Goal: Information Seeking & Learning: Check status

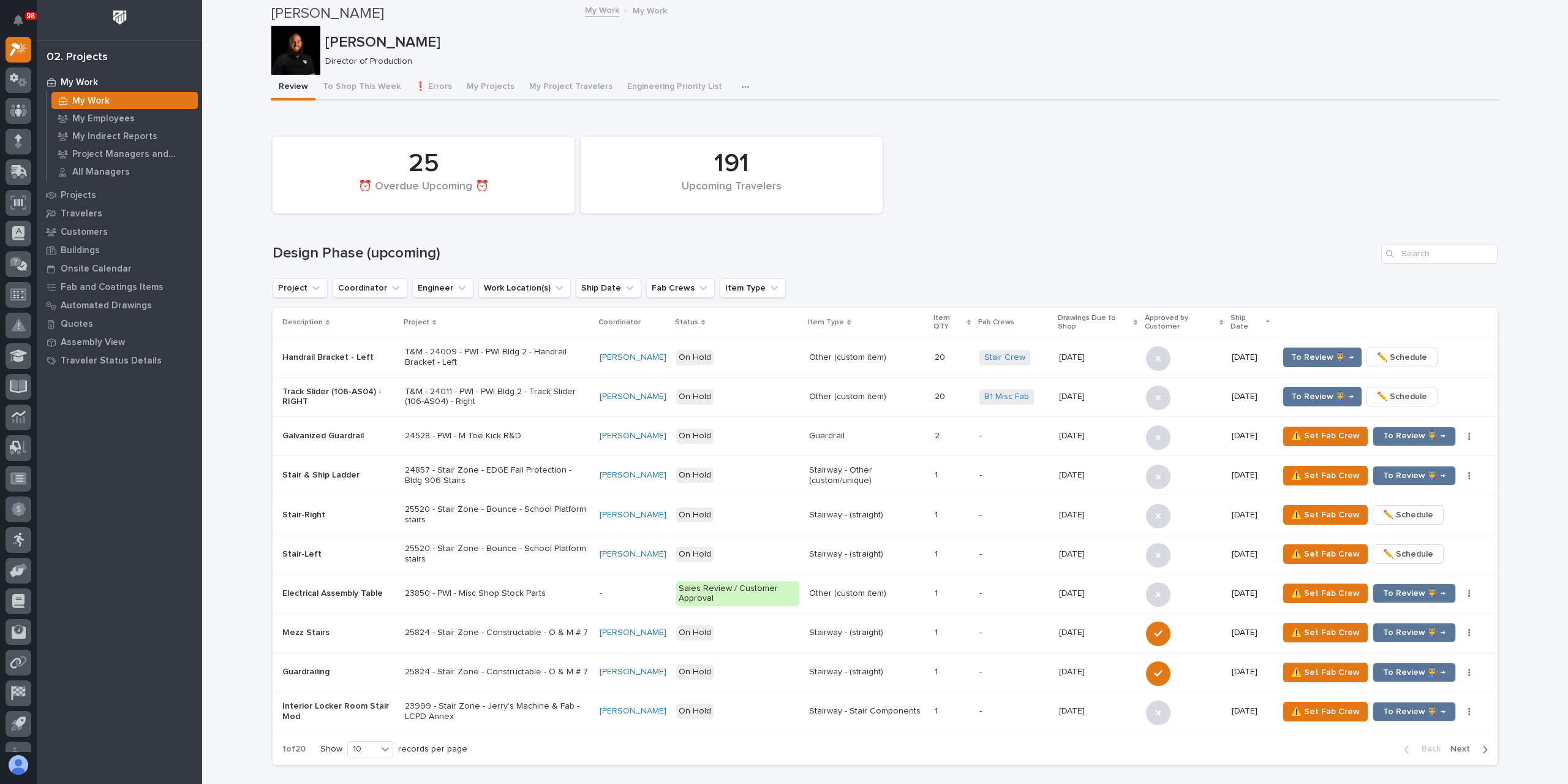
scroll to position [1593, 0]
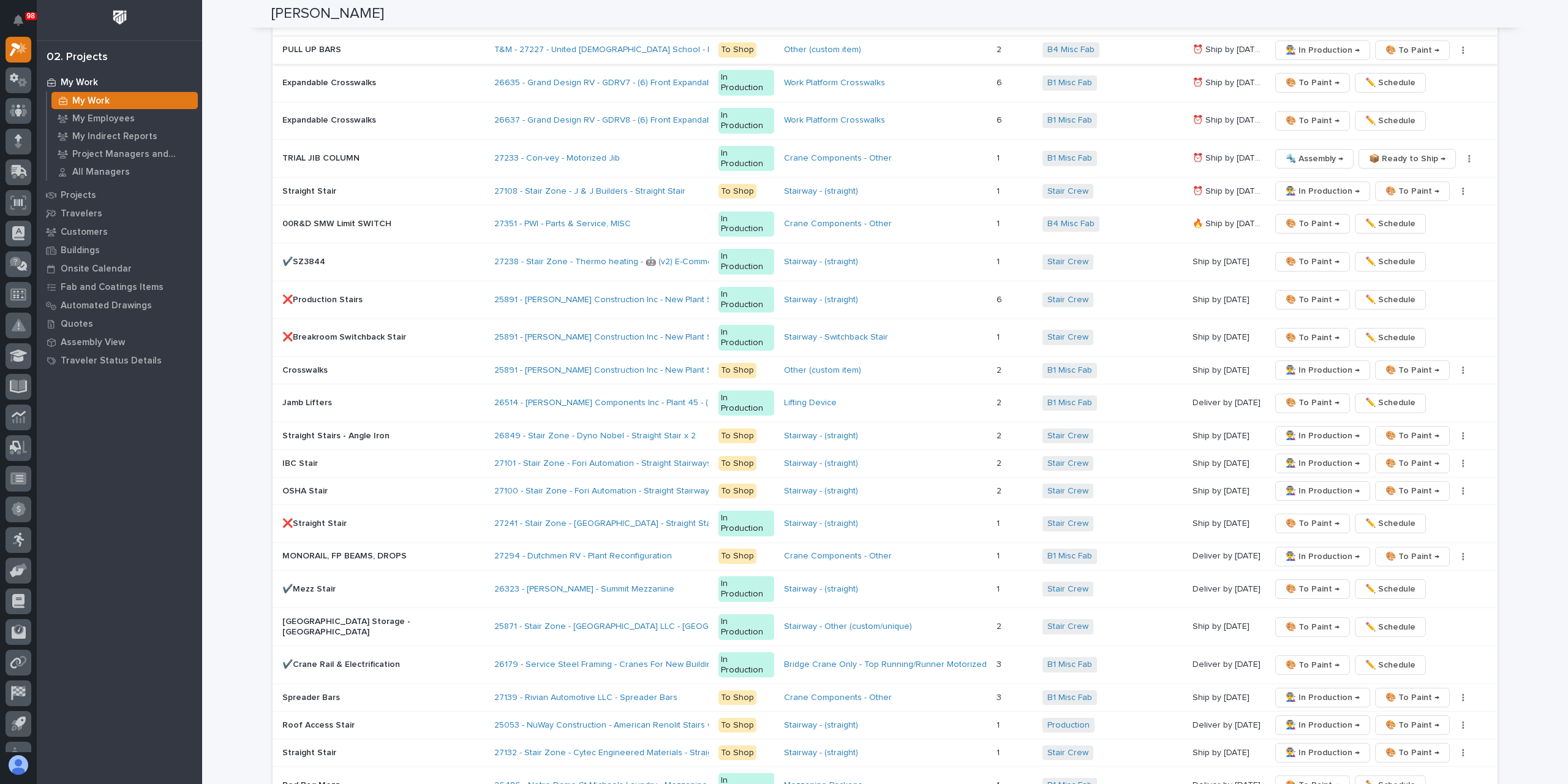
scroll to position [2084, 0]
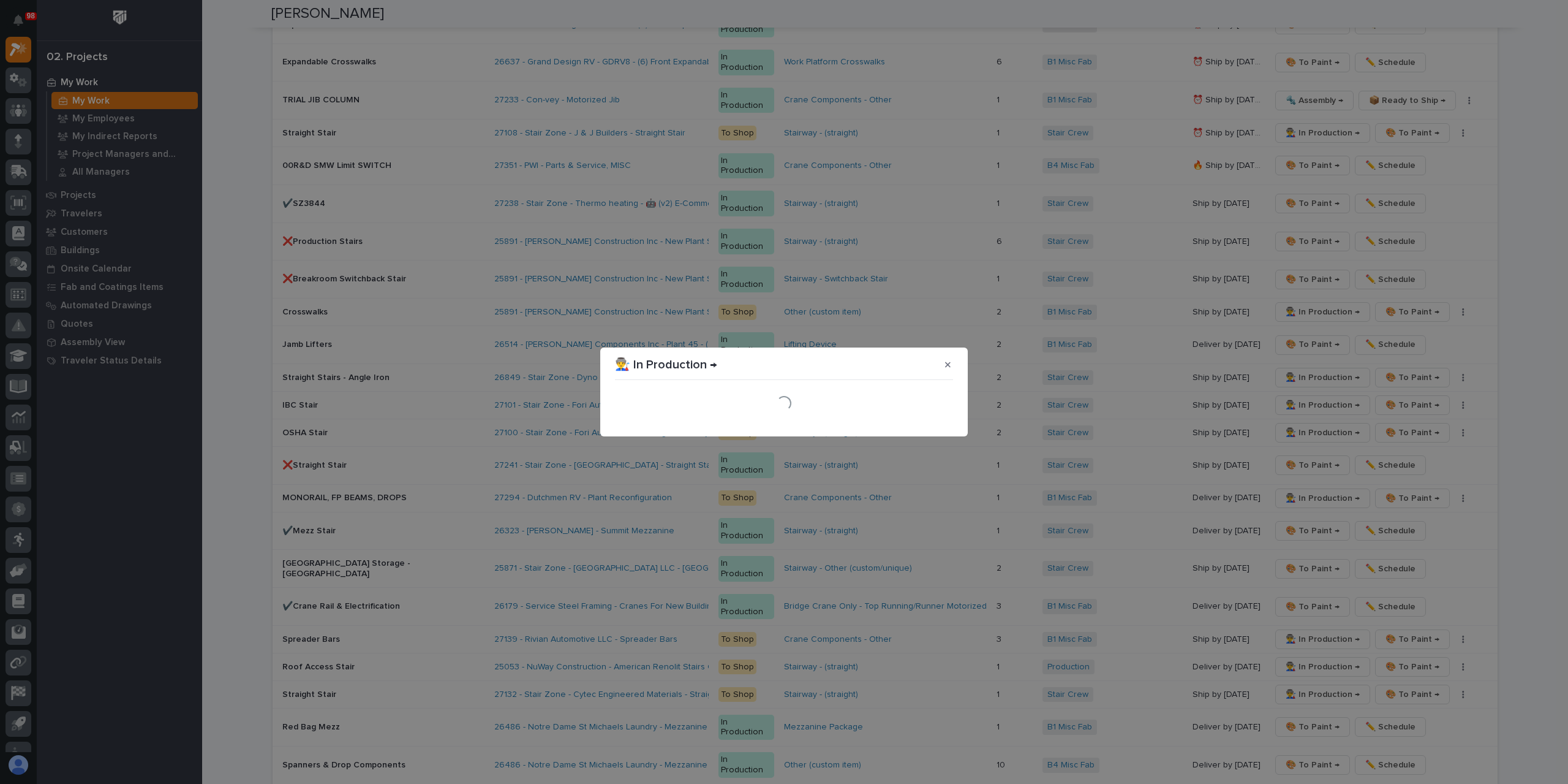
click at [933, 433] on section "👨‍🏭 In Production → Loading..." at bounding box center [784, 392] width 368 height 89
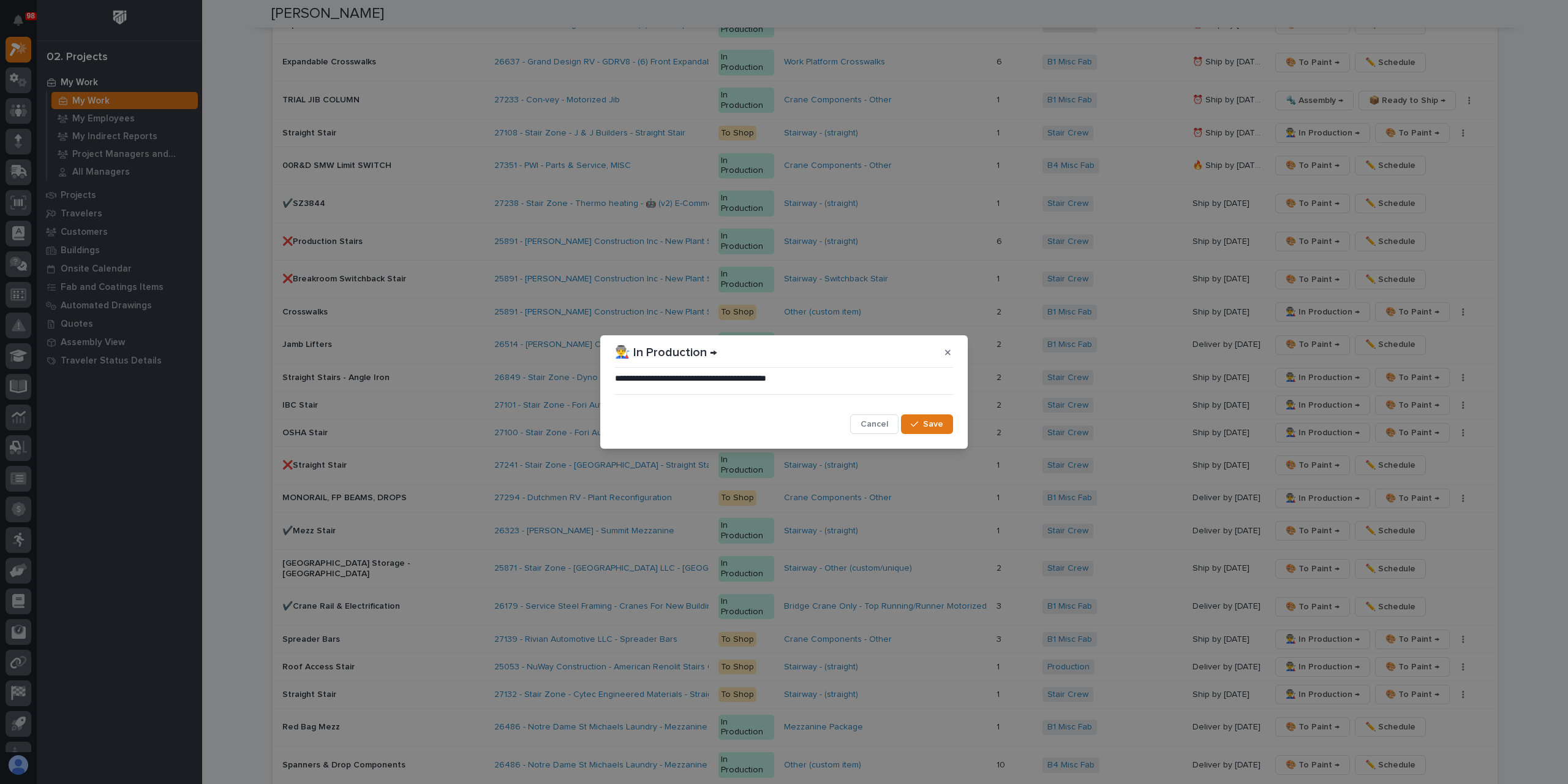
click at [937, 426] on span "Save" at bounding box center [932, 424] width 20 height 11
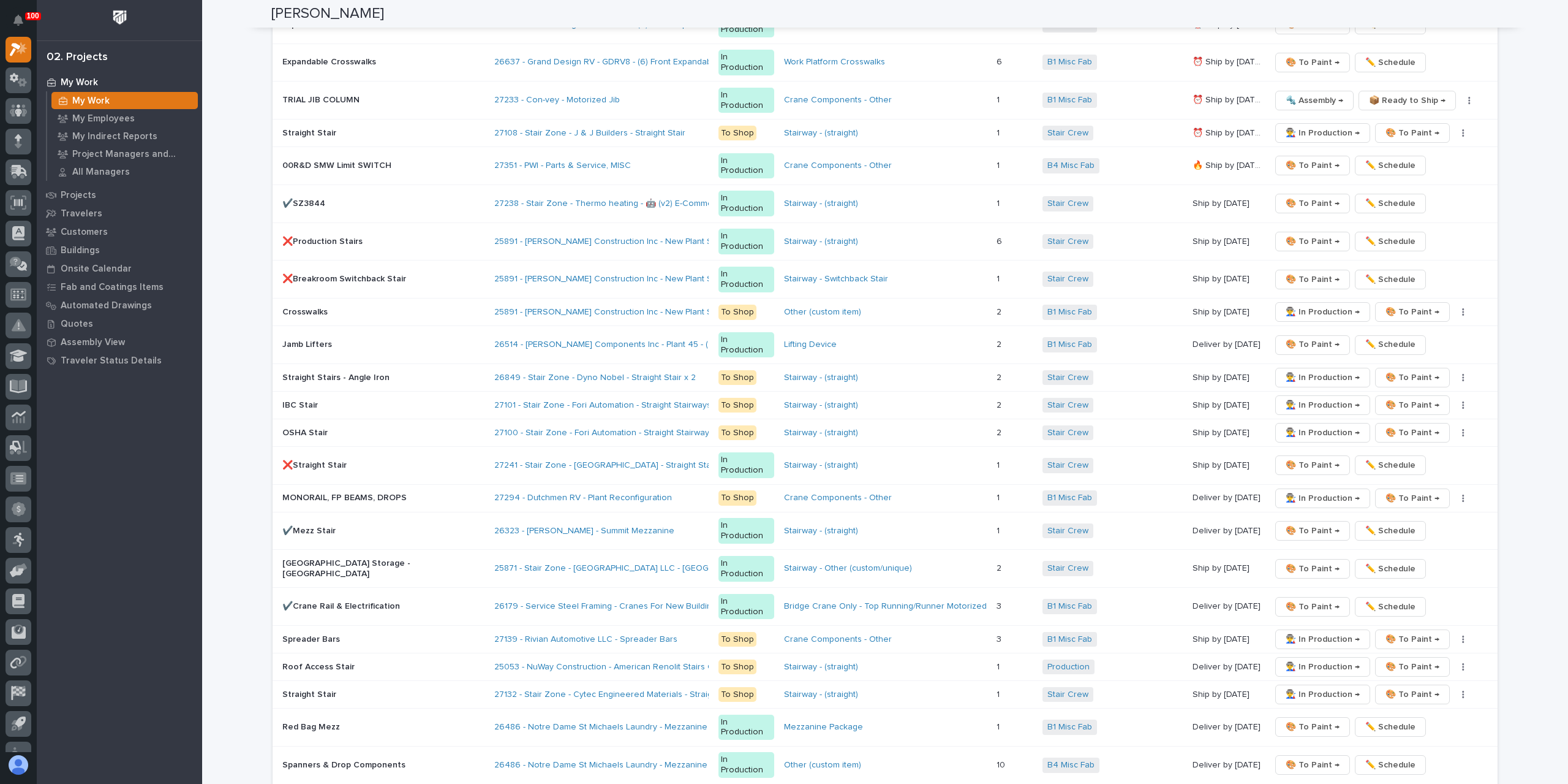
scroll to position [1839, 0]
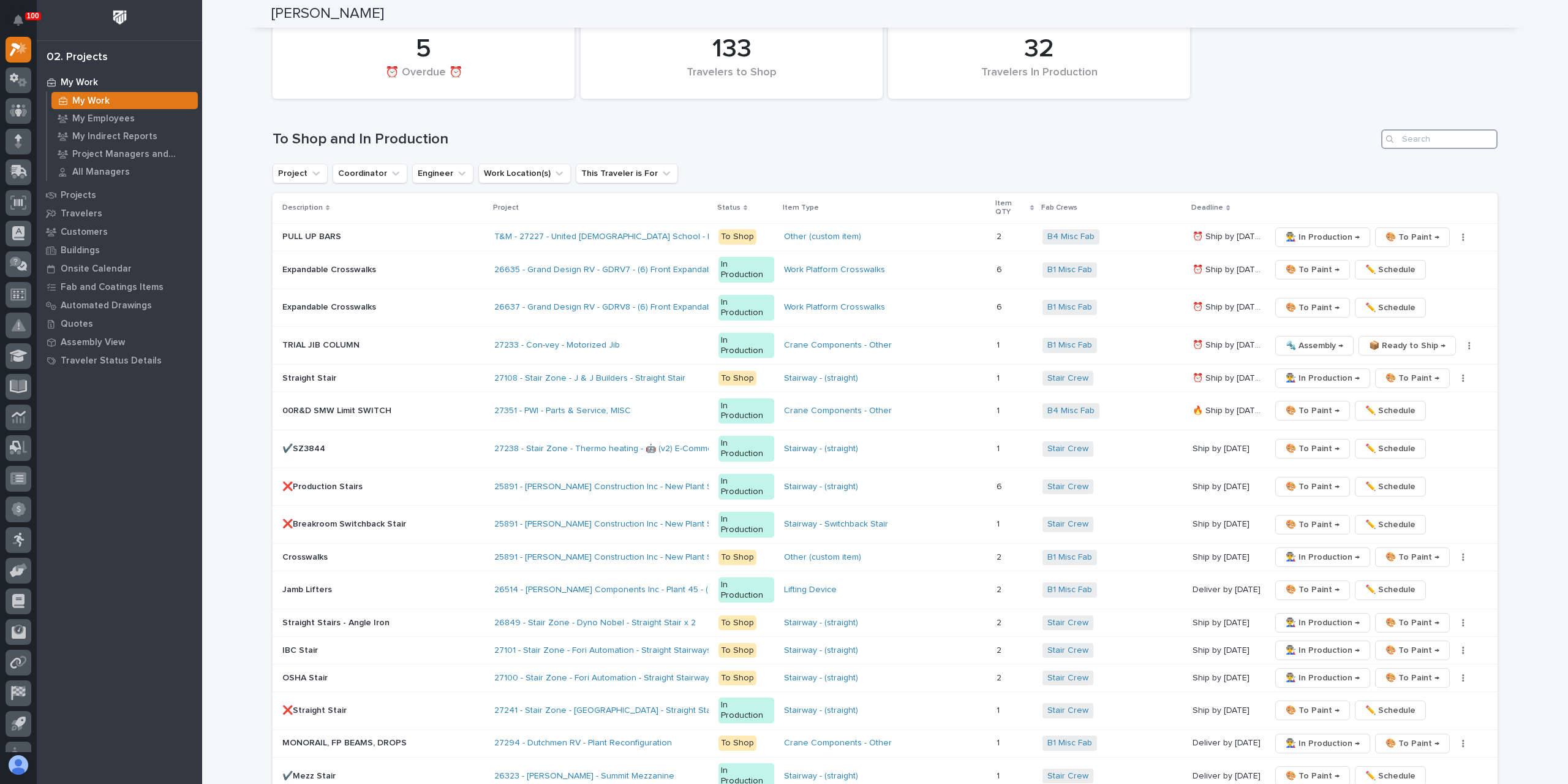
click at [1455, 129] on input "Search" at bounding box center [1439, 138] width 116 height 20
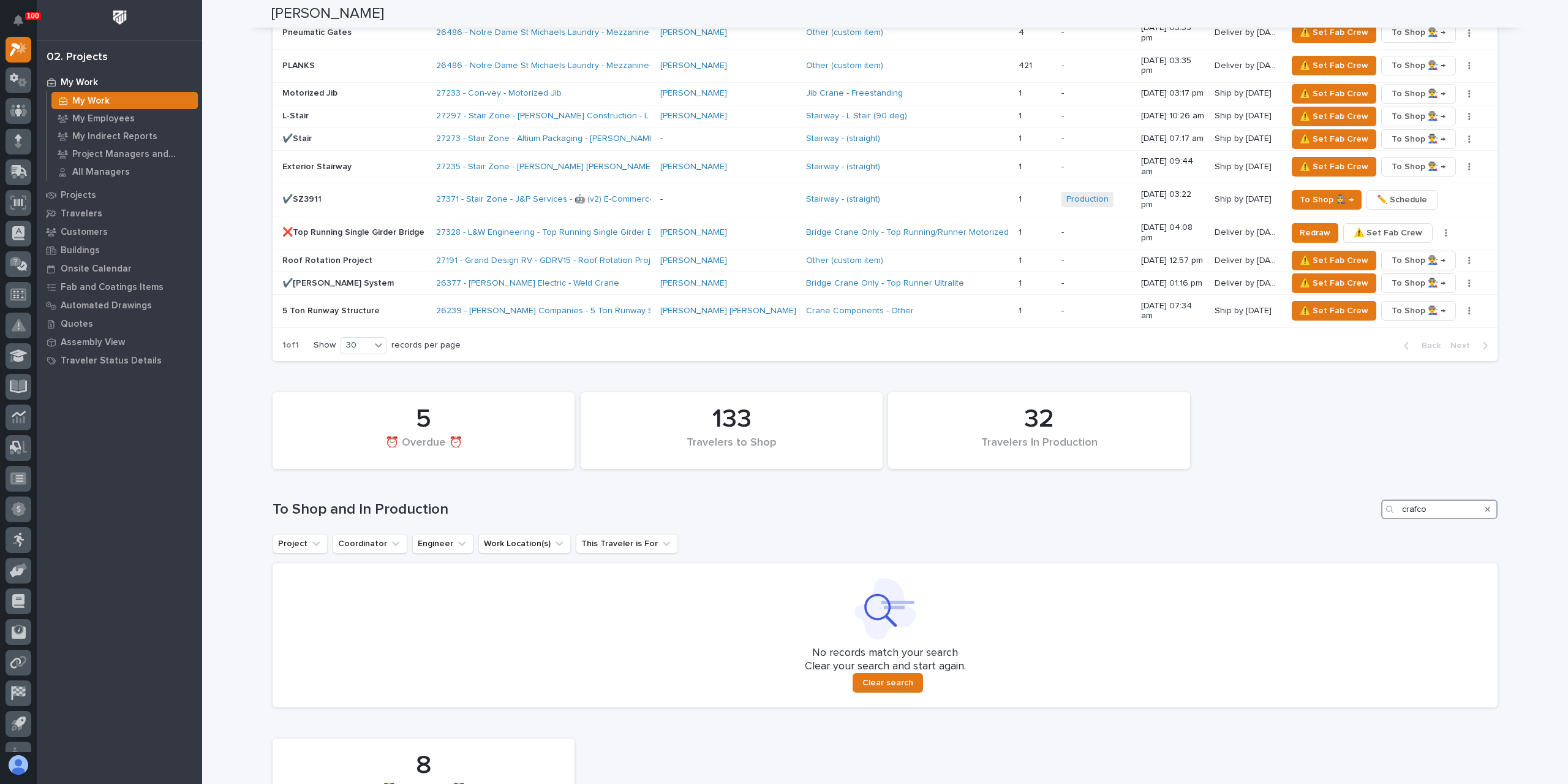
scroll to position [1472, 0]
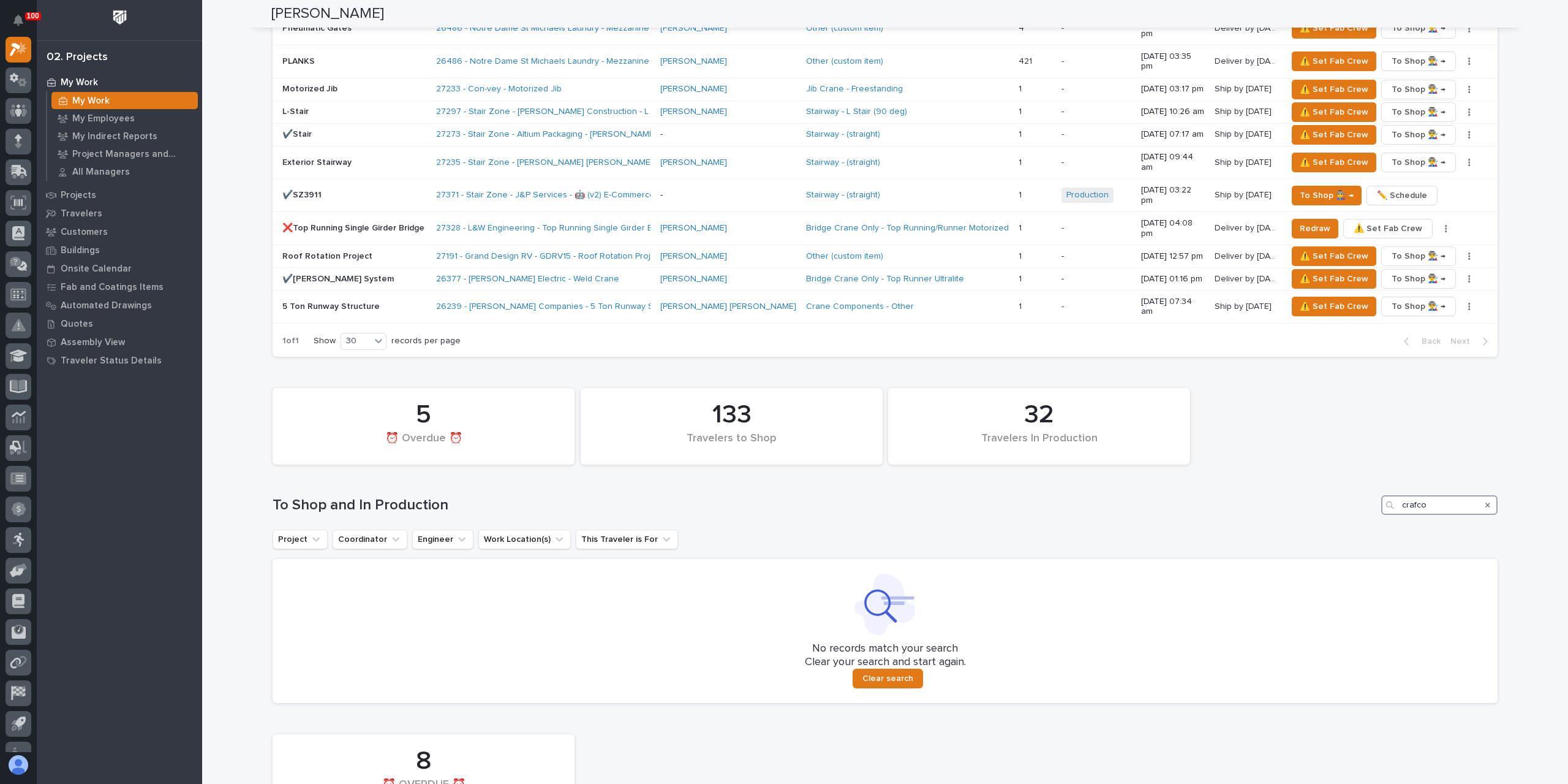
type input "crafco"
click at [1485, 501] on icon "Search" at bounding box center [1488, 505] width 5 height 7
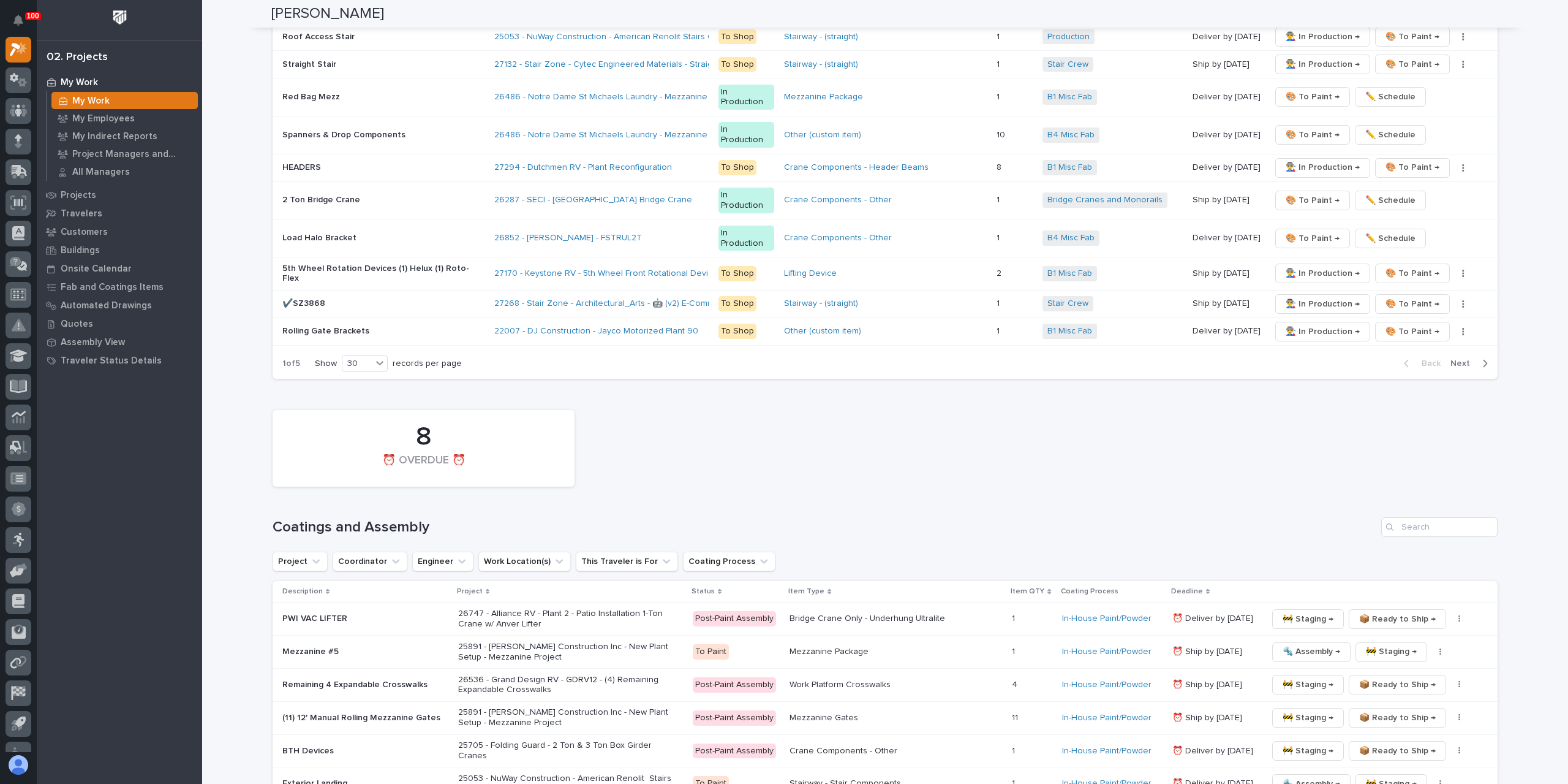
scroll to position [2881, 0]
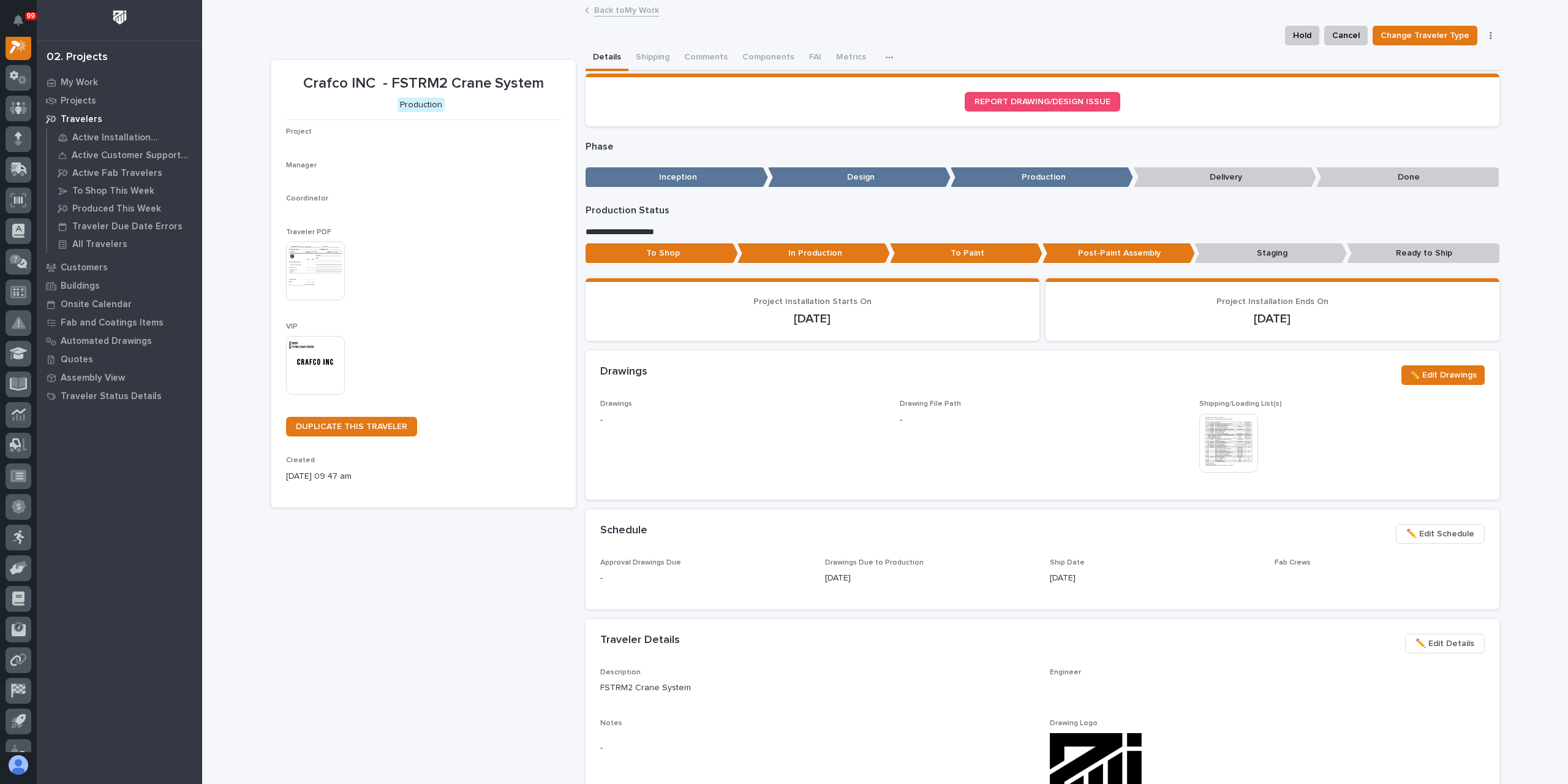
scroll to position [30, 0]
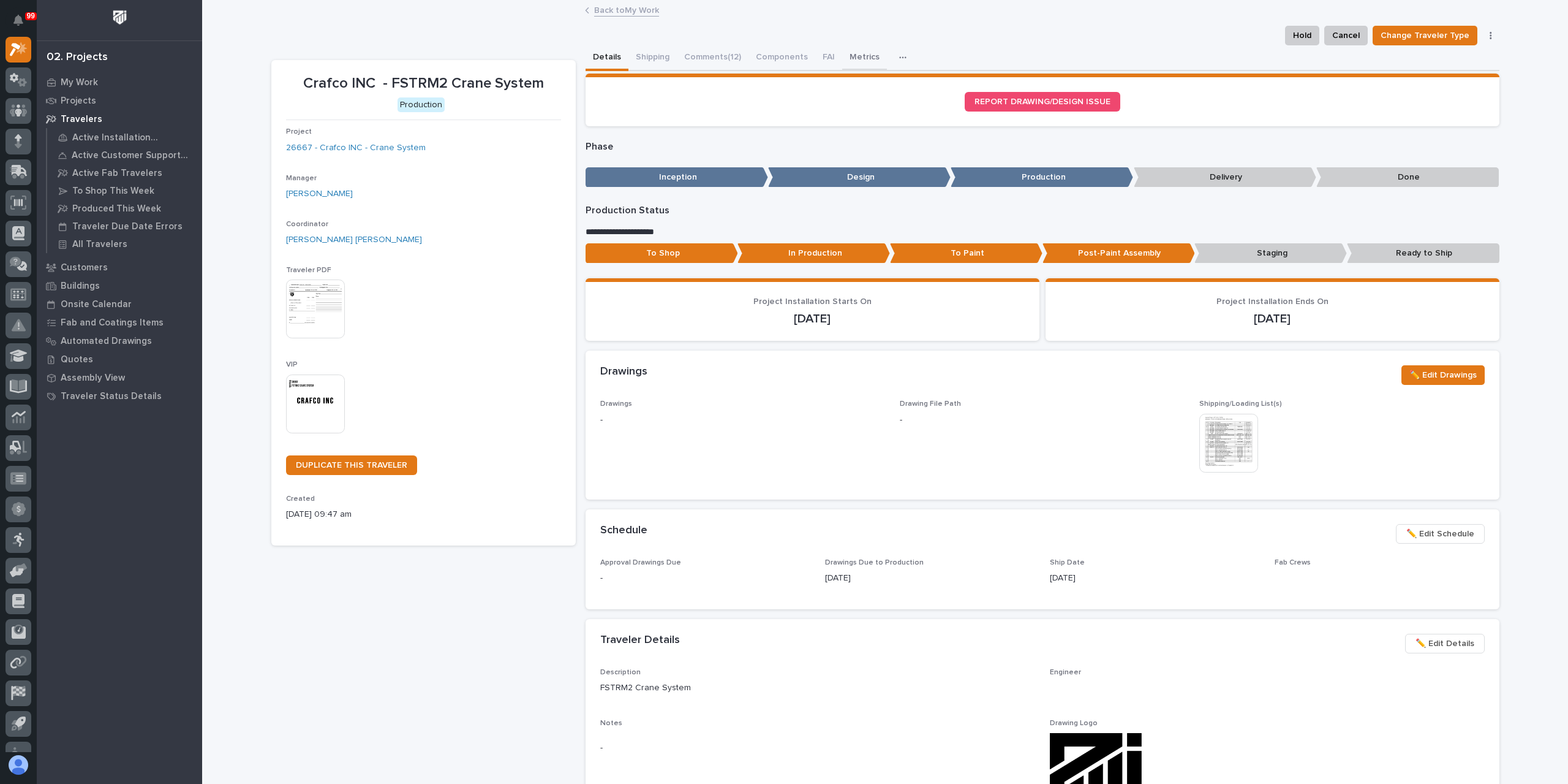
click at [846, 60] on button "Metrics" at bounding box center [865, 58] width 45 height 25
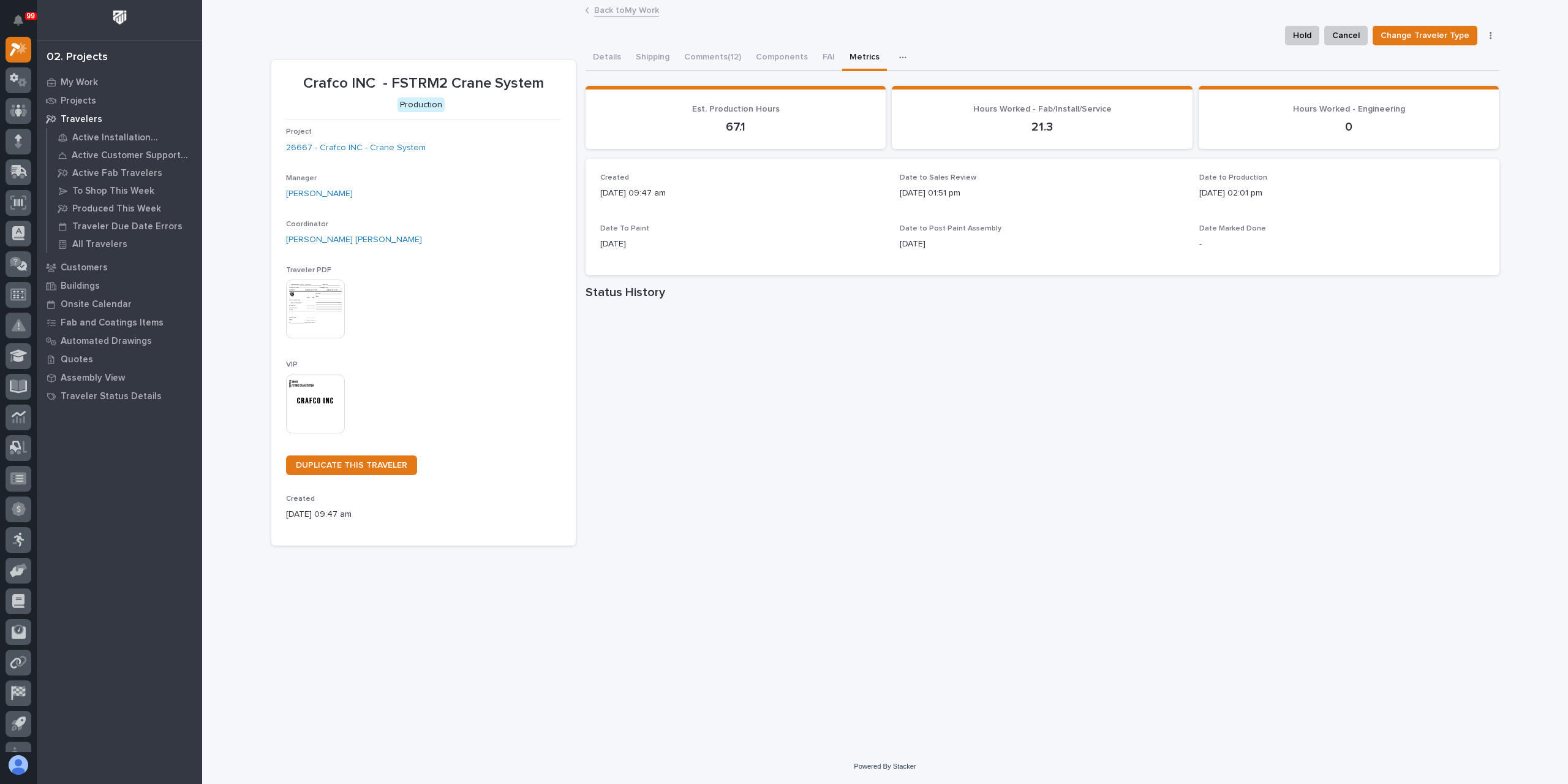
click at [621, 8] on link "Back to My Work" at bounding box center [627, 10] width 65 height 14
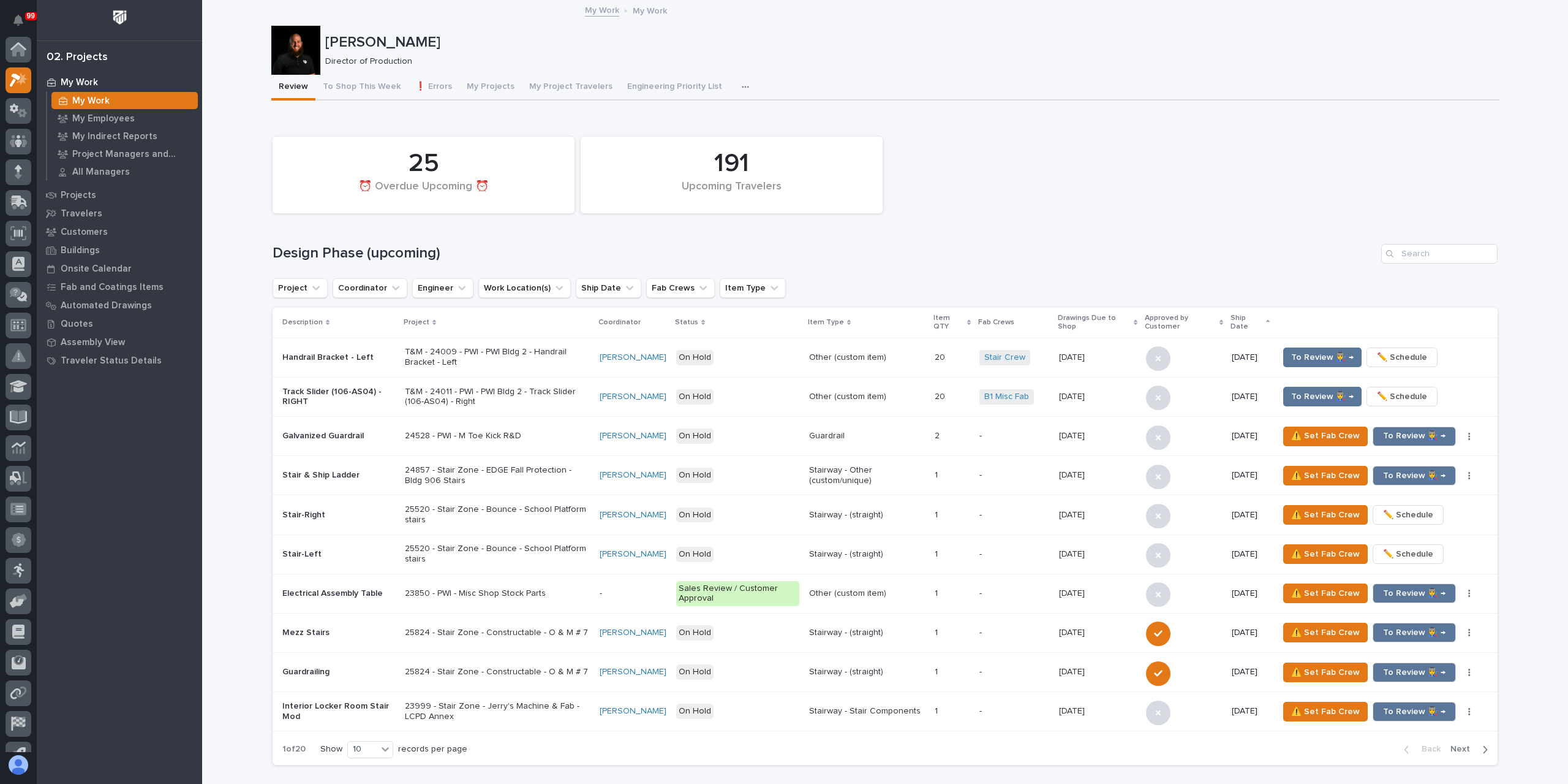
scroll to position [33, 0]
click at [64, 197] on p "Projects" at bounding box center [78, 196] width 36 height 11
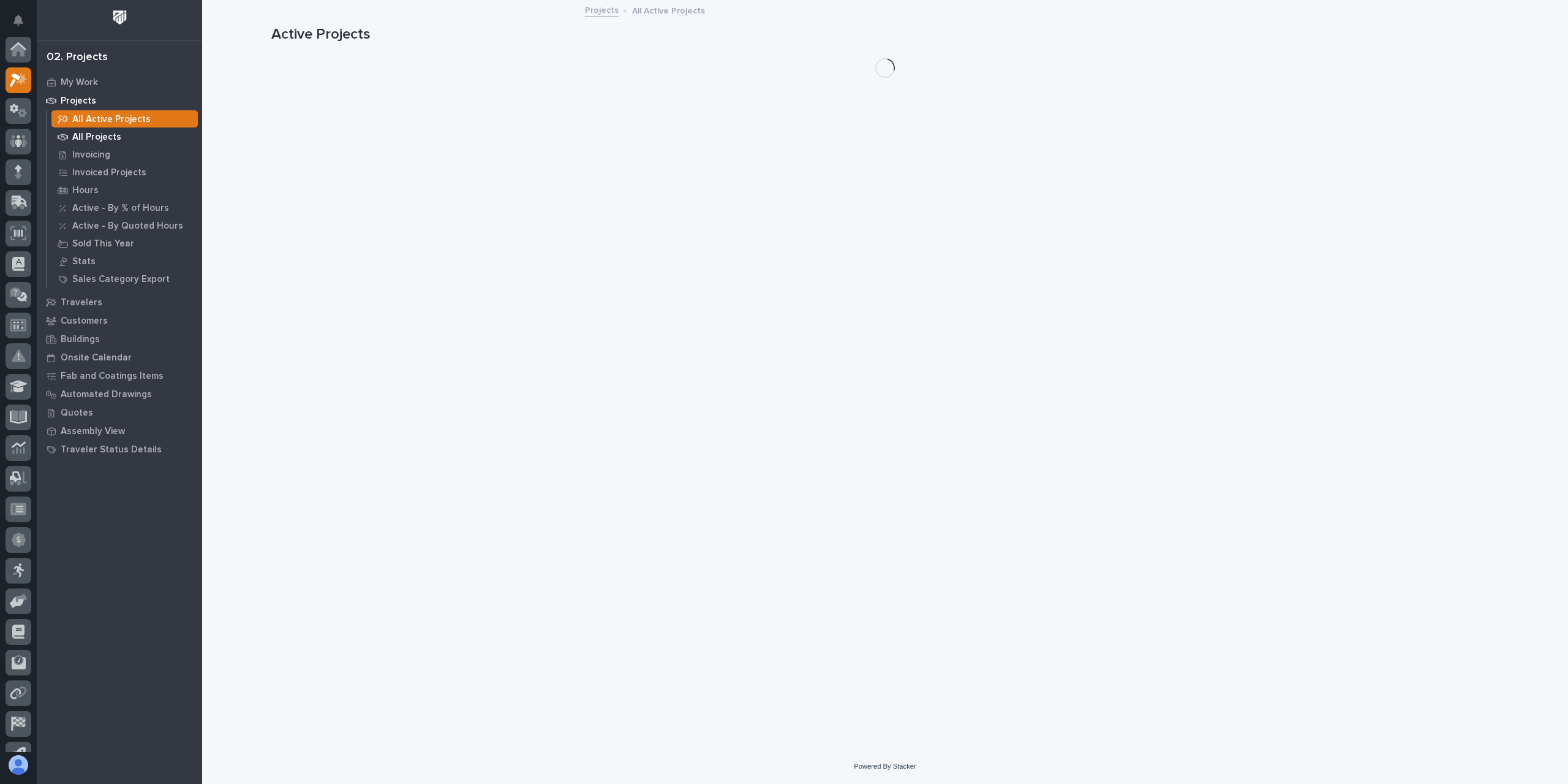
scroll to position [30, 0]
click at [93, 135] on p "All Projects" at bounding box center [97, 138] width 49 height 11
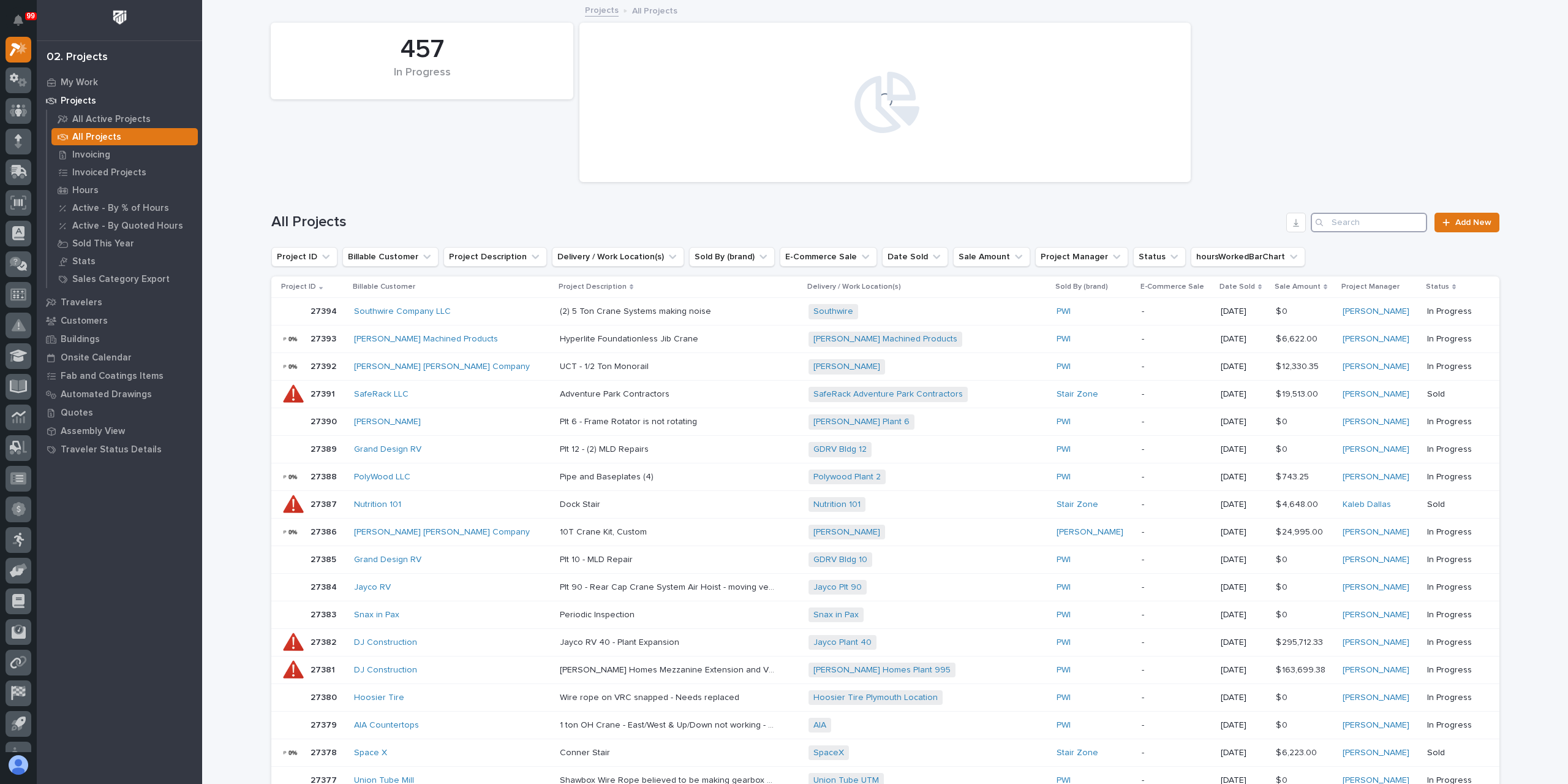
click at [1372, 224] on input "Search" at bounding box center [1369, 222] width 116 height 20
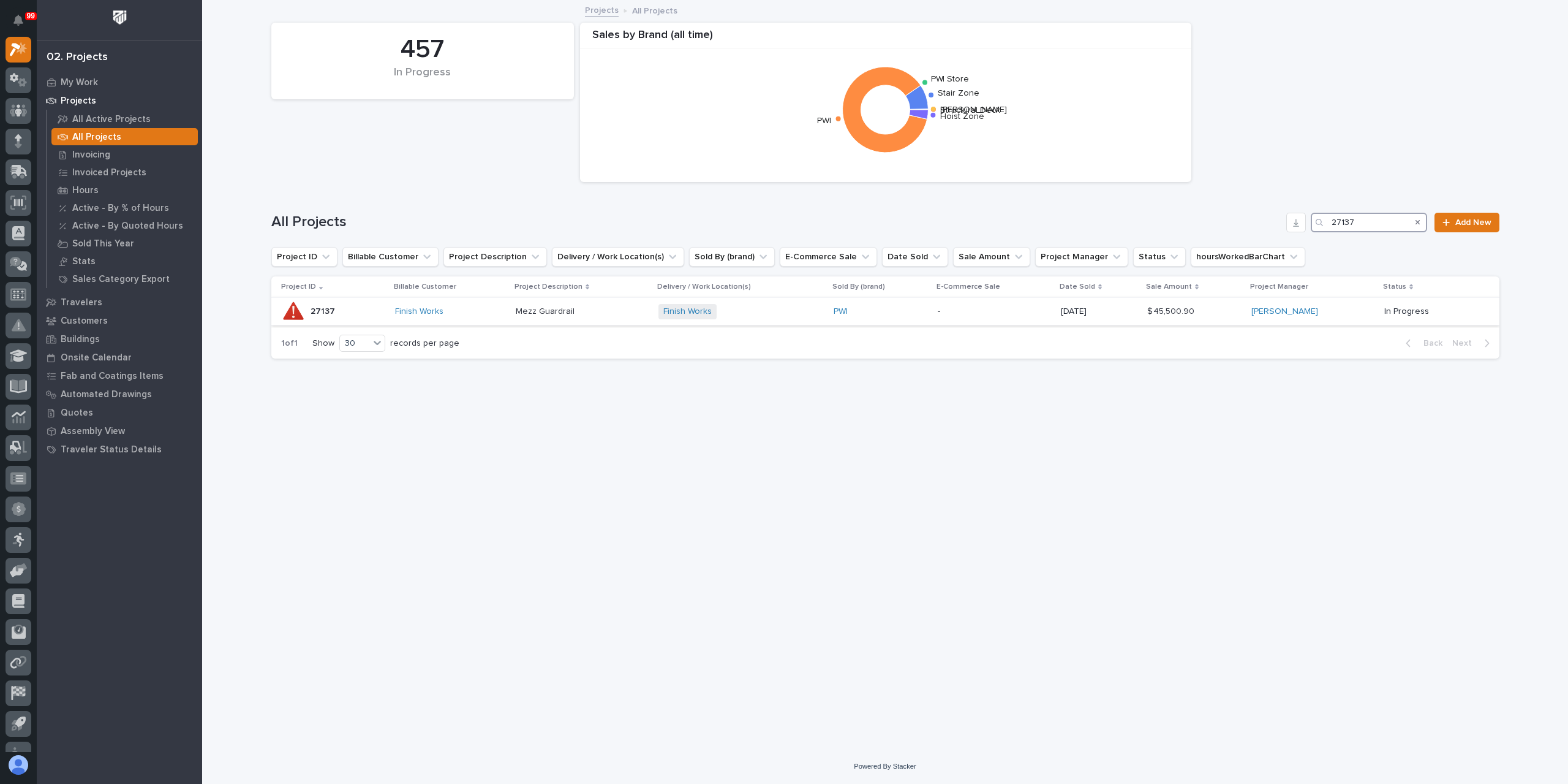
type input "27137"
click at [547, 324] on td "Mezz Guardrail Mezz Guardrail" at bounding box center [582, 311] width 142 height 28
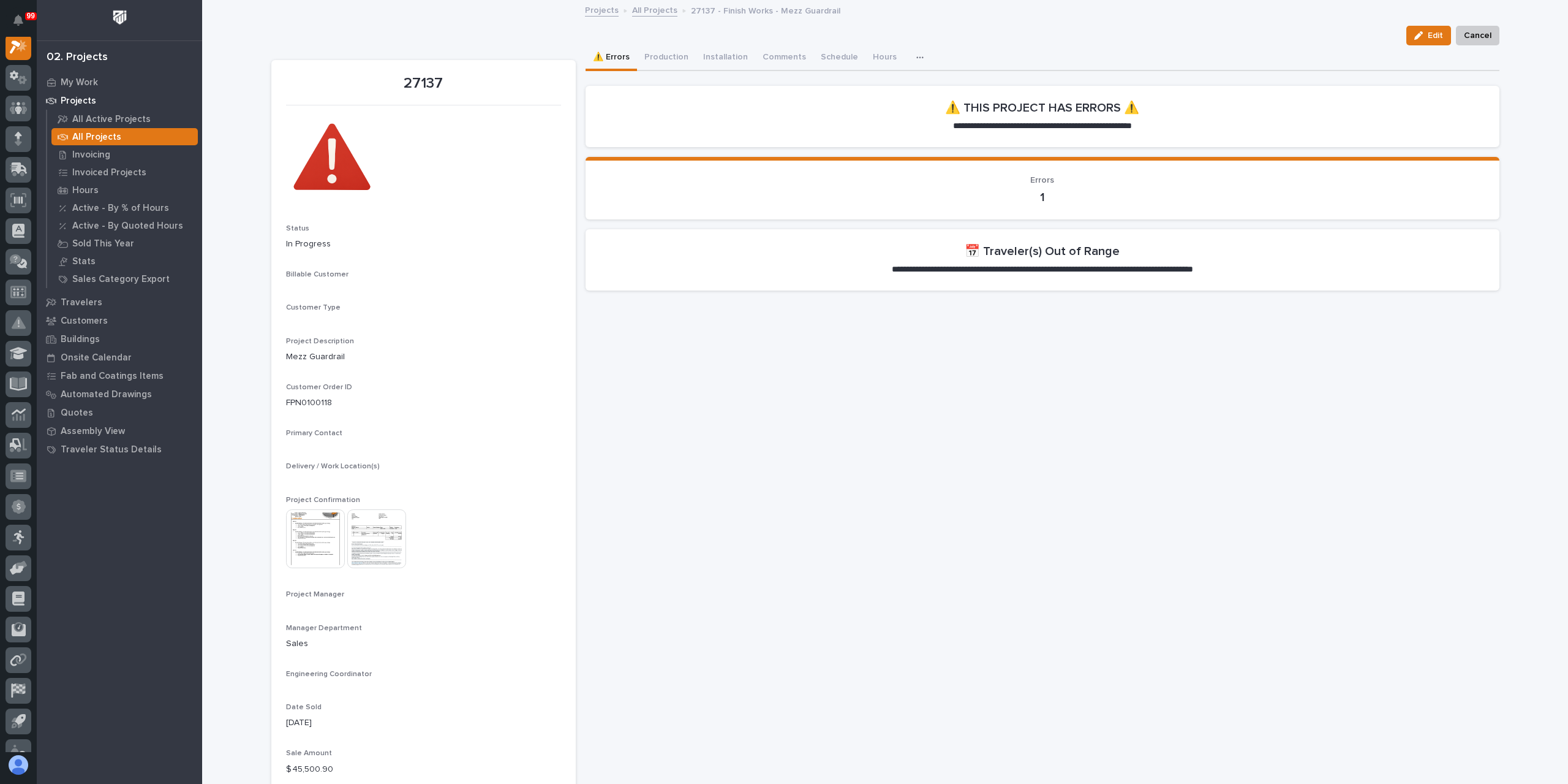
scroll to position [30, 0]
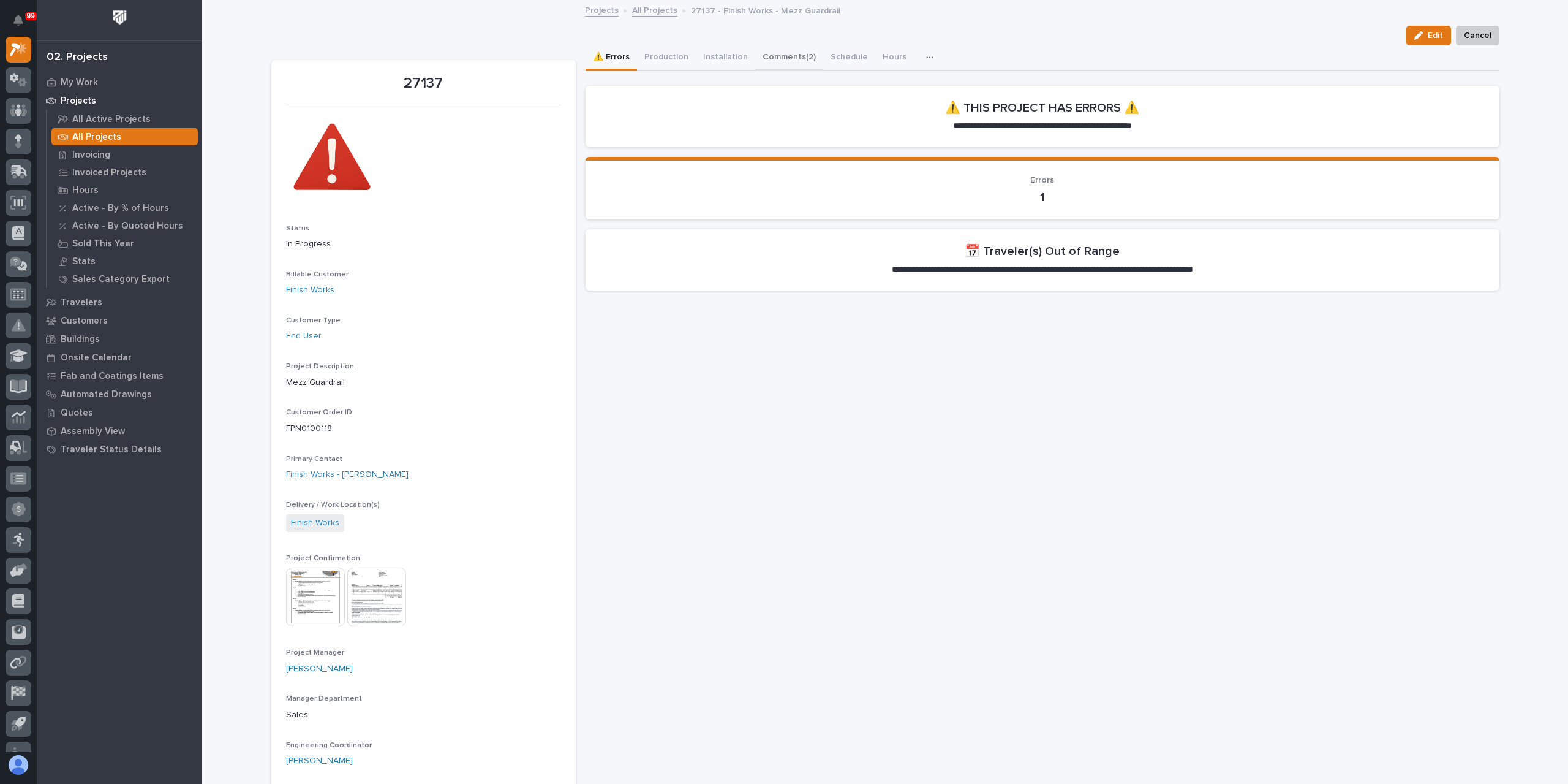
click at [755, 53] on button "Comments (2)" at bounding box center [788, 58] width 68 height 25
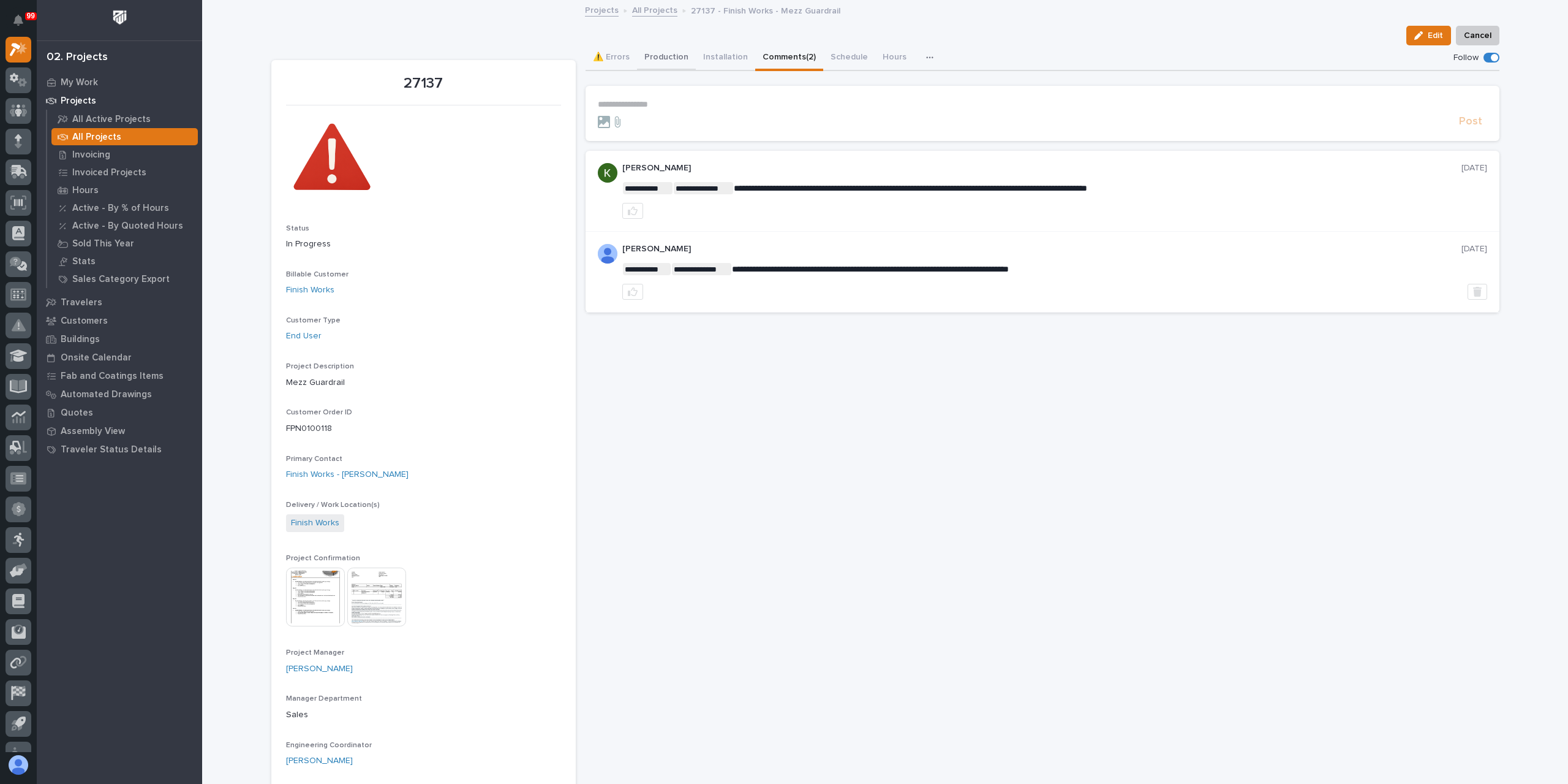
click at [663, 60] on button "Production" at bounding box center [667, 58] width 59 height 25
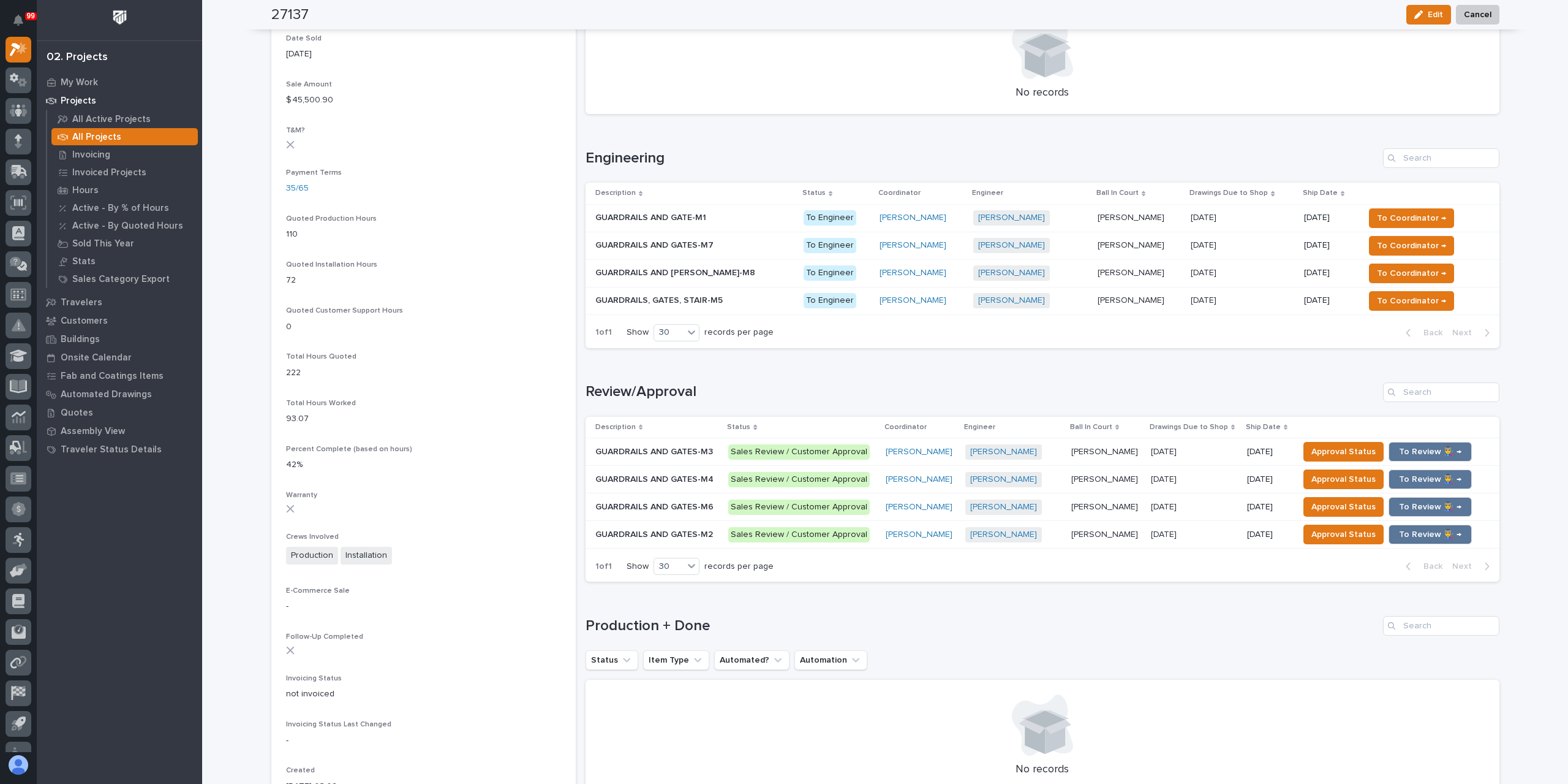
scroll to position [735, 0]
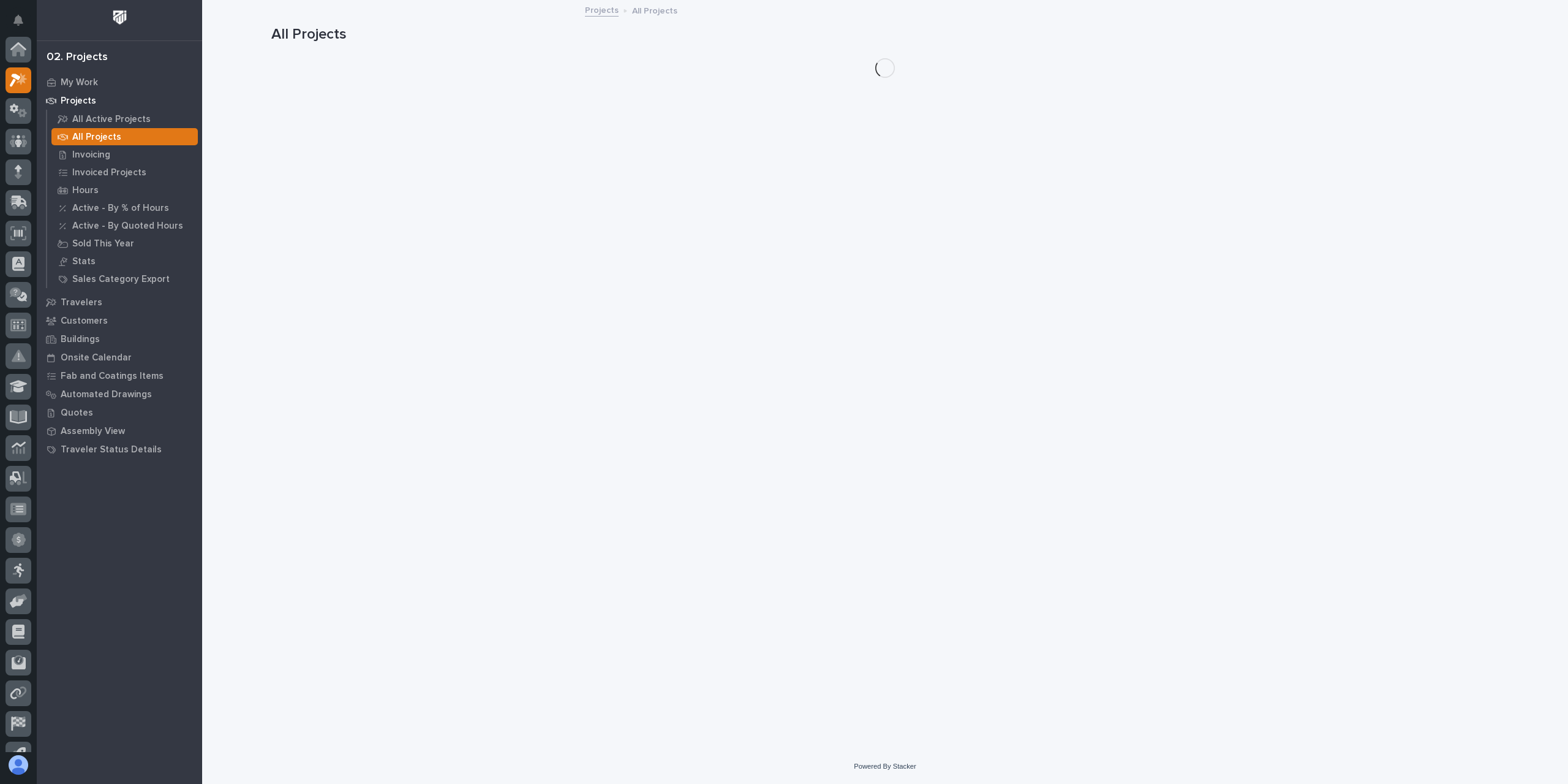
scroll to position [33, 0]
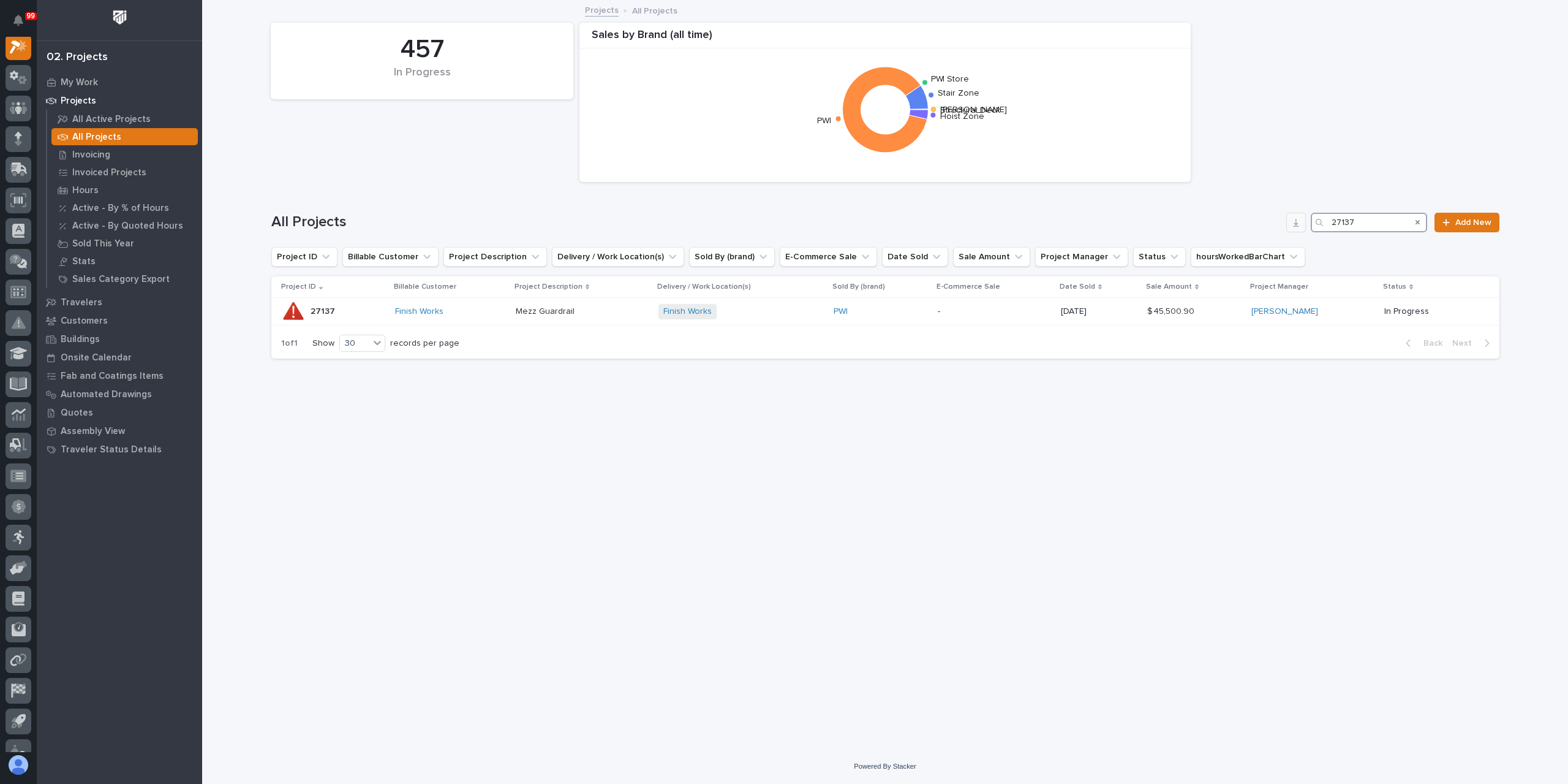
drag, startPoint x: 1360, startPoint y: 221, endPoint x: 1300, endPoint y: 228, distance: 60.4
click at [1300, 227] on div "All Projects 27137 Add New" at bounding box center [885, 222] width 1228 height 20
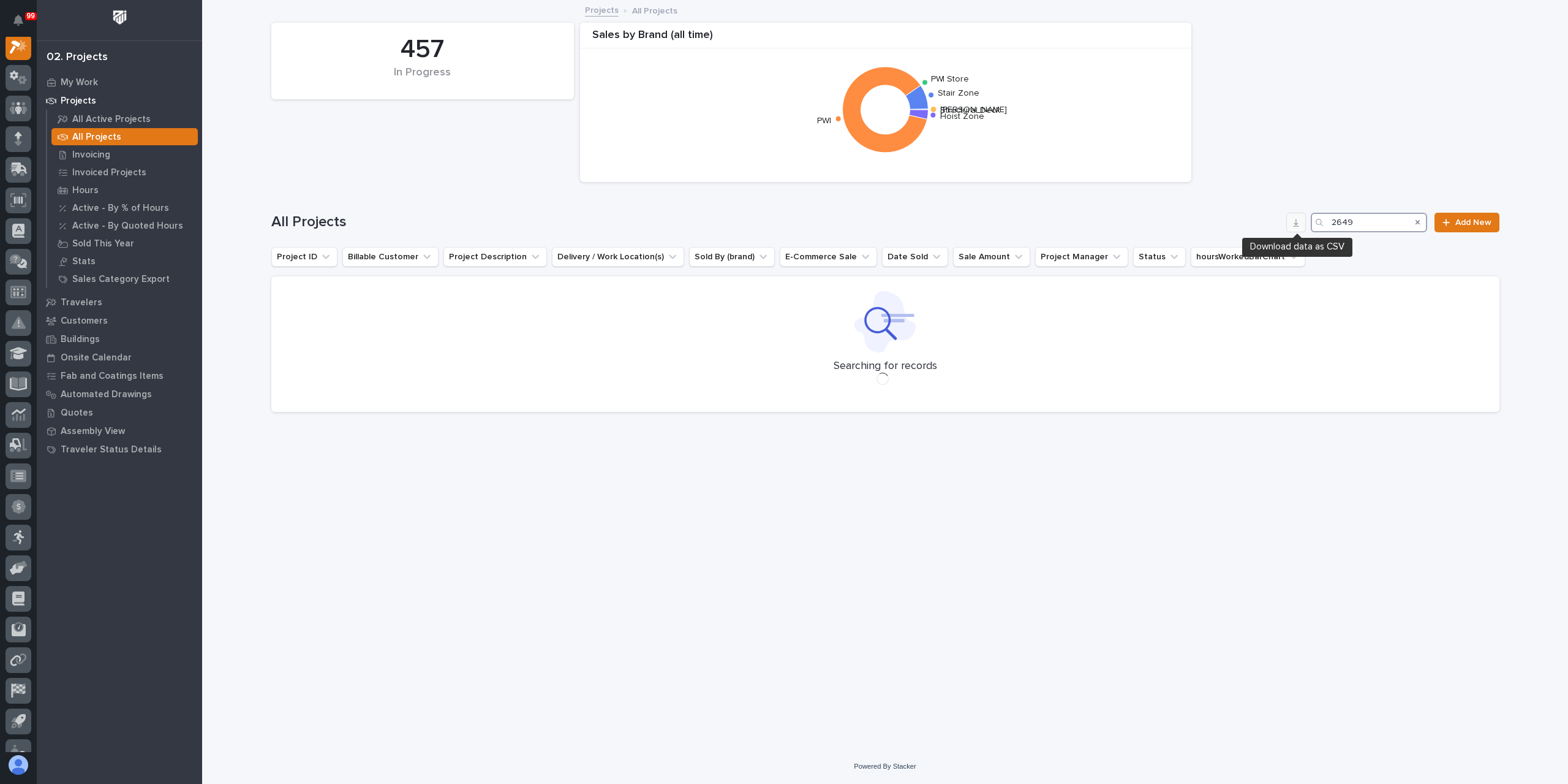
scroll to position [30, 0]
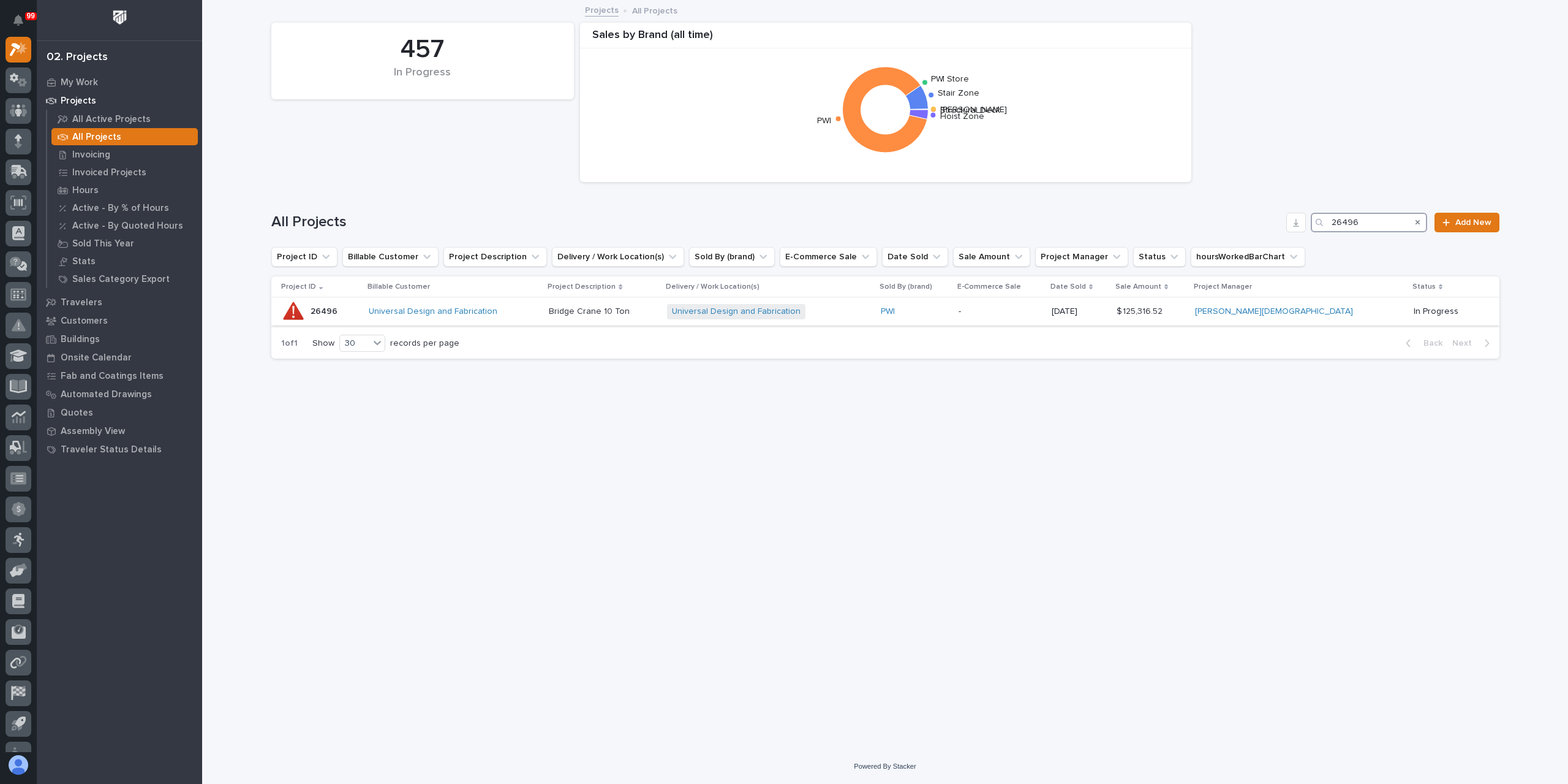
type input "26496"
click at [581, 316] on td "Bridge Crane 10 Ton Bridge Crane 10 Ton" at bounding box center [603, 311] width 119 height 28
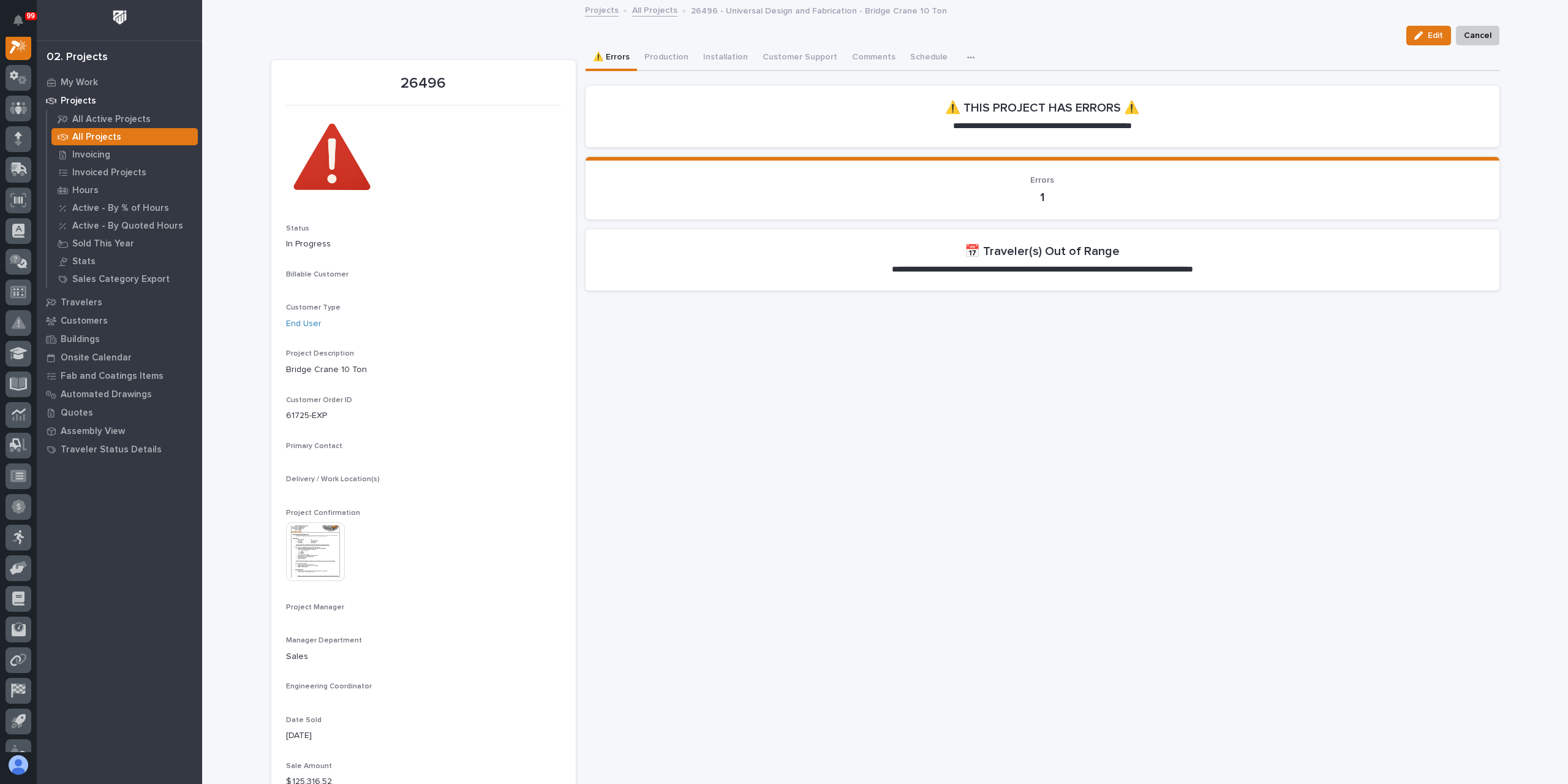
scroll to position [30, 0]
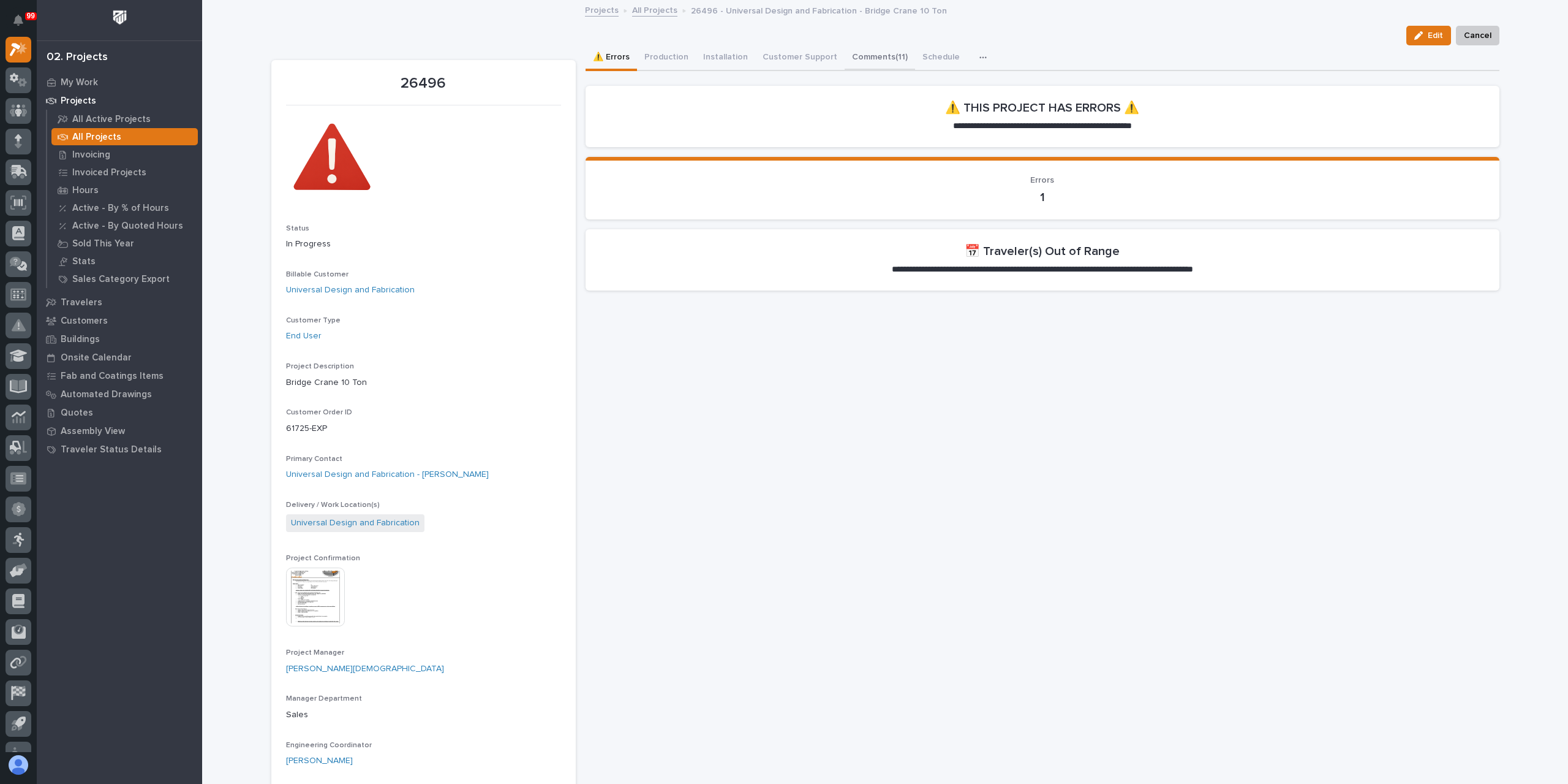
click at [862, 62] on button "Comments (11)" at bounding box center [880, 58] width 71 height 25
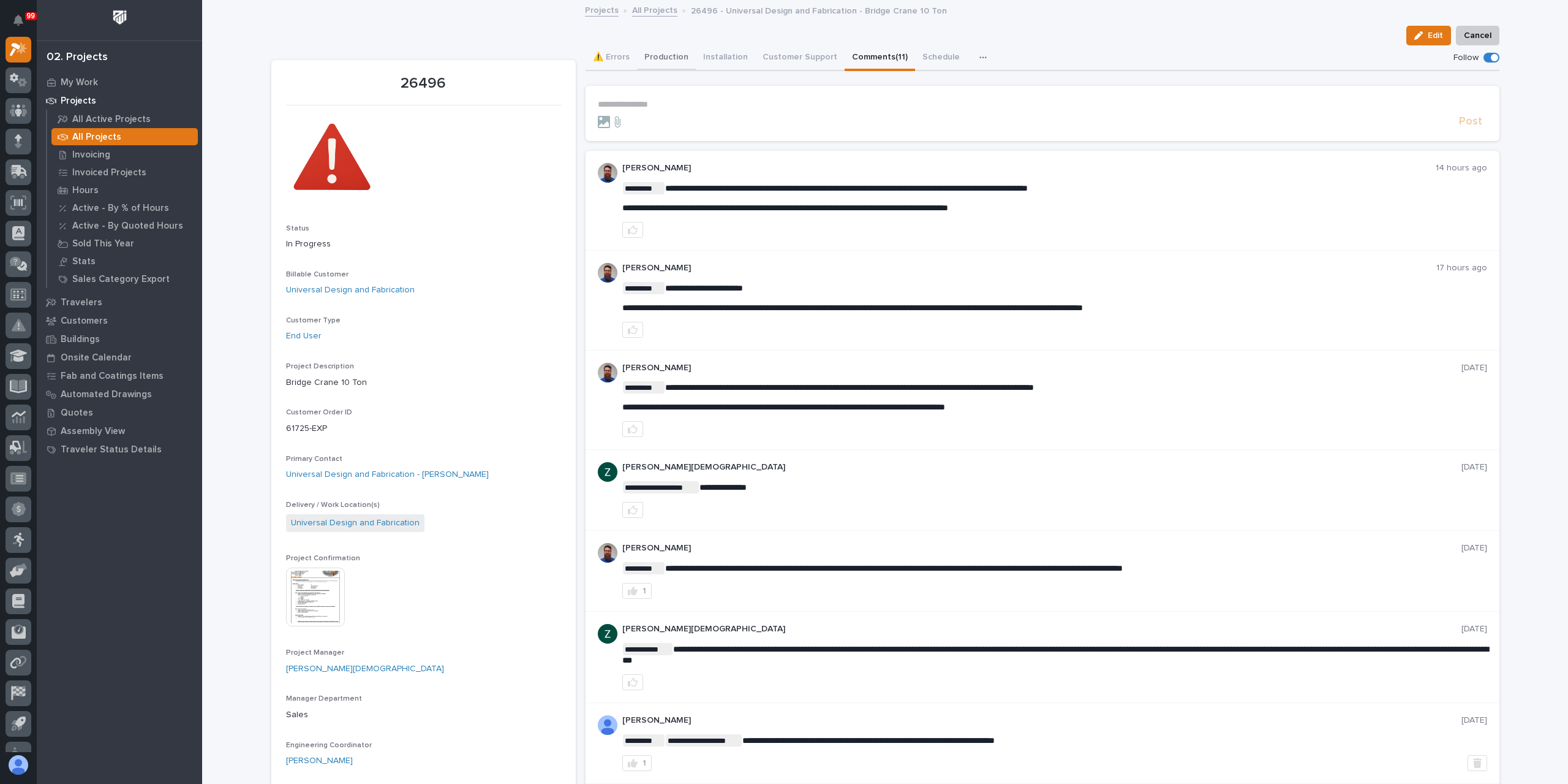
click at [659, 59] on button "Production" at bounding box center [667, 58] width 59 height 25
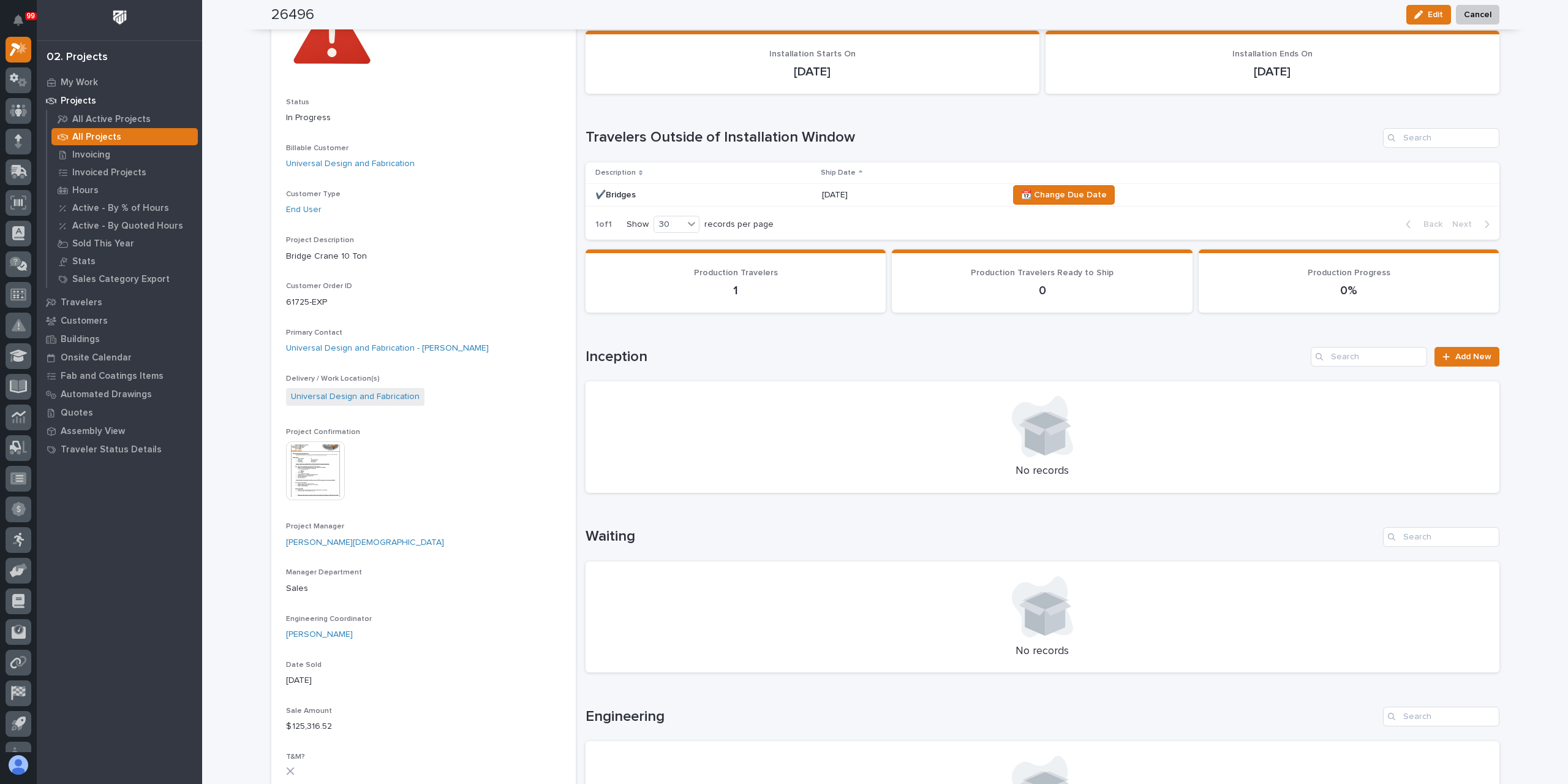
scroll to position [123, 0]
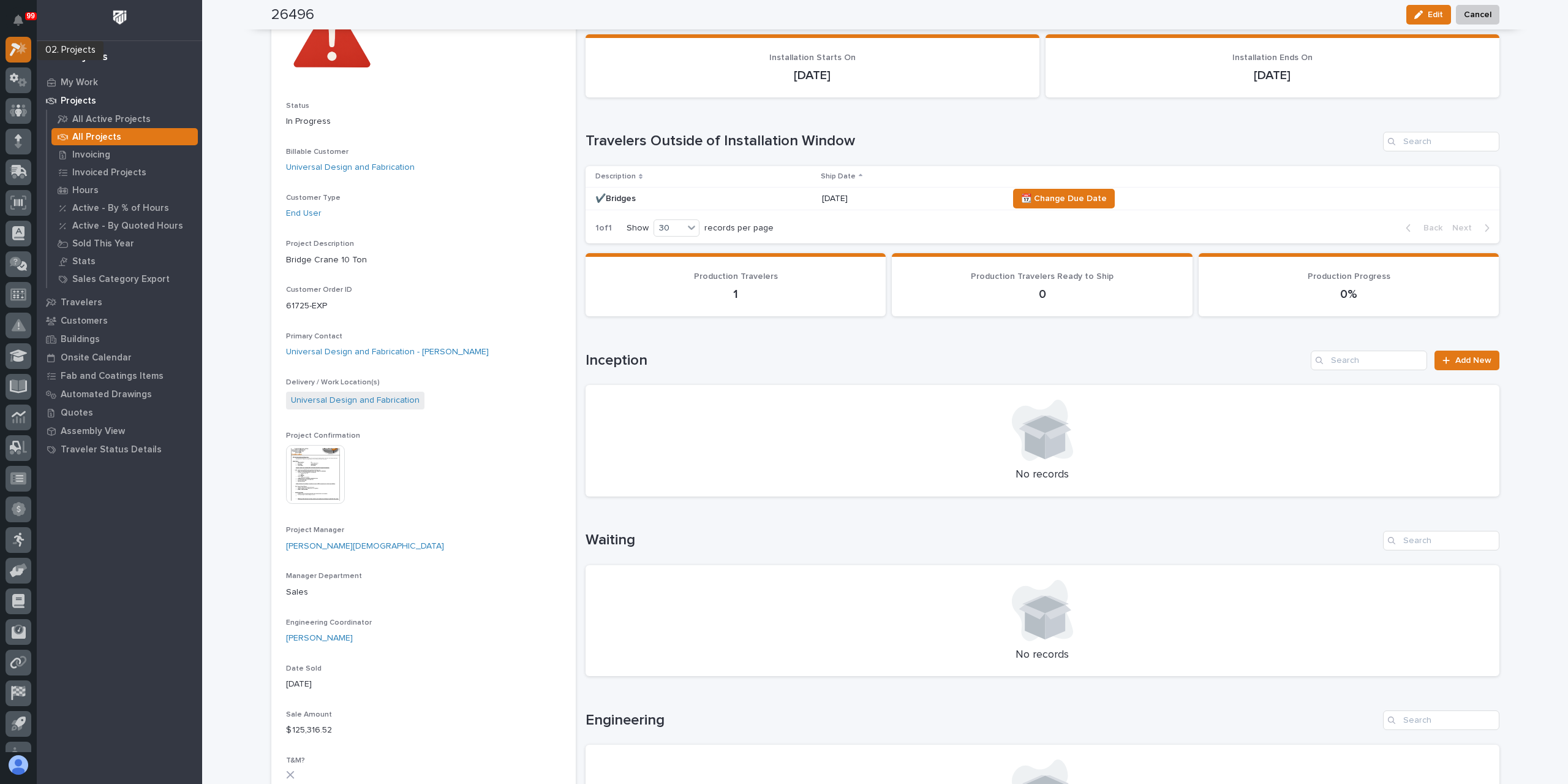
click at [18, 42] on icon at bounding box center [18, 49] width 18 height 14
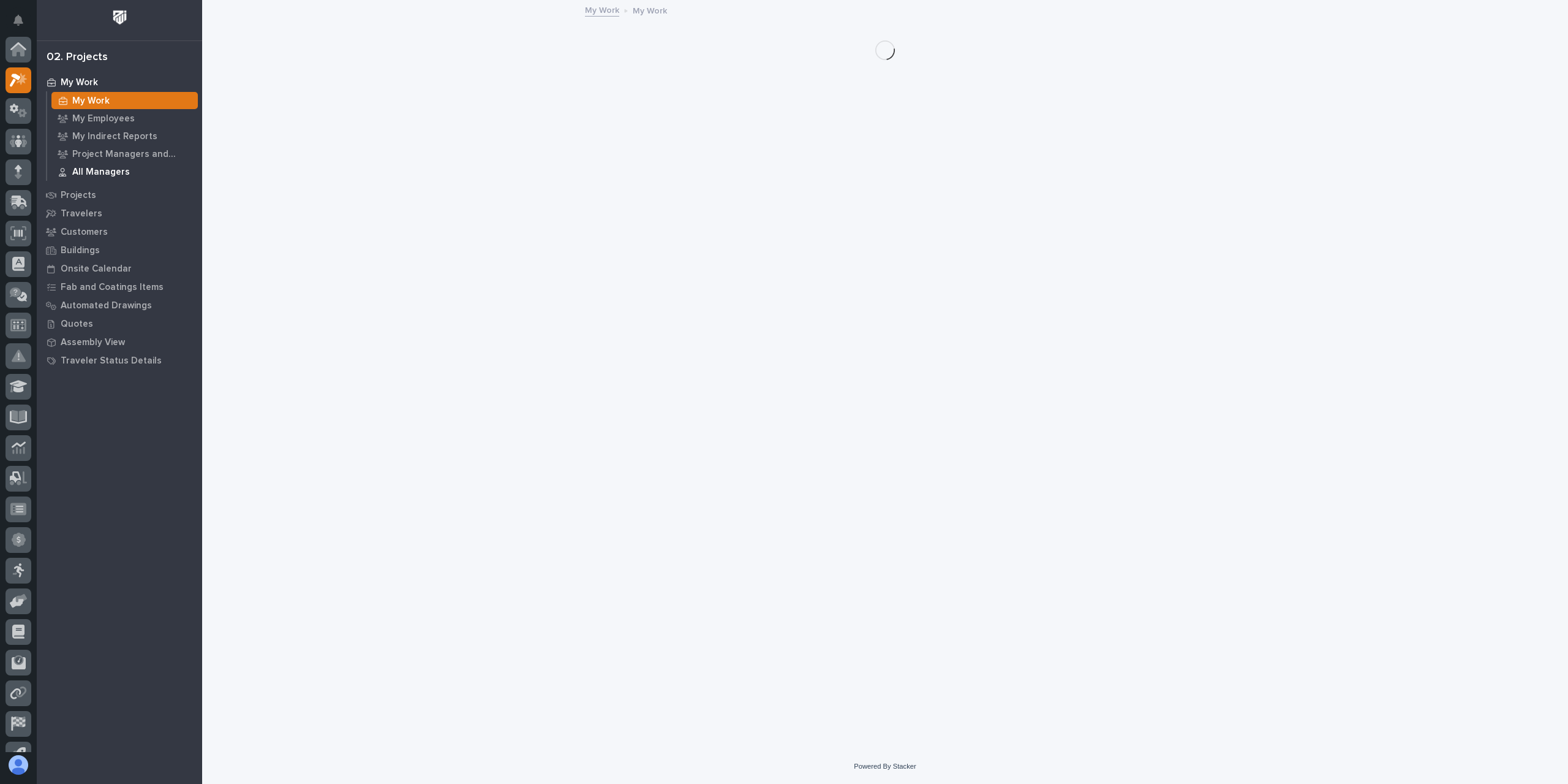
scroll to position [30, 0]
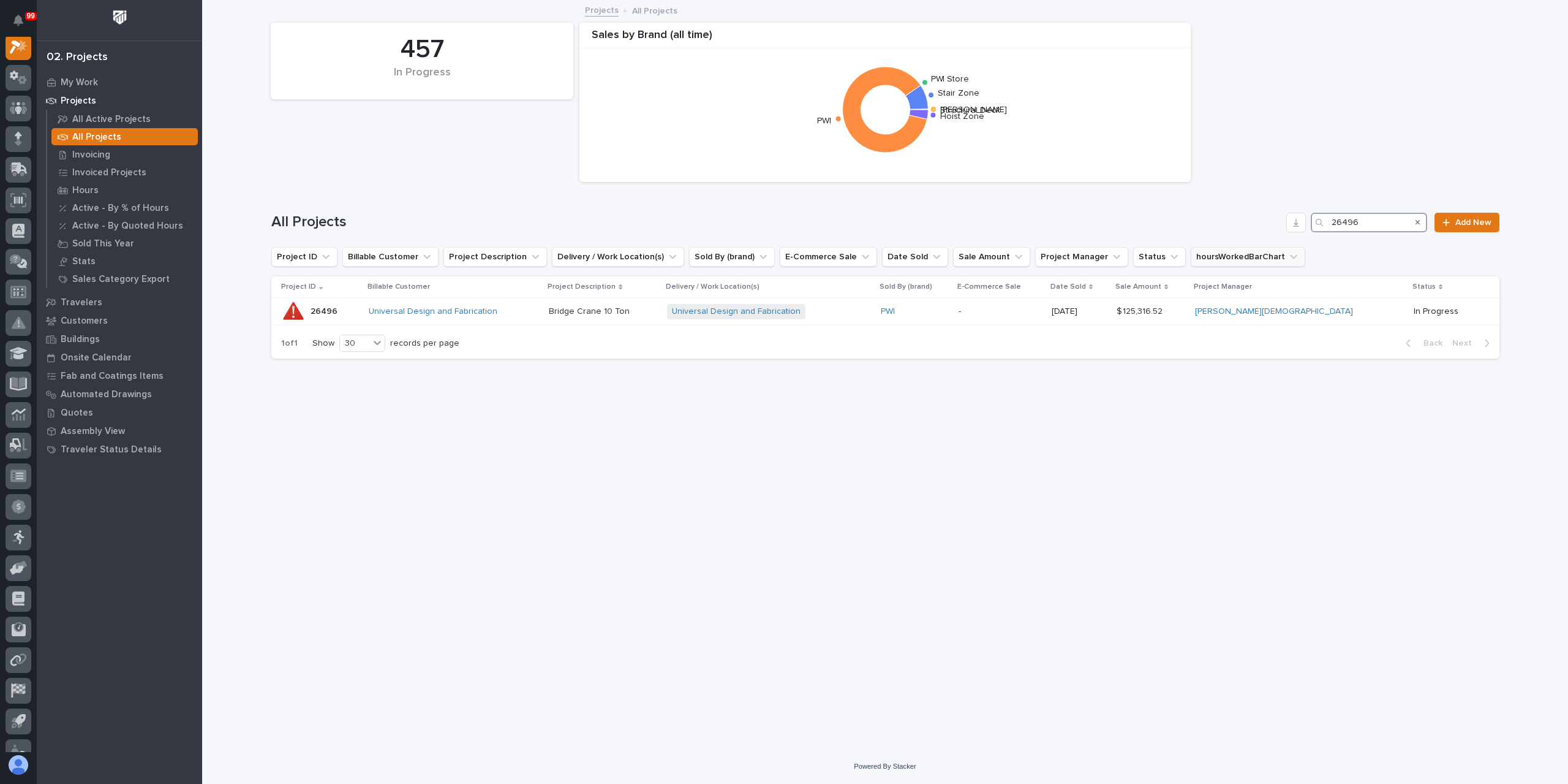
drag, startPoint x: 1380, startPoint y: 225, endPoint x: 1198, endPoint y: 255, distance: 184.5
click at [1198, 255] on div "457 In Progress Sales by Brand (all time) Structural Deck Starke Stair Zone PWI…" at bounding box center [885, 185] width 1228 height 368
type input "26574"
click at [567, 317] on td "Shearer's Foods Office Mezzanine Shearer's Foods Office Mezzanine" at bounding box center [676, 311] width 250 height 28
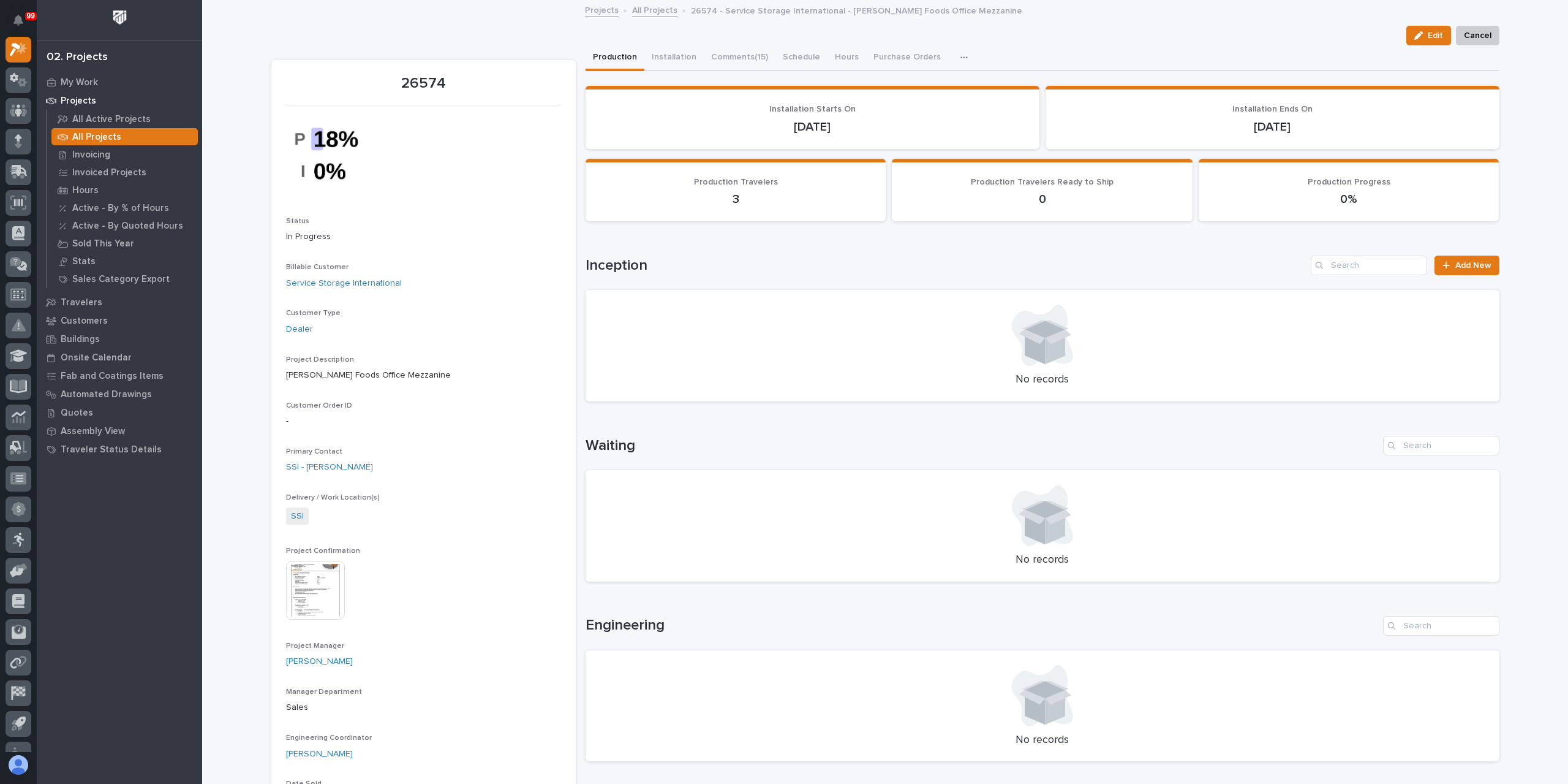
click at [298, 607] on img at bounding box center [316, 590] width 59 height 59
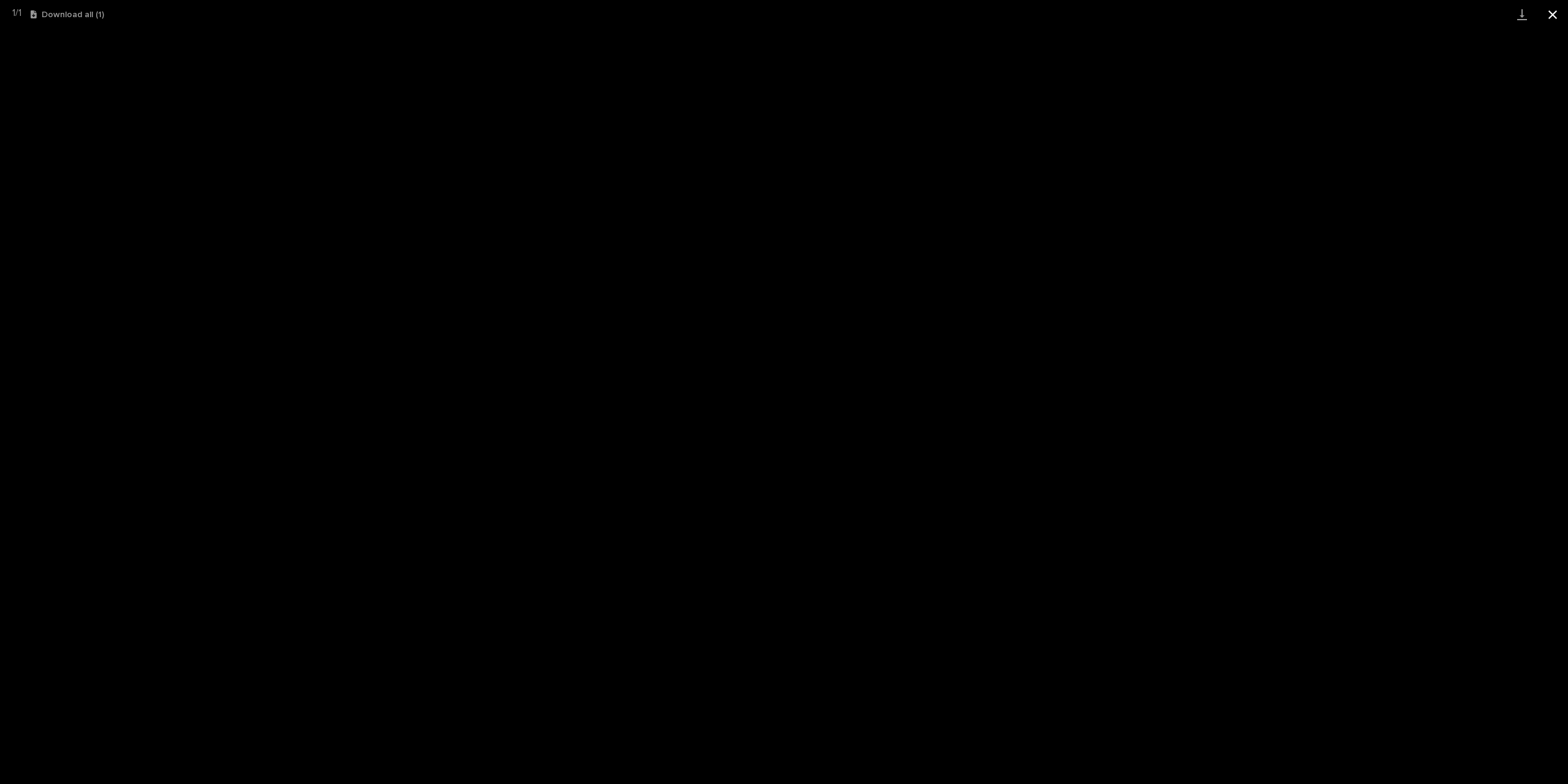
click at [1550, 4] on button "Close gallery" at bounding box center [1553, 14] width 30 height 29
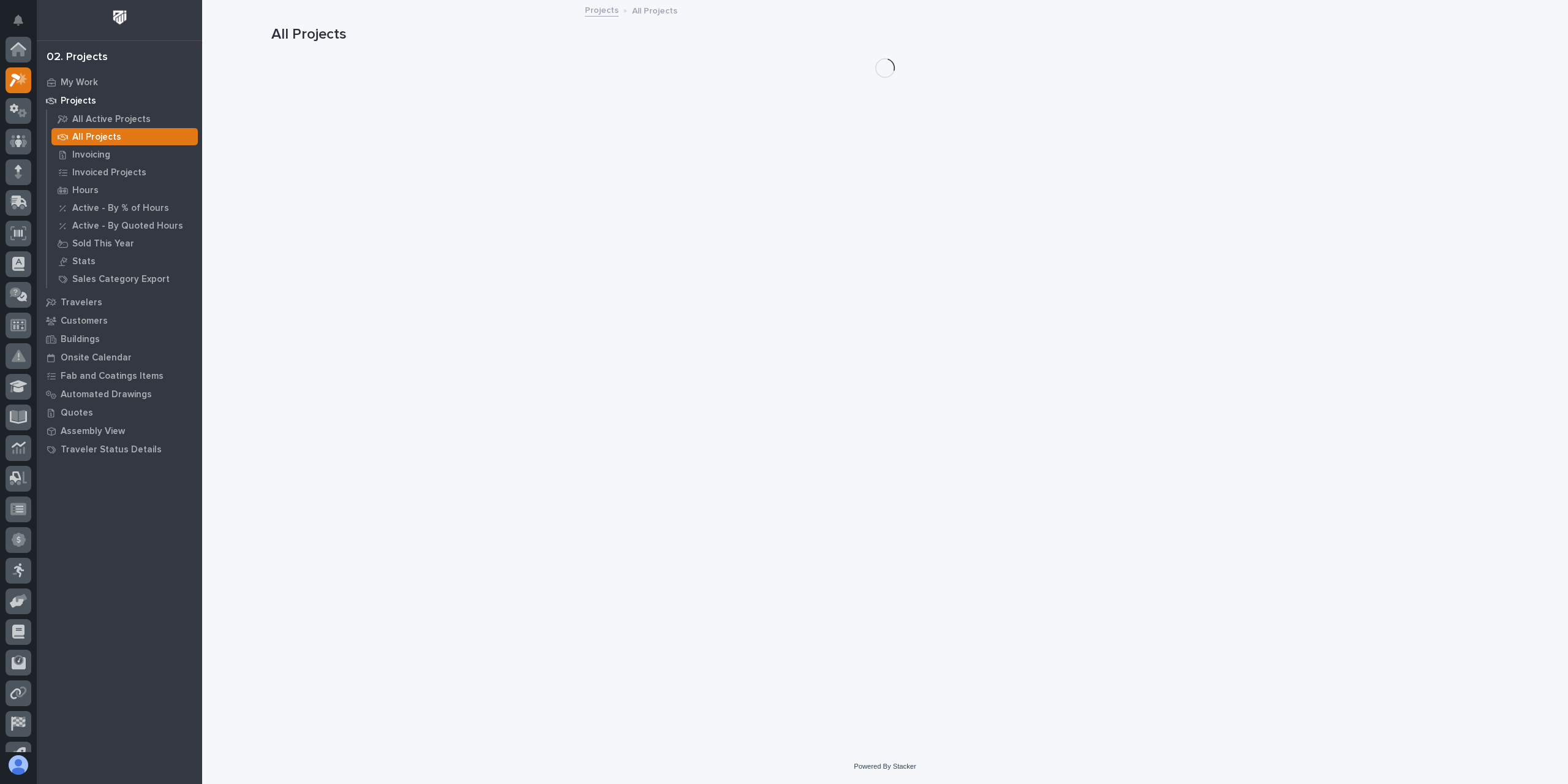
scroll to position [33, 0]
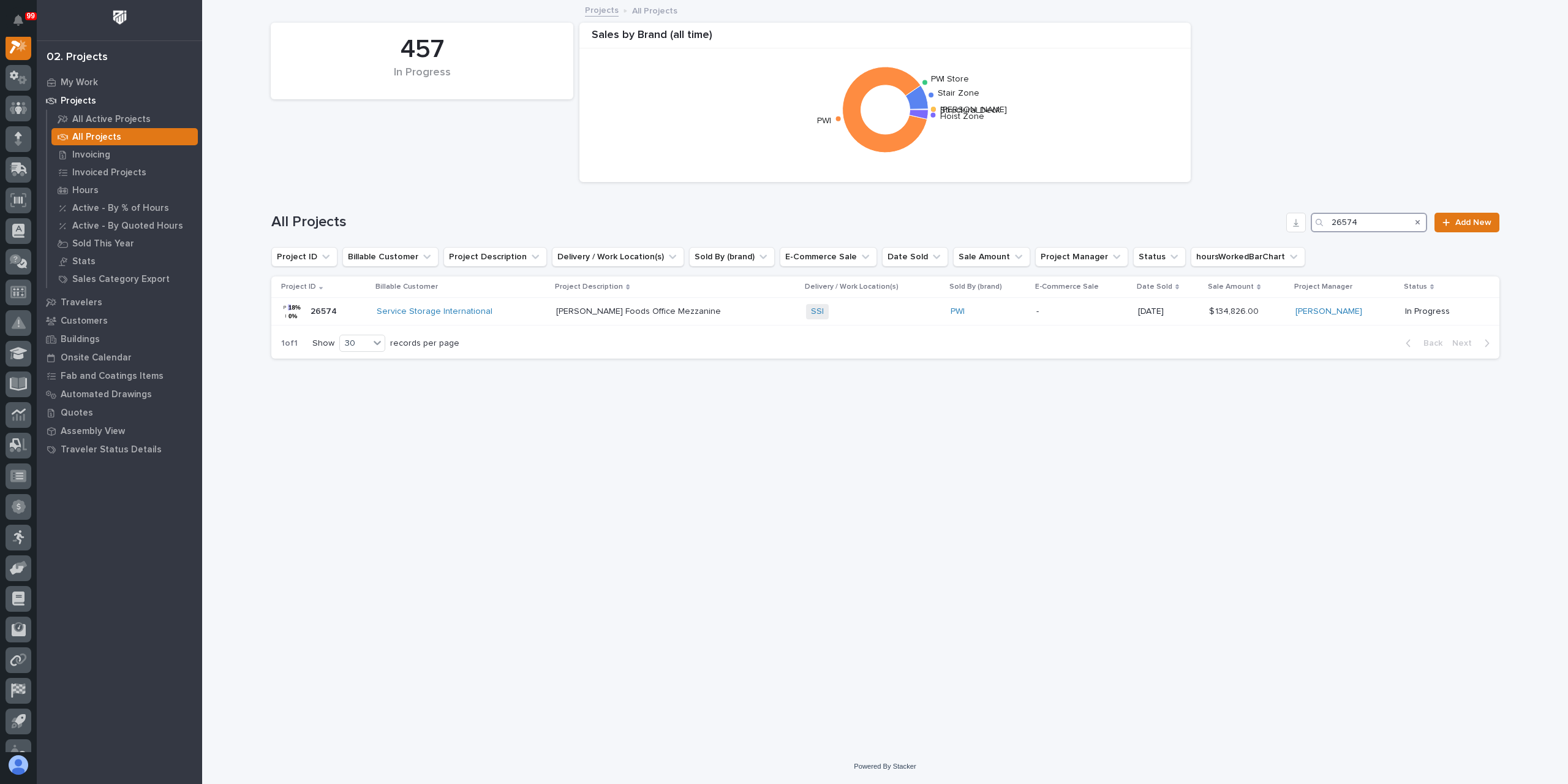
drag, startPoint x: 1364, startPoint y: 216, endPoint x: 1302, endPoint y: 232, distance: 64.0
click at [1302, 232] on div "All Projects 26574 Add New" at bounding box center [885, 217] width 1228 height 59
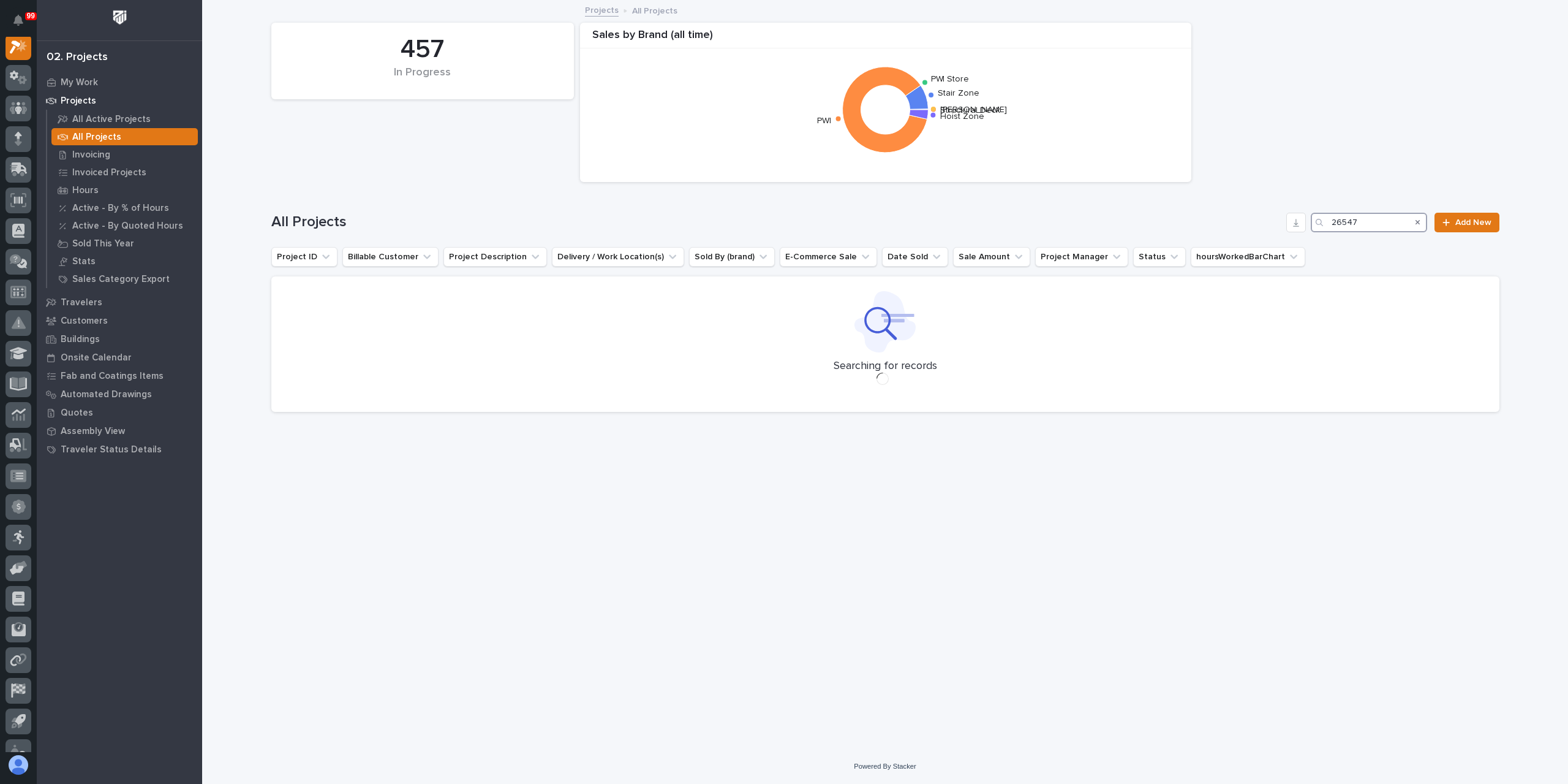
scroll to position [30, 0]
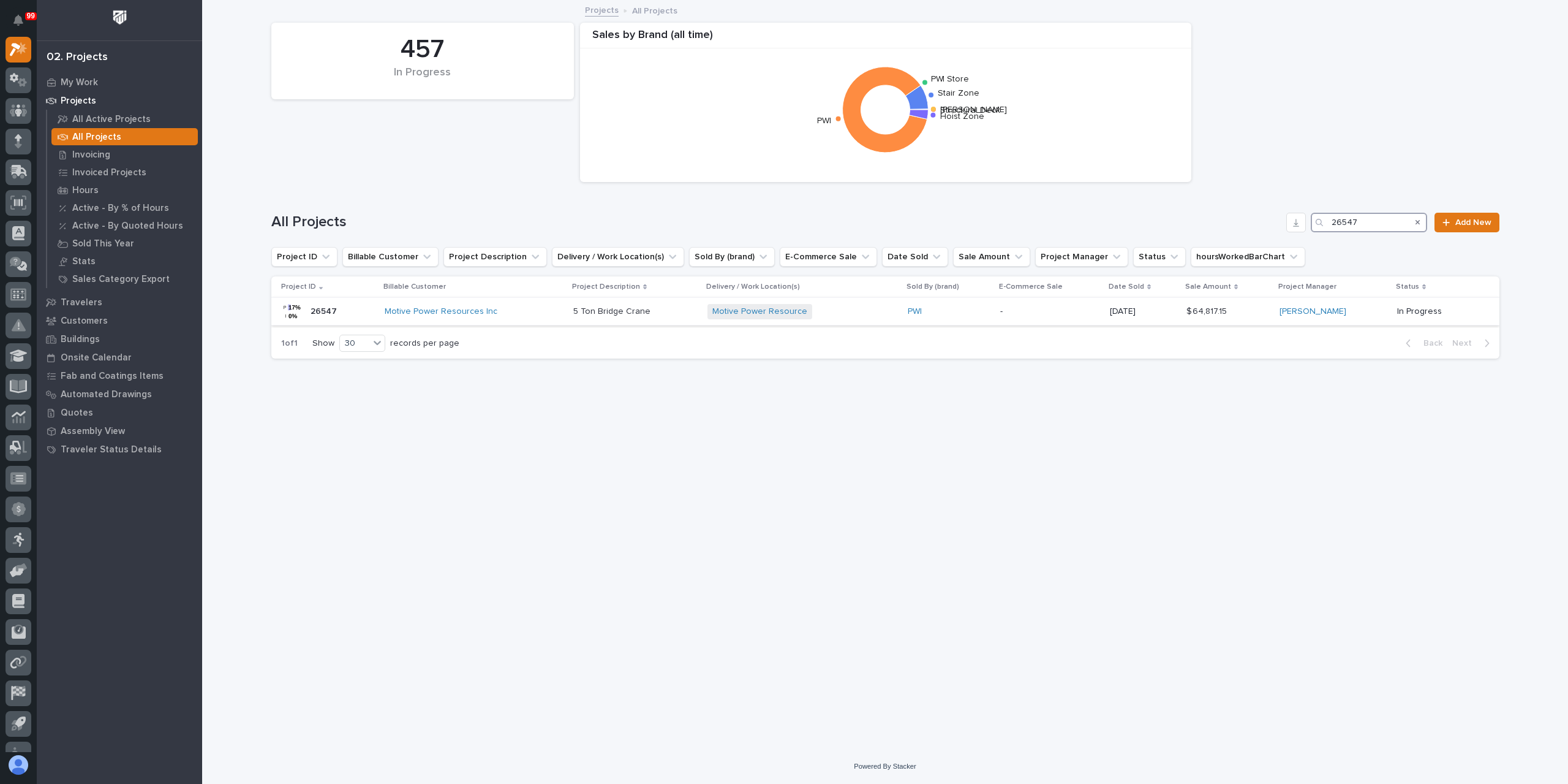
type input "26547"
click at [597, 313] on p "5 Ton Bridge Crane" at bounding box center [613, 310] width 80 height 13
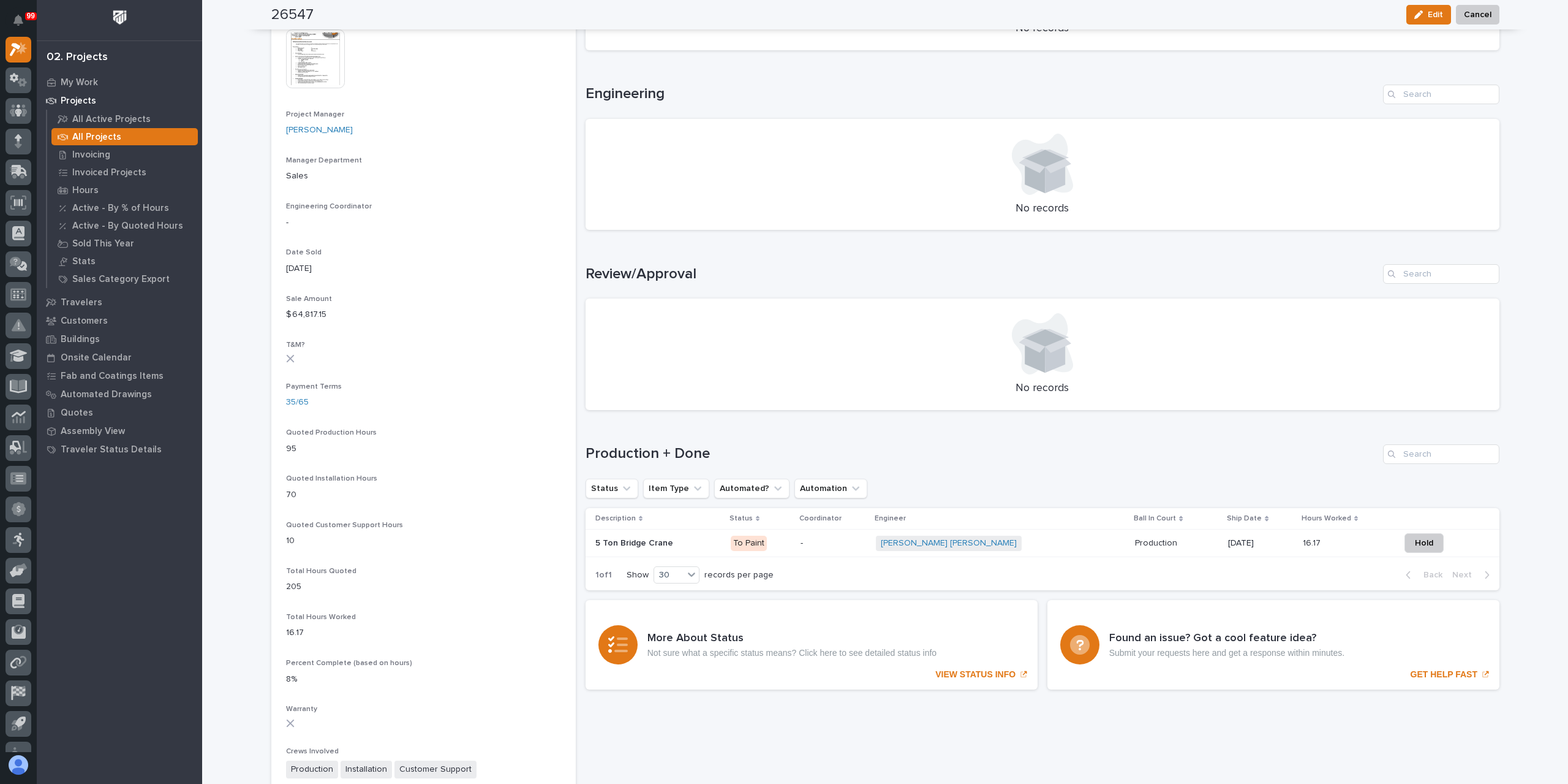
scroll to position [552, 0]
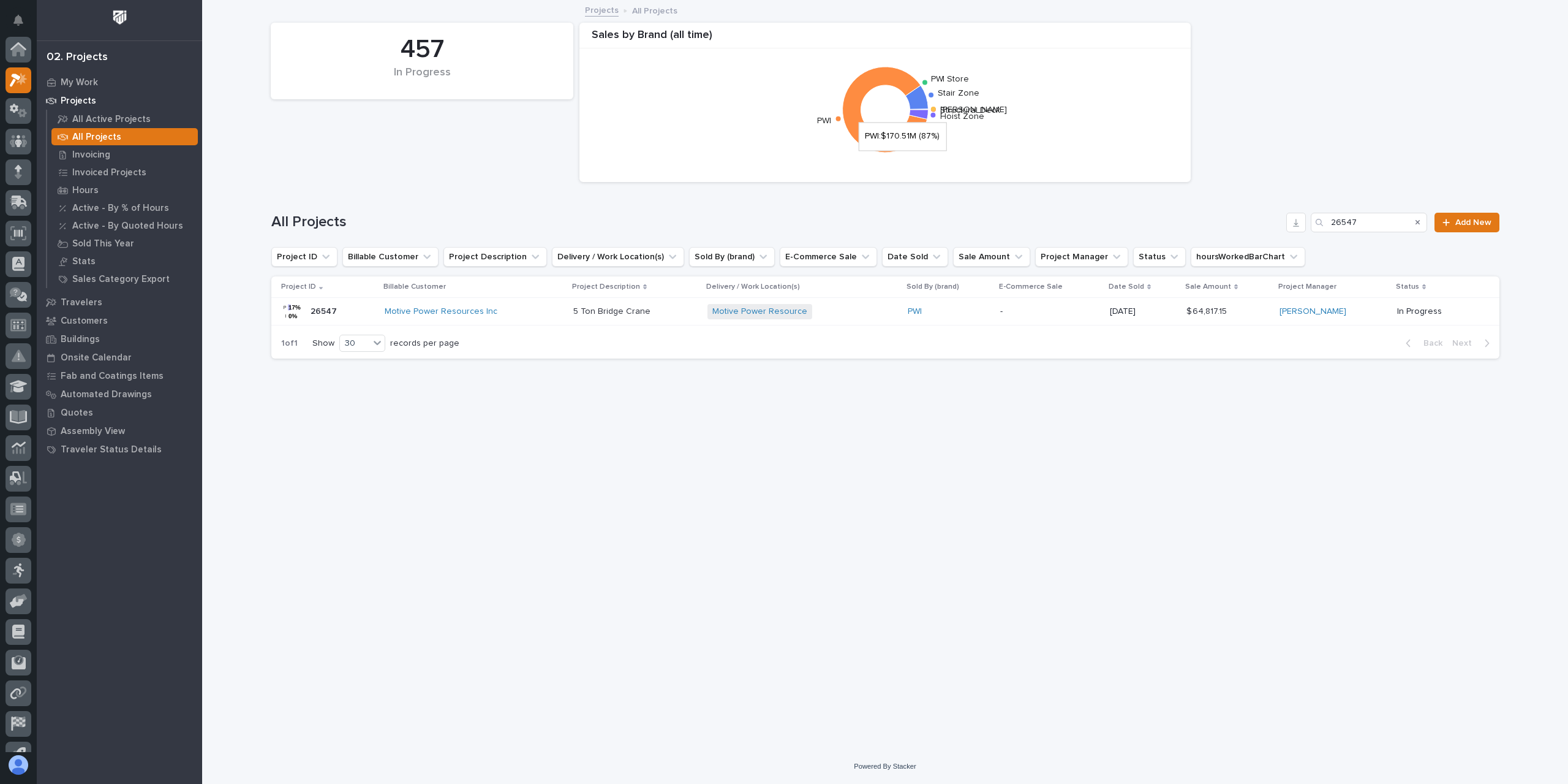
scroll to position [33, 0]
drag, startPoint x: 1368, startPoint y: 215, endPoint x: 1303, endPoint y: 225, distance: 65.8
click at [1303, 225] on div "All Projects 26547 Add New" at bounding box center [885, 222] width 1228 height 20
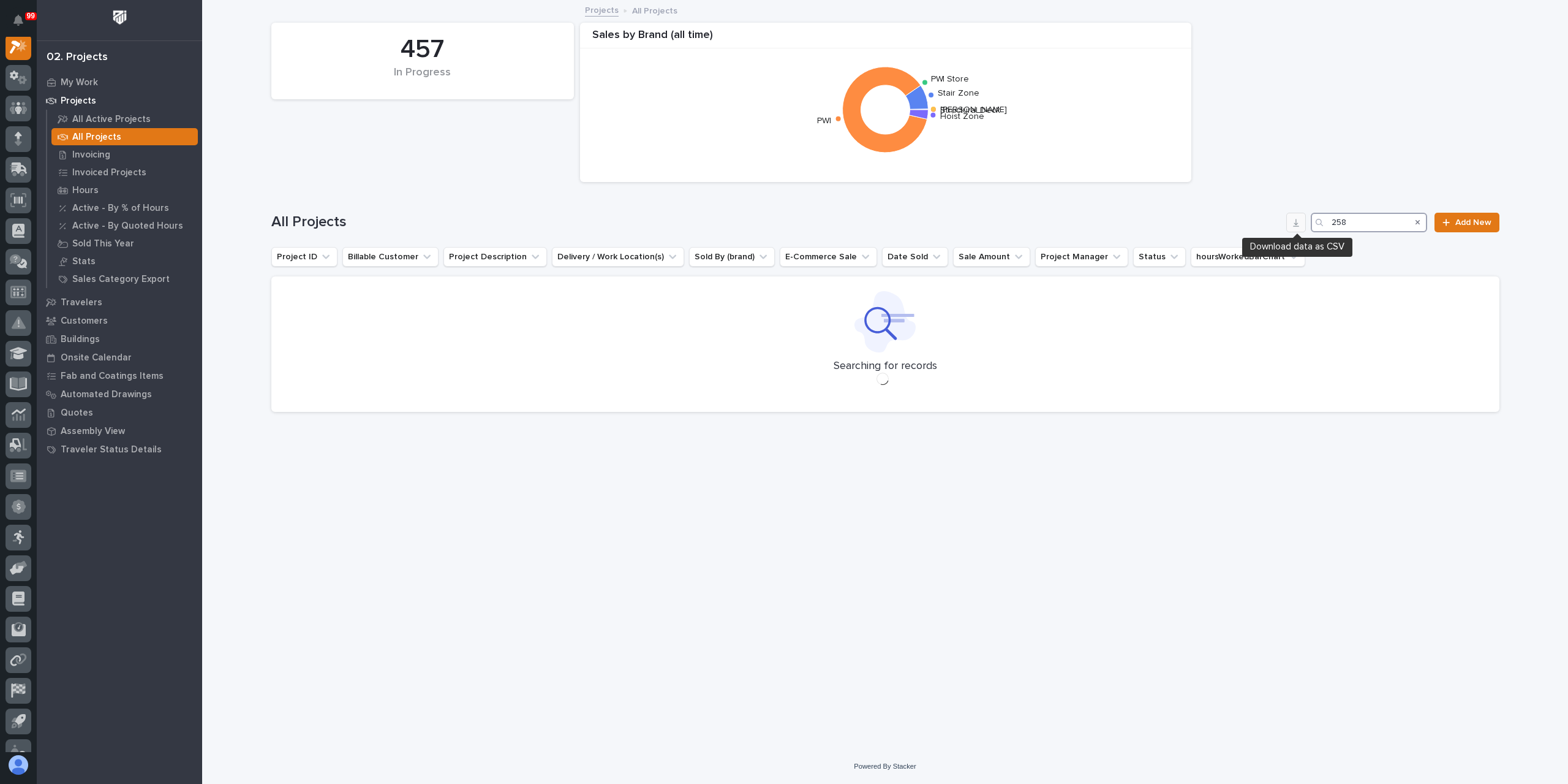
scroll to position [30, 0]
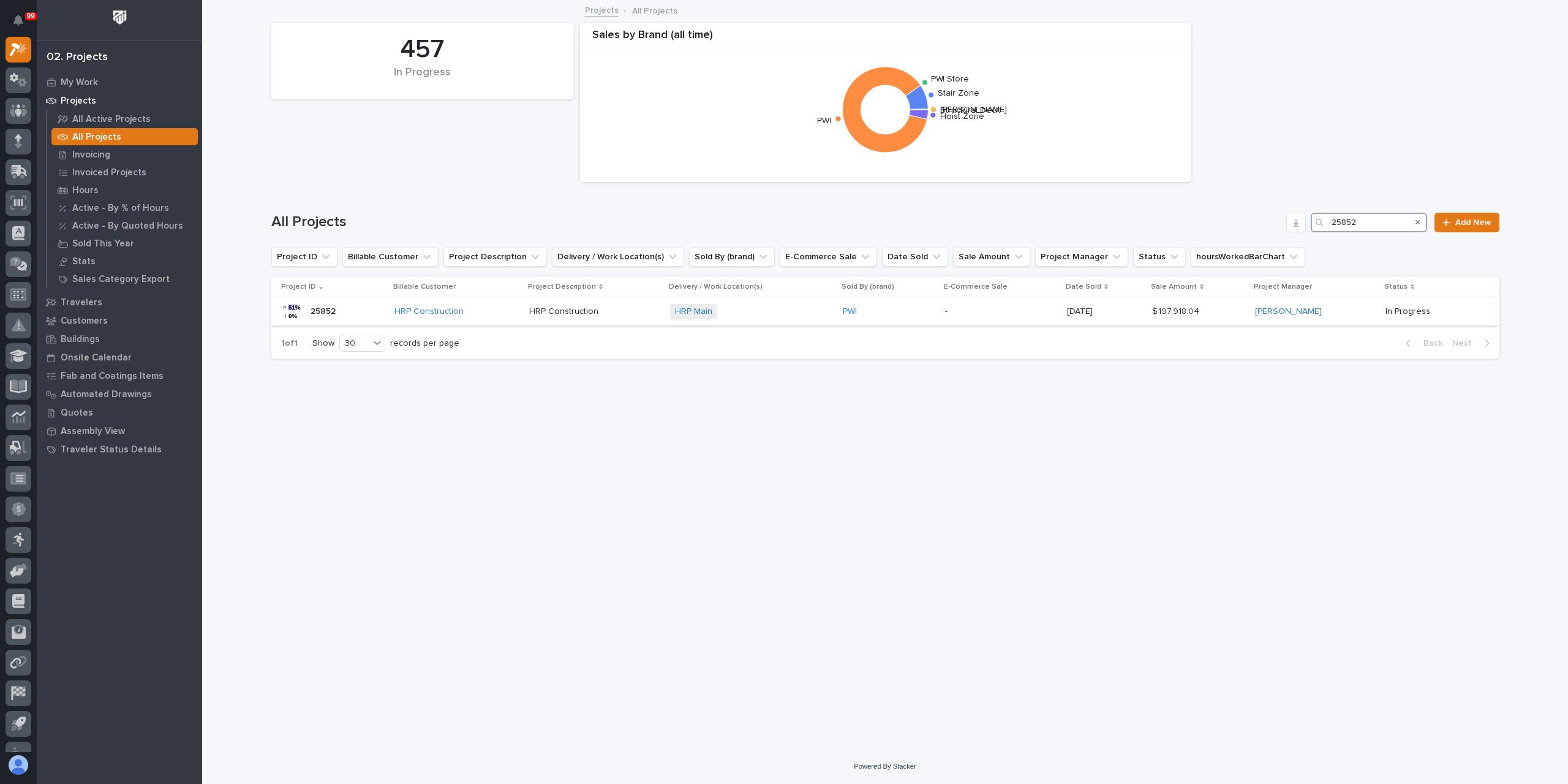
type input "25852"
click at [558, 315] on p "HRP Construction" at bounding box center [565, 310] width 72 height 13
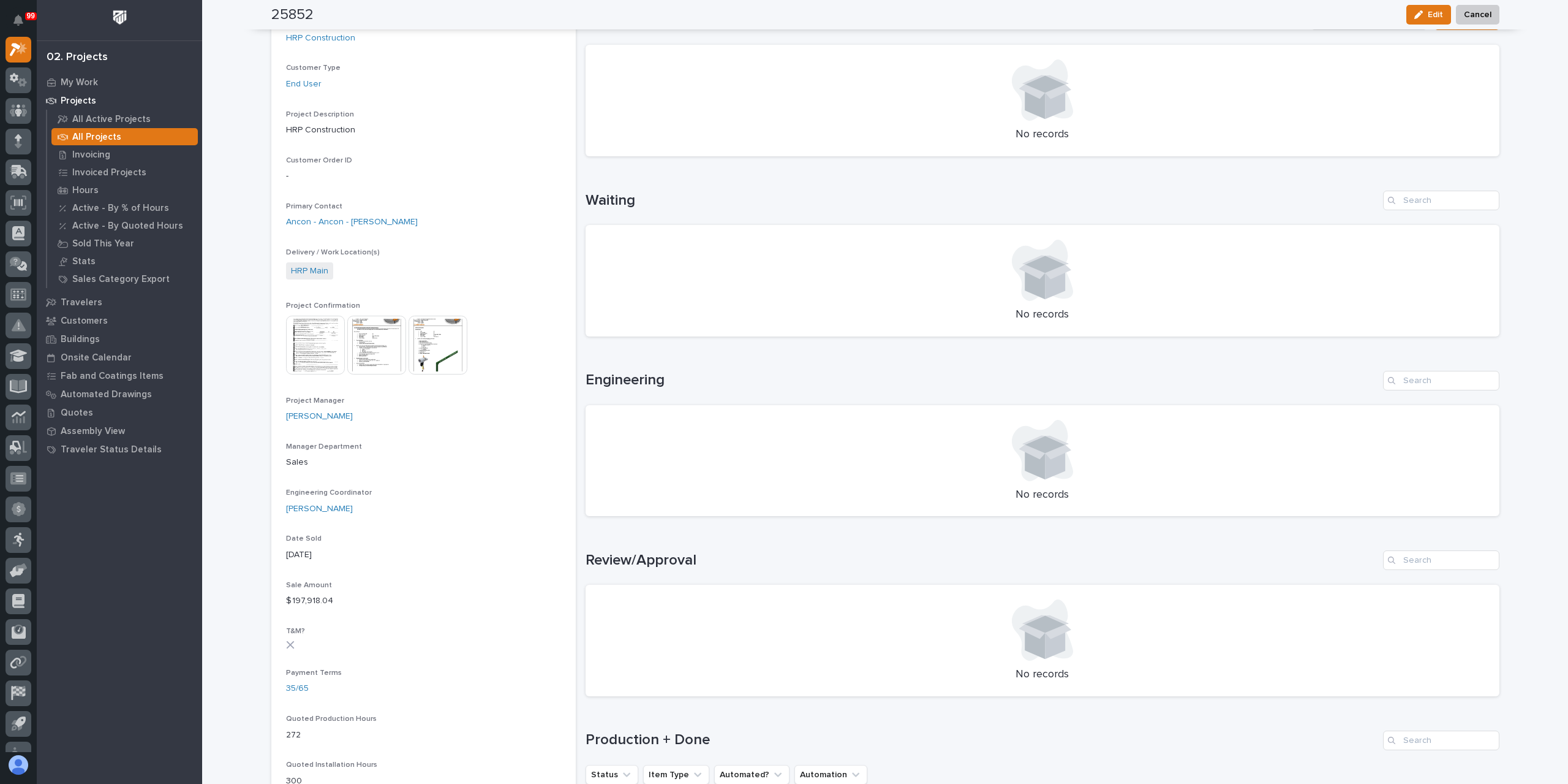
scroll to position [552, 0]
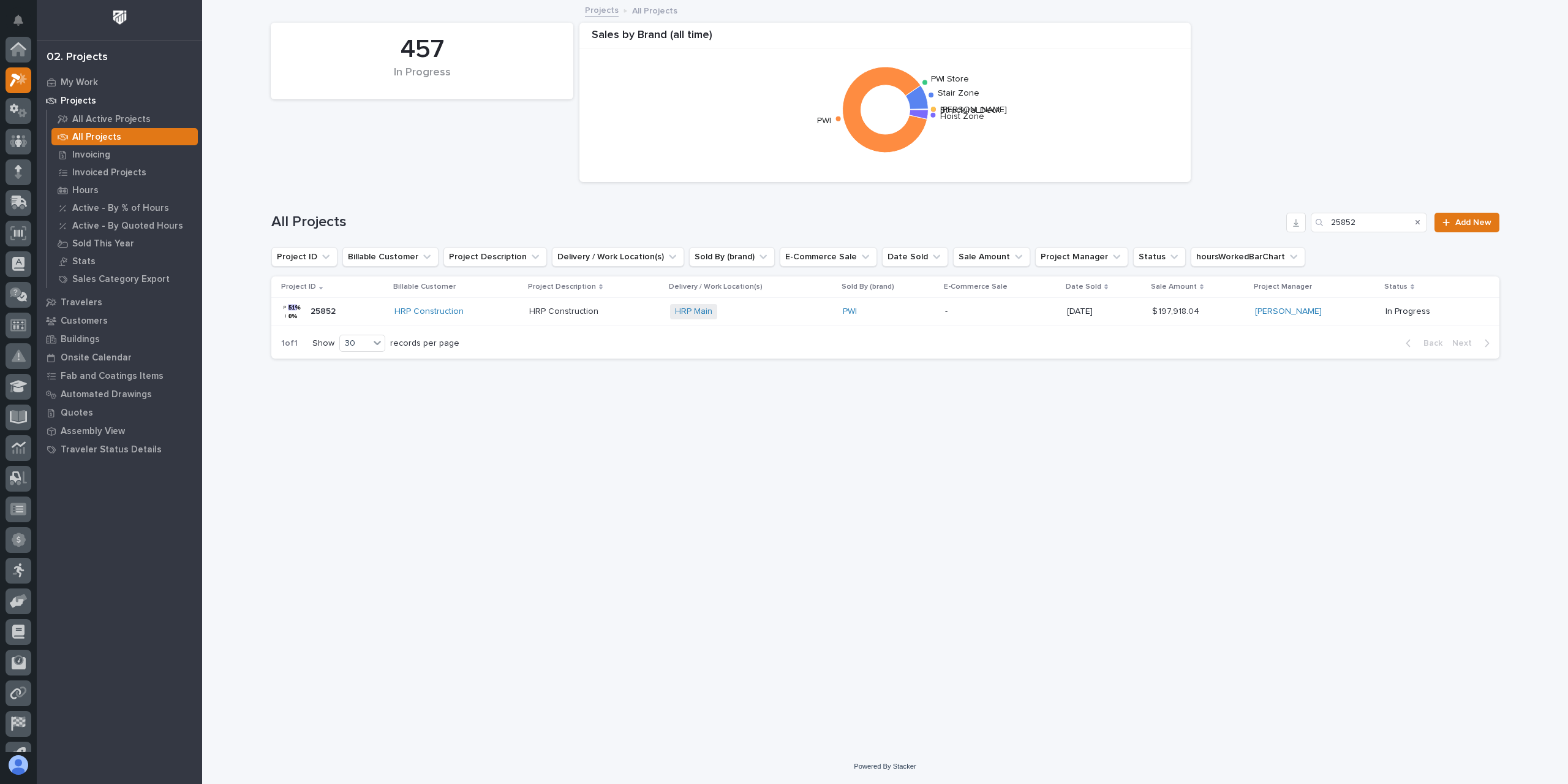
scroll to position [33, 0]
drag, startPoint x: 1313, startPoint y: 217, endPoint x: 1268, endPoint y: 215, distance: 45.0
click at [1271, 216] on div "All Projects 25852 Add New" at bounding box center [885, 222] width 1228 height 20
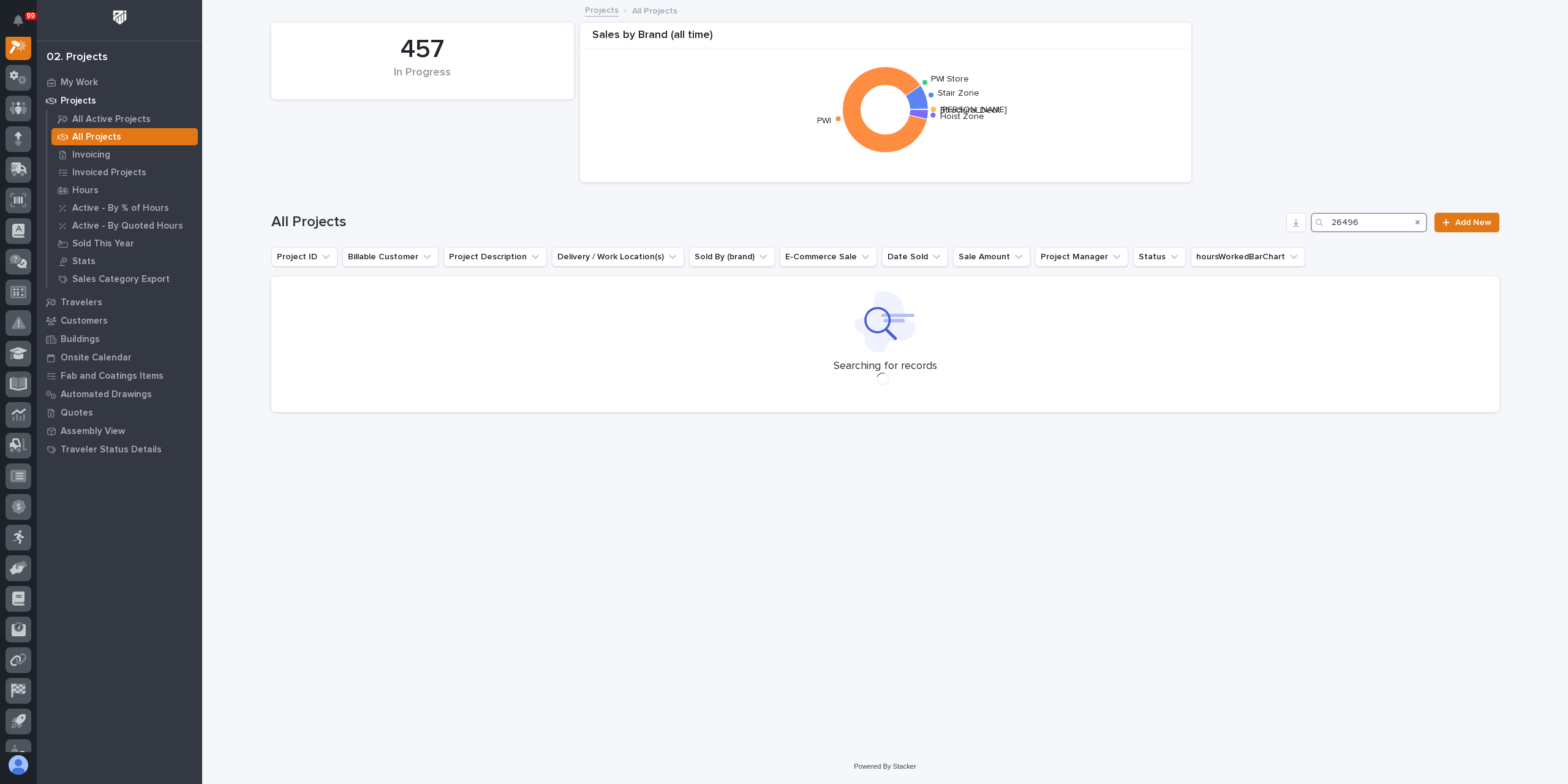
scroll to position [30, 0]
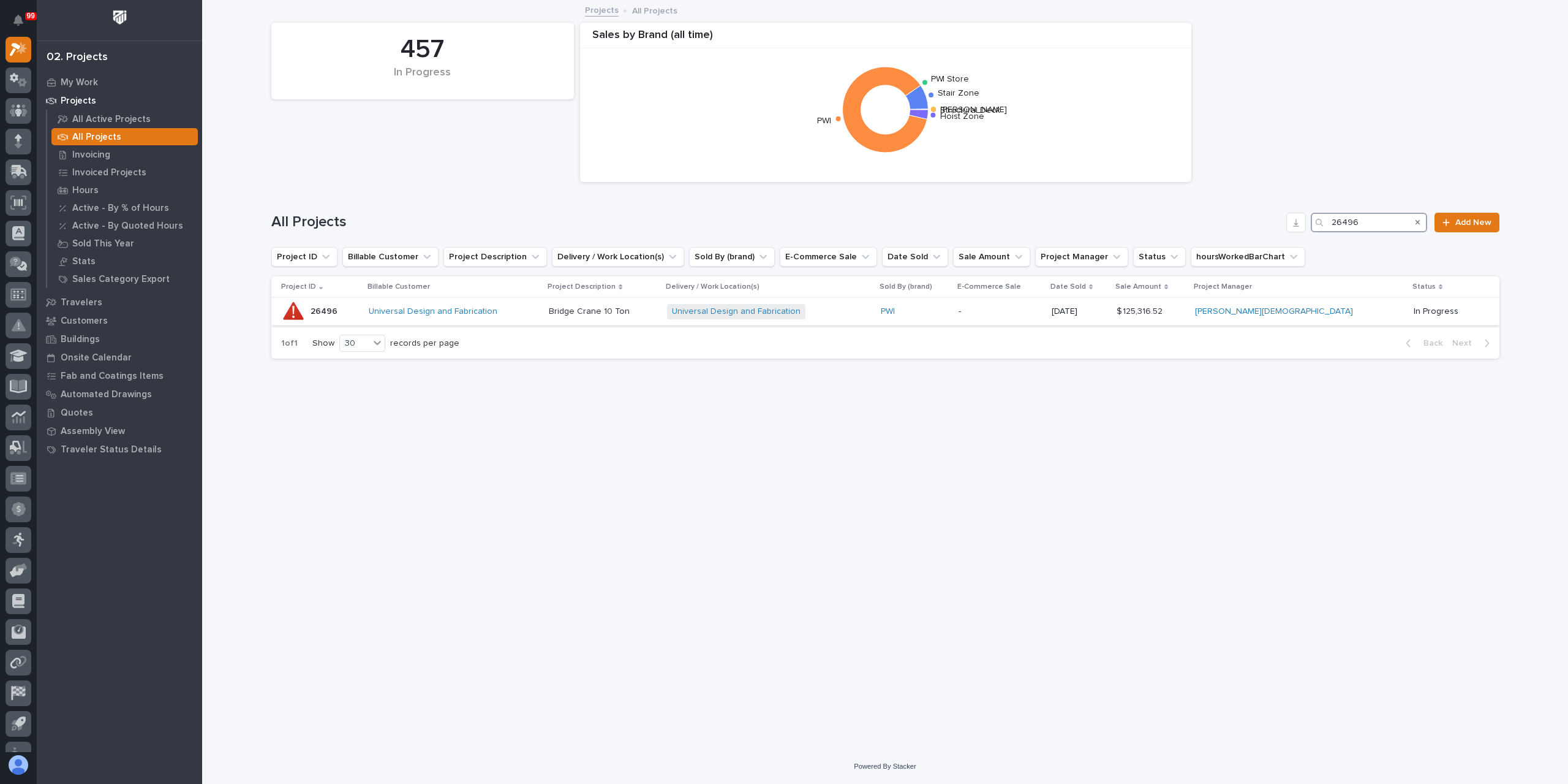
type input "26496"
click at [632, 322] on td "Bridge Crane 10 Ton Bridge Crane 10 Ton" at bounding box center [603, 311] width 119 height 28
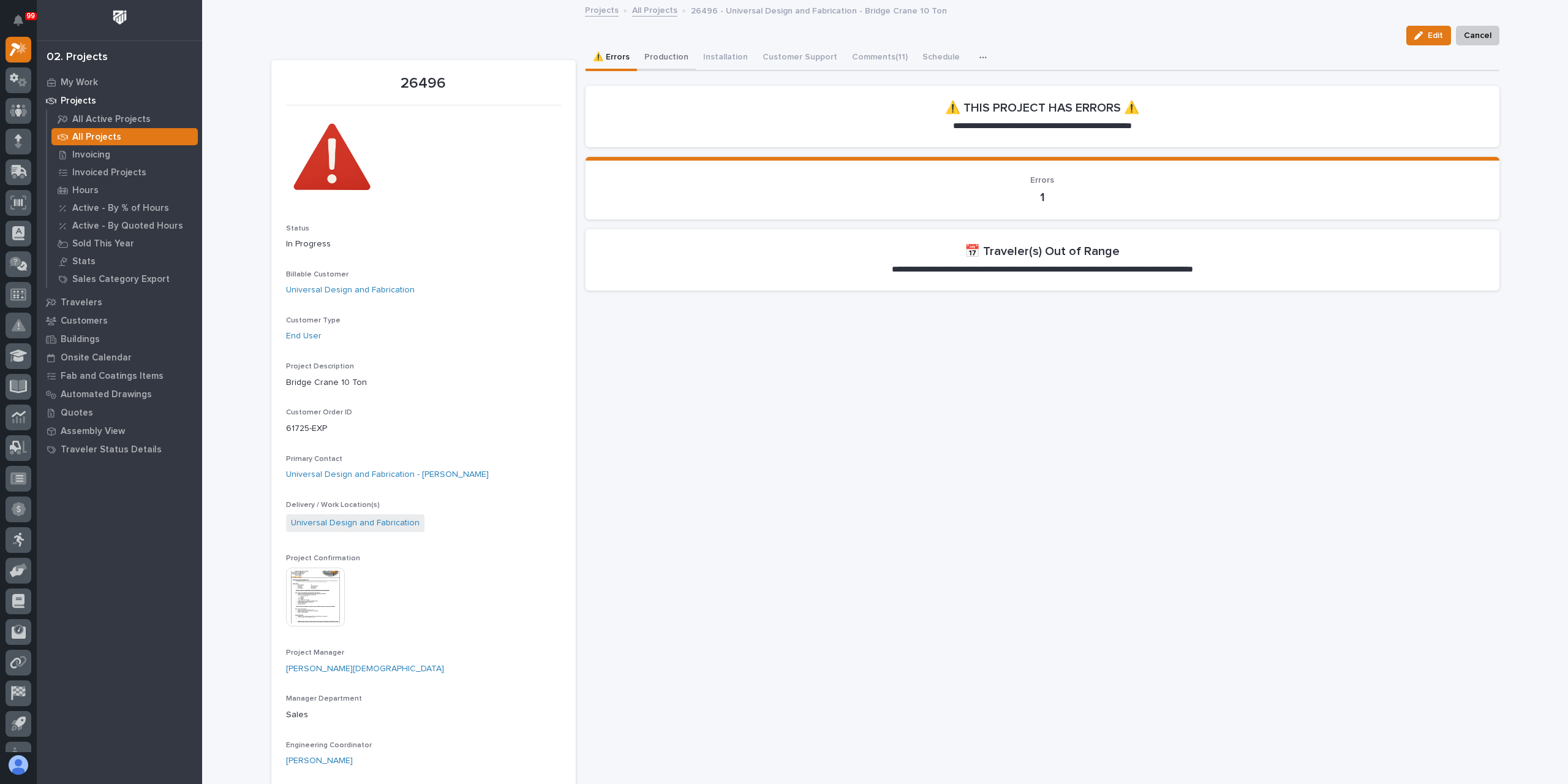
click at [660, 68] on button "Production" at bounding box center [667, 58] width 59 height 25
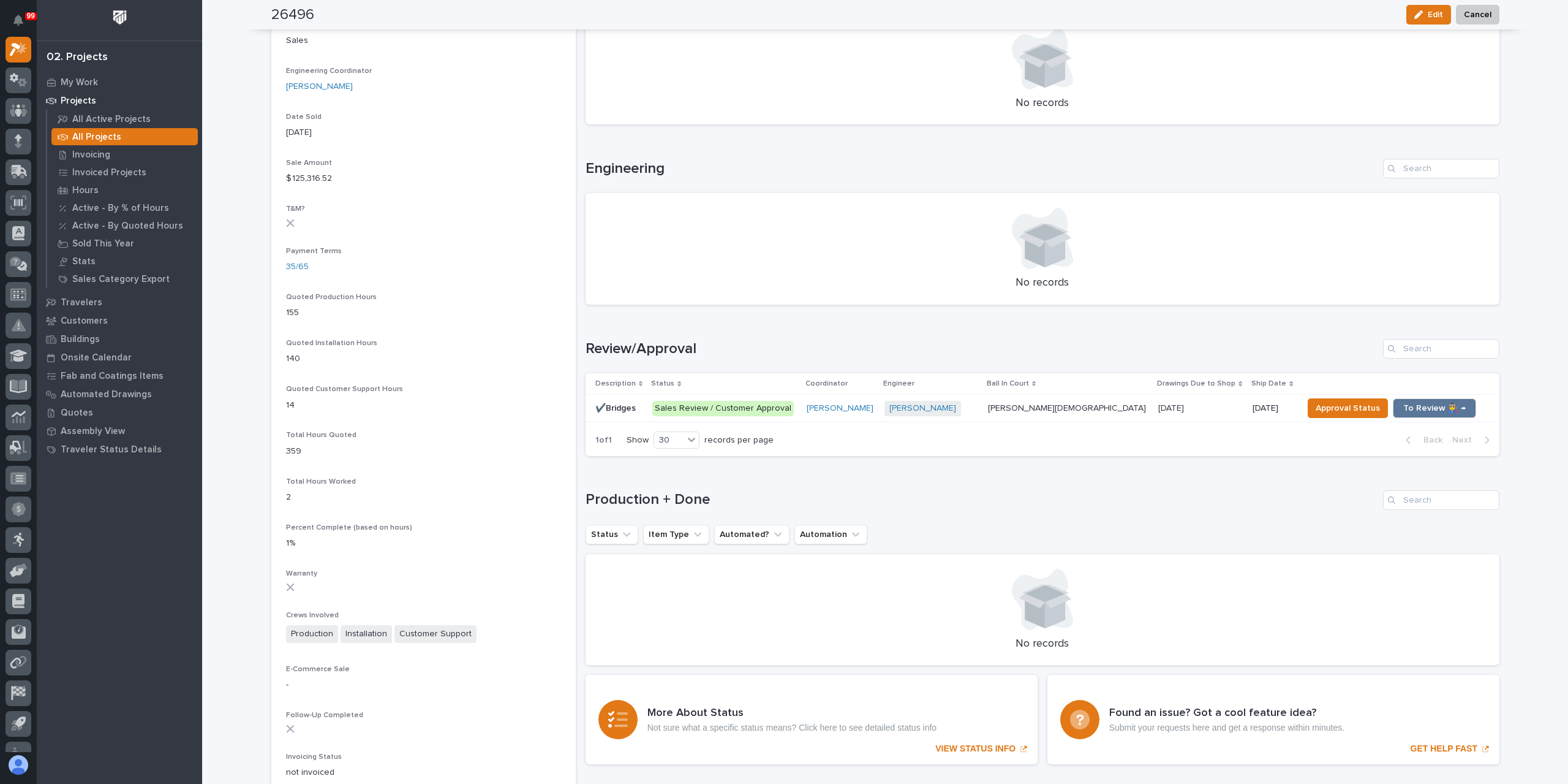
scroll to position [429, 0]
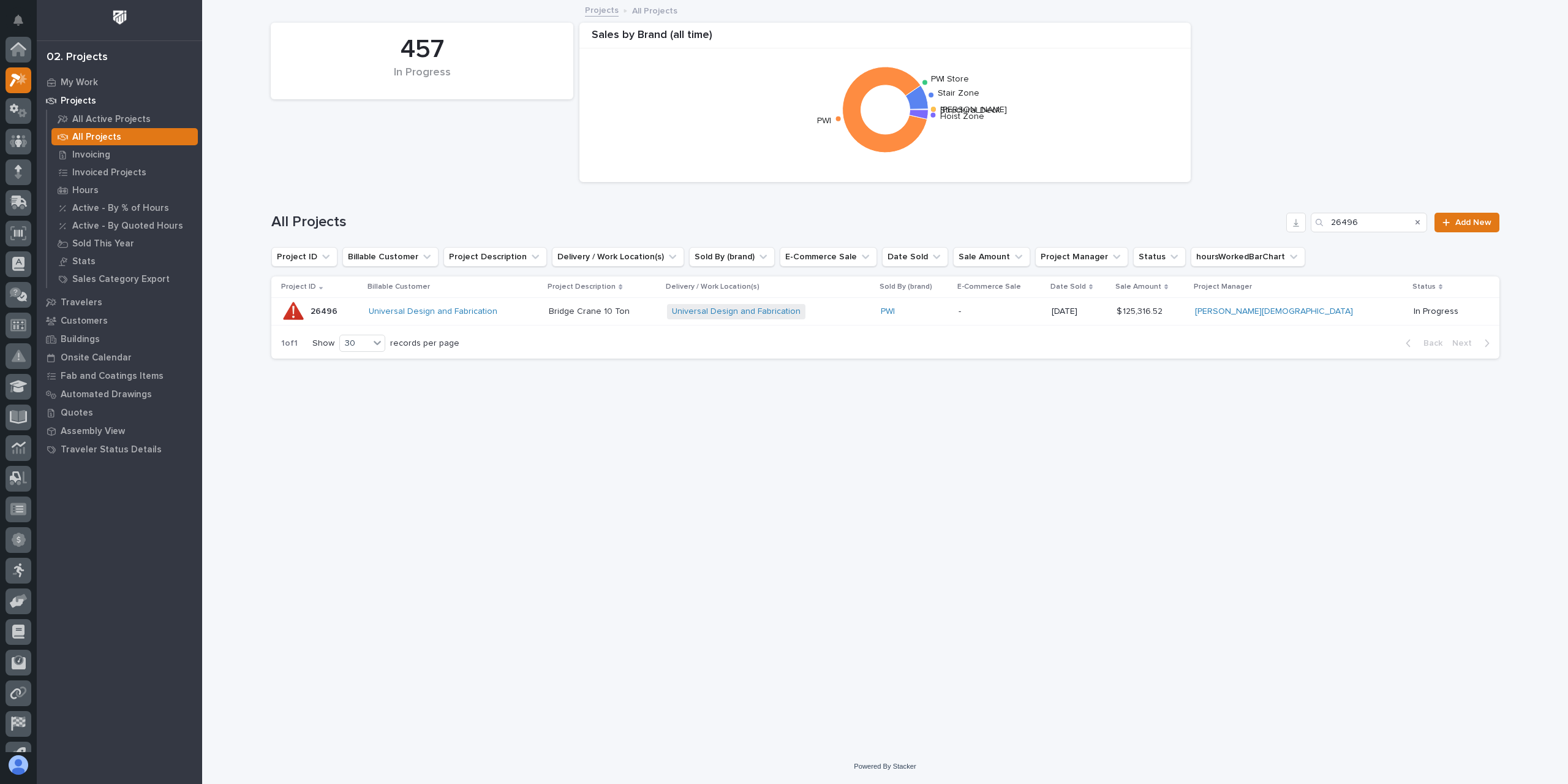
scroll to position [33, 0]
drag, startPoint x: 1371, startPoint y: 223, endPoint x: 1295, endPoint y: 237, distance: 77.3
click at [1295, 237] on div "All Projects 26496 Add New" at bounding box center [885, 217] width 1228 height 59
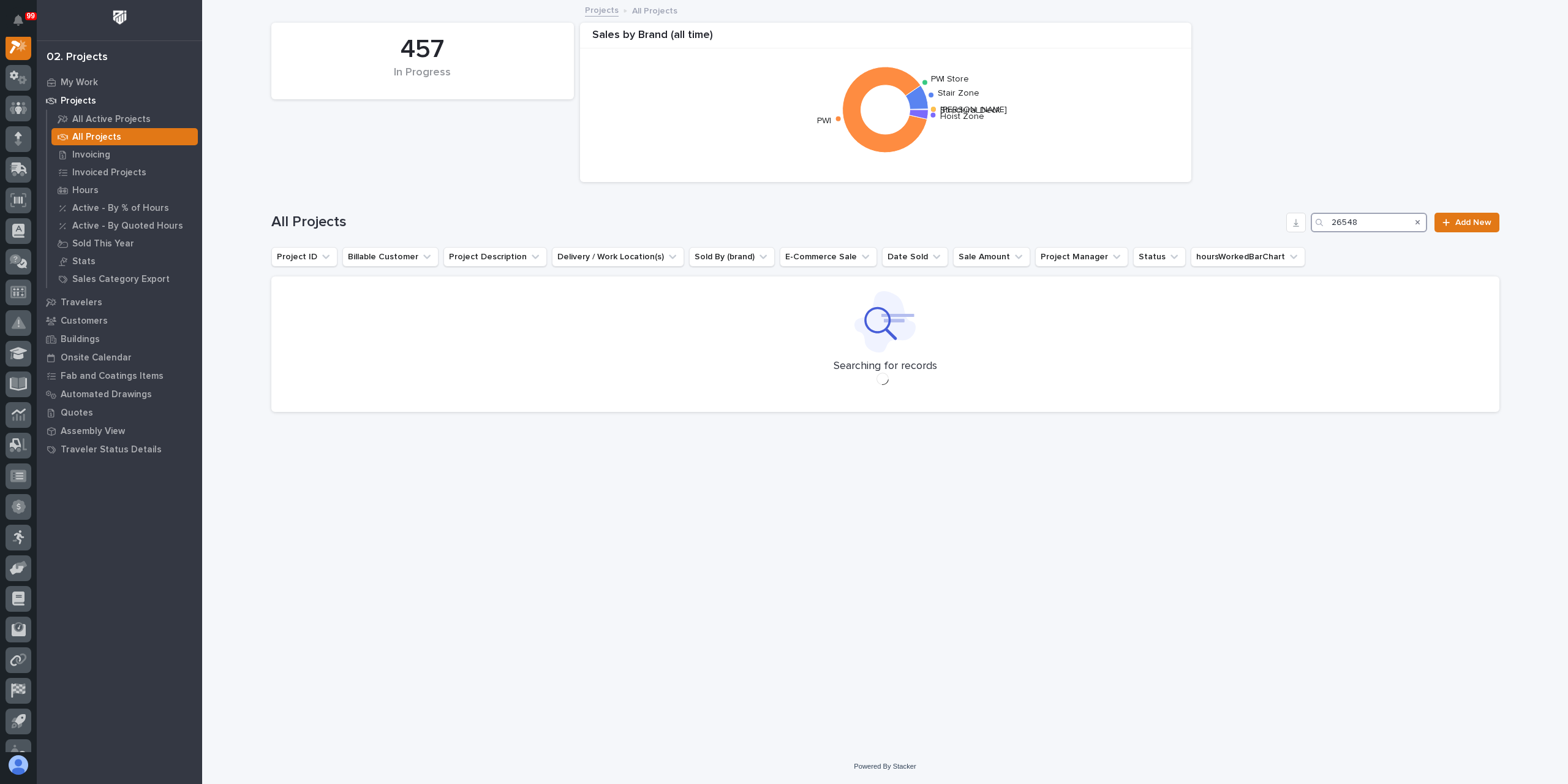
scroll to position [30, 0]
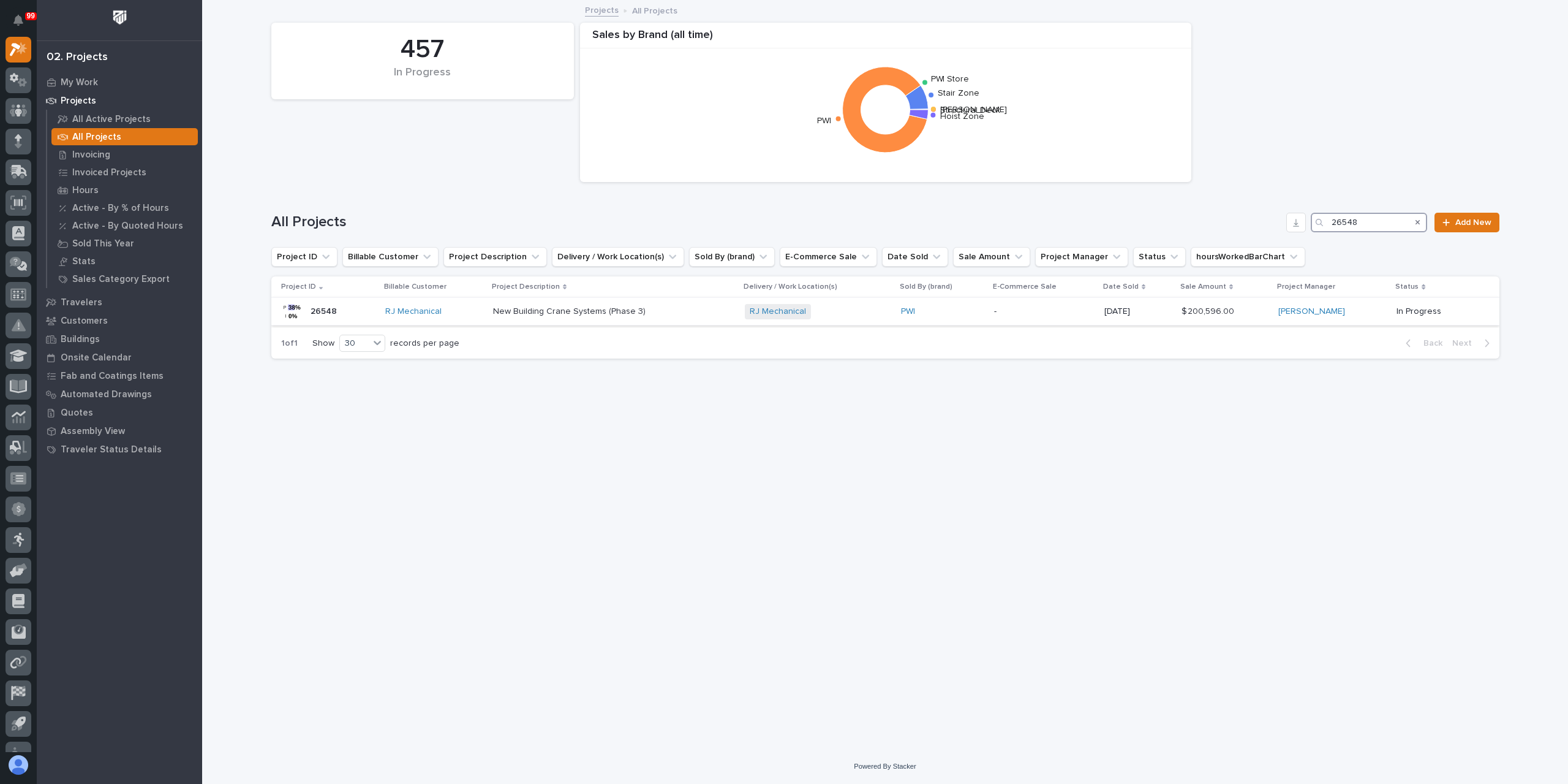
type input "26548"
click at [526, 319] on div "New Building Crane Systems (Phase 3) New Building Crane Systems (Phase 3)" at bounding box center [614, 311] width 242 height 20
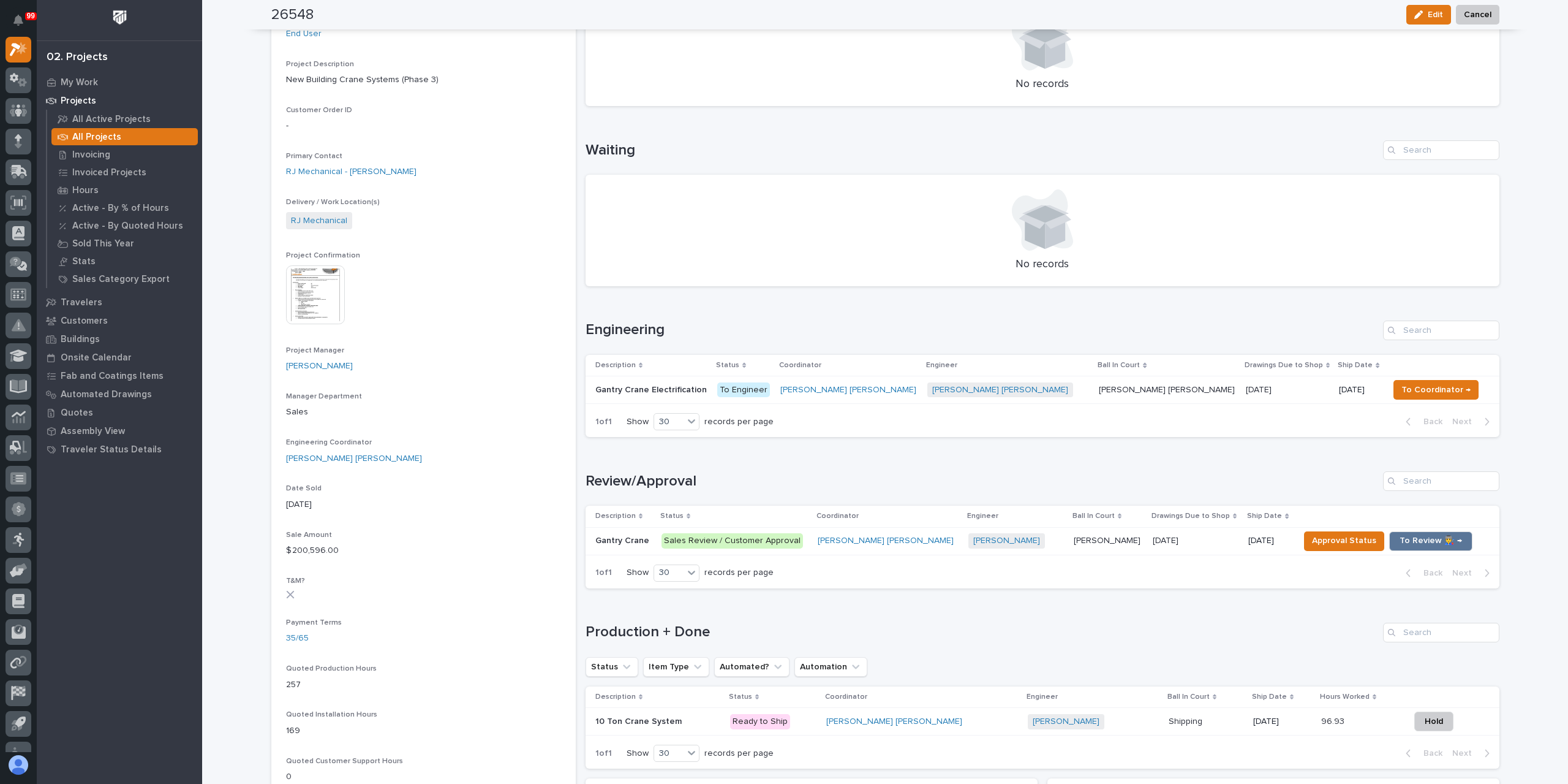
scroll to position [429, 0]
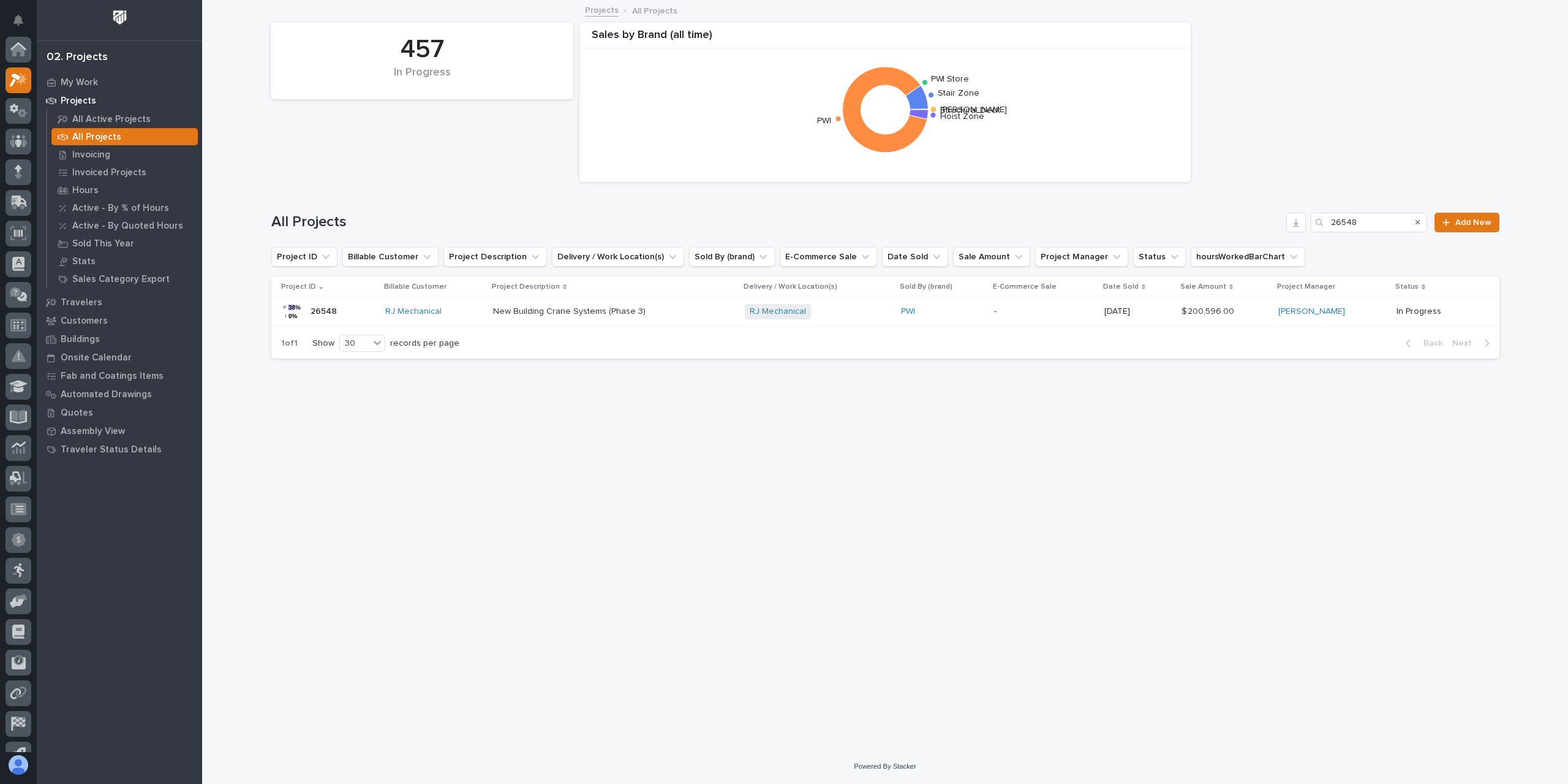
scroll to position [33, 0]
drag, startPoint x: 1290, startPoint y: 220, endPoint x: 1218, endPoint y: 221, distance: 72.0
click at [1220, 220] on div "All Projects 26548 Add New" at bounding box center [885, 222] width 1228 height 20
type input "26485"
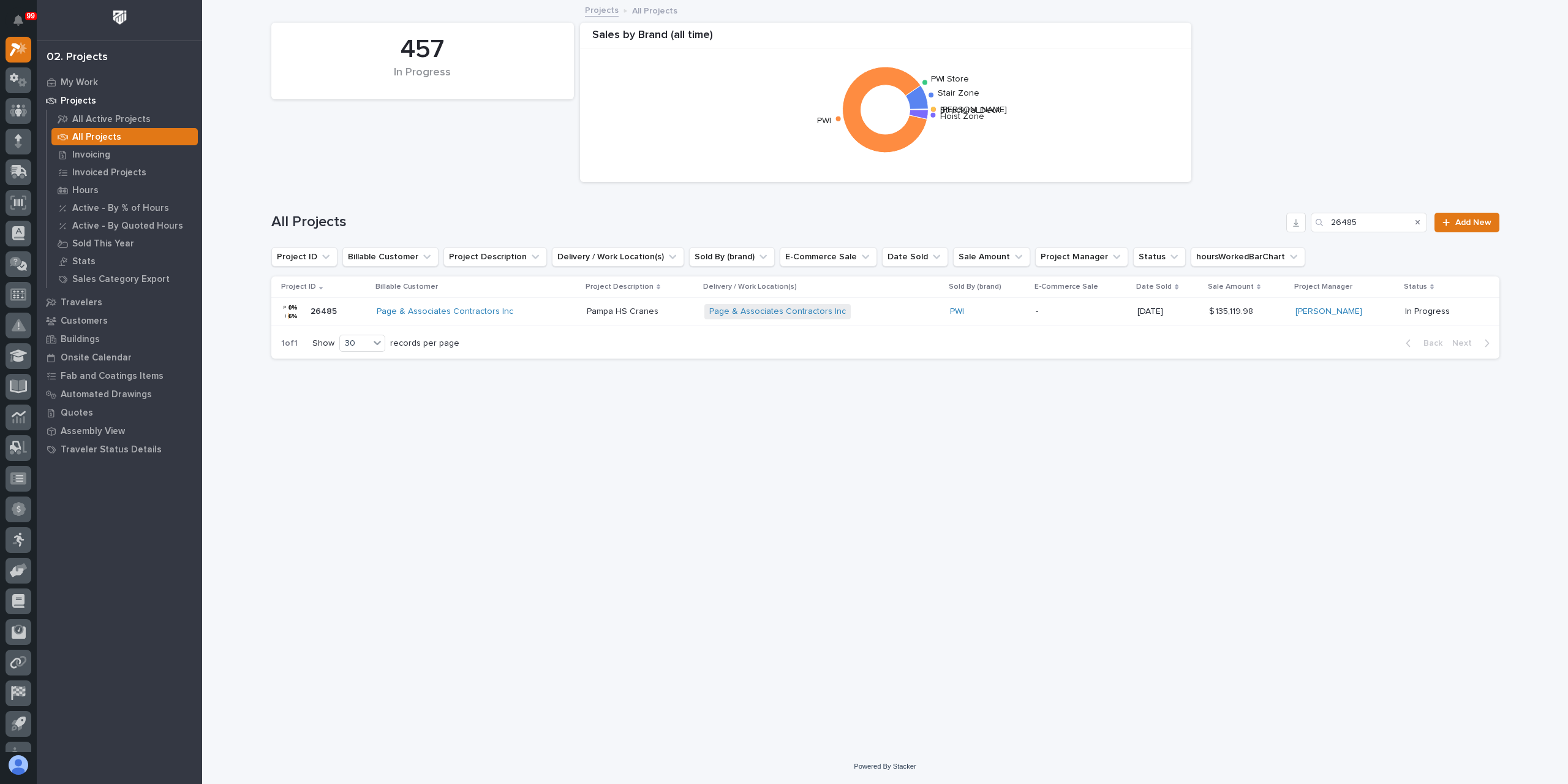
click at [603, 314] on p "Pampa HS Cranes" at bounding box center [624, 310] width 74 height 13
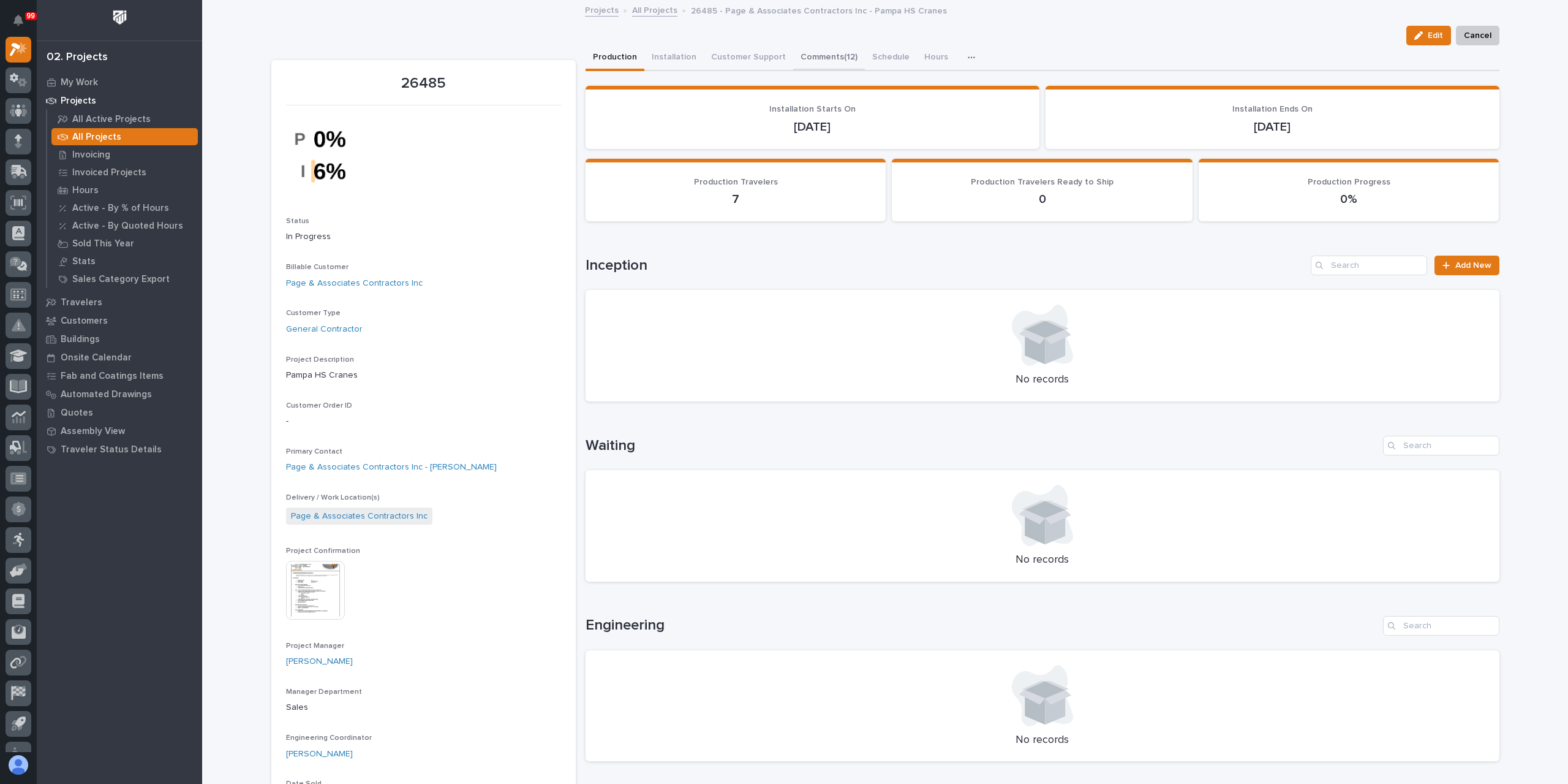
click at [803, 46] on button "Comments (12)" at bounding box center [829, 58] width 72 height 25
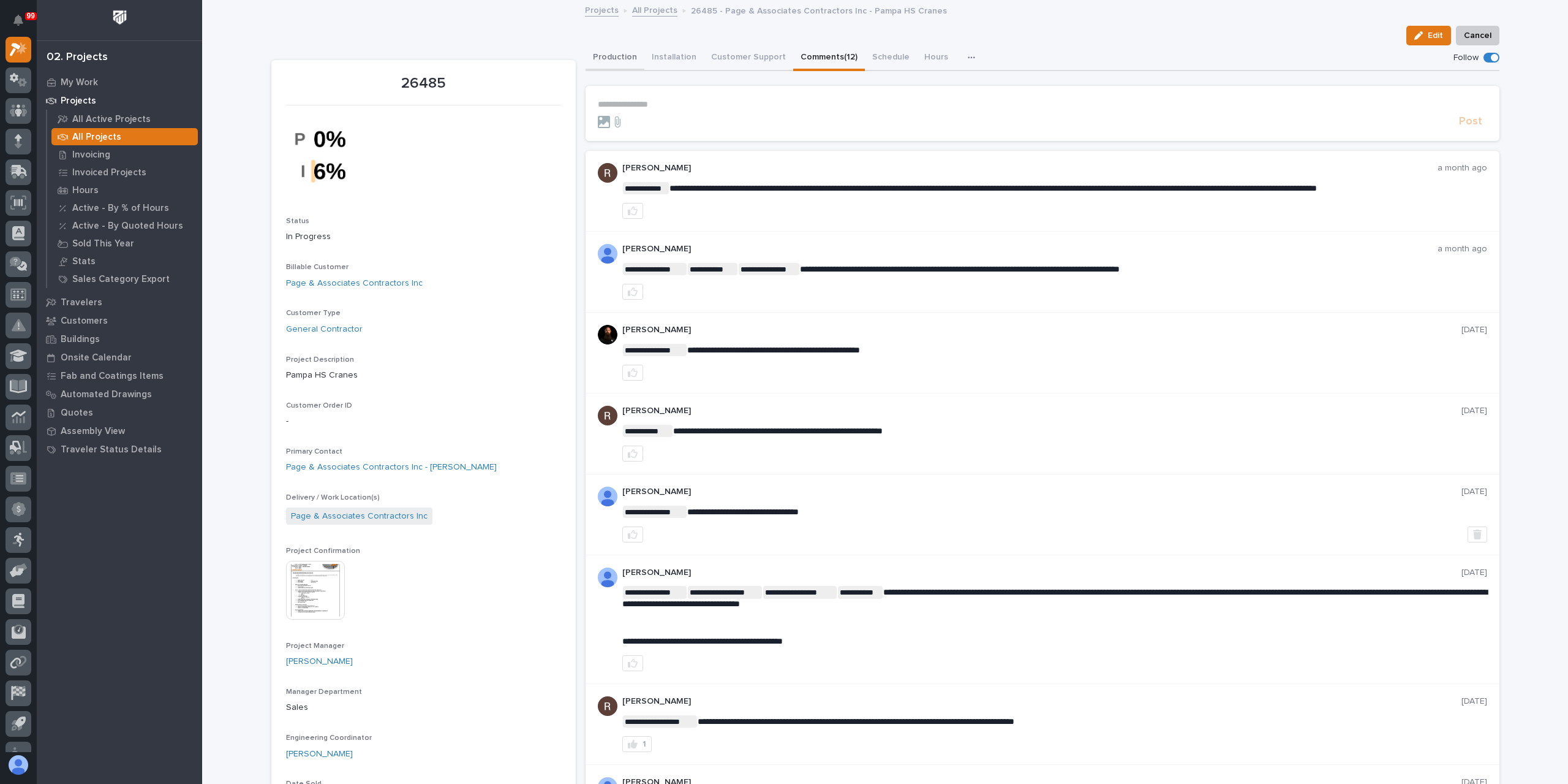
click at [632, 65] on button "Production" at bounding box center [615, 58] width 59 height 25
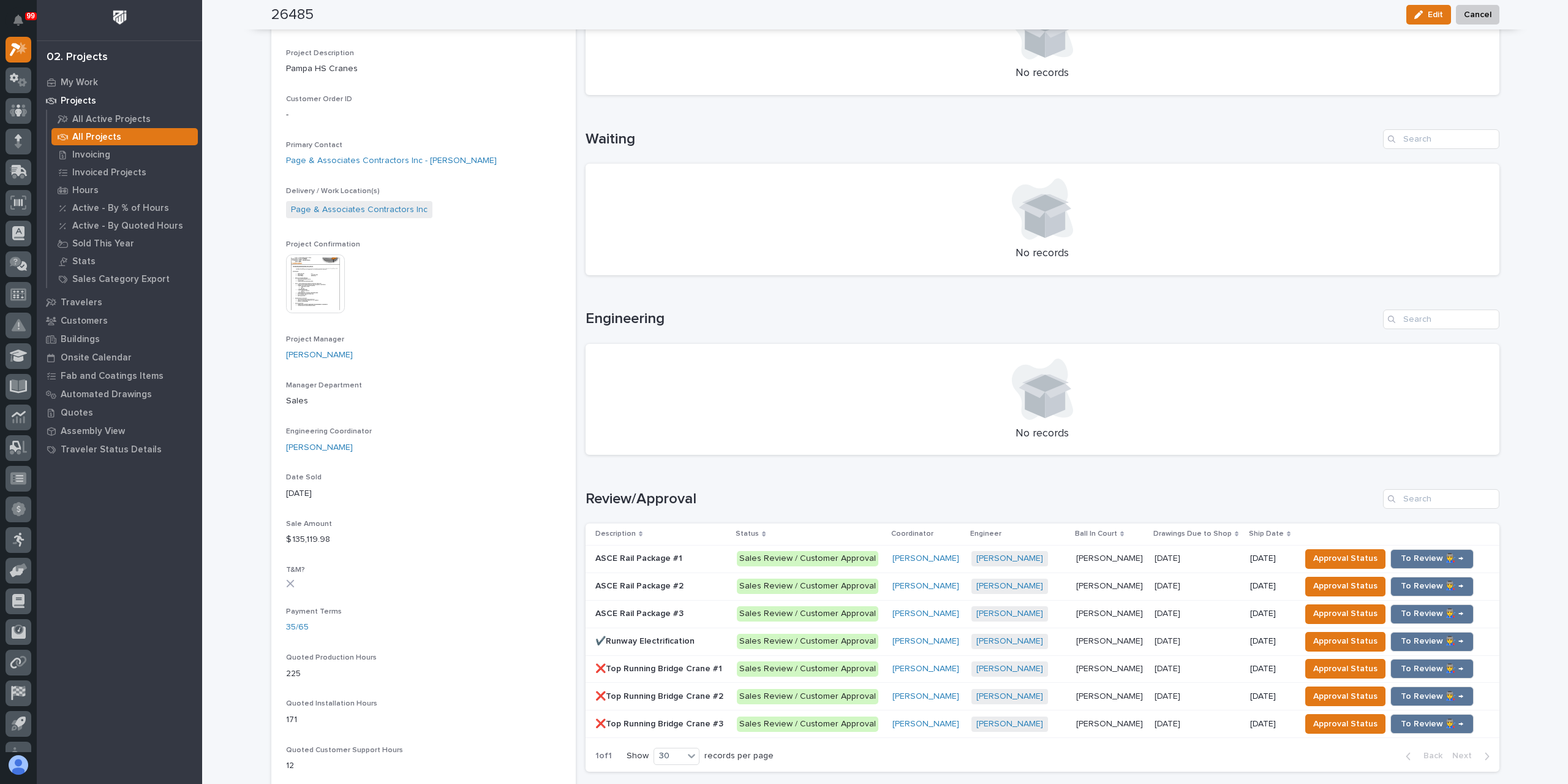
scroll to position [429, 0]
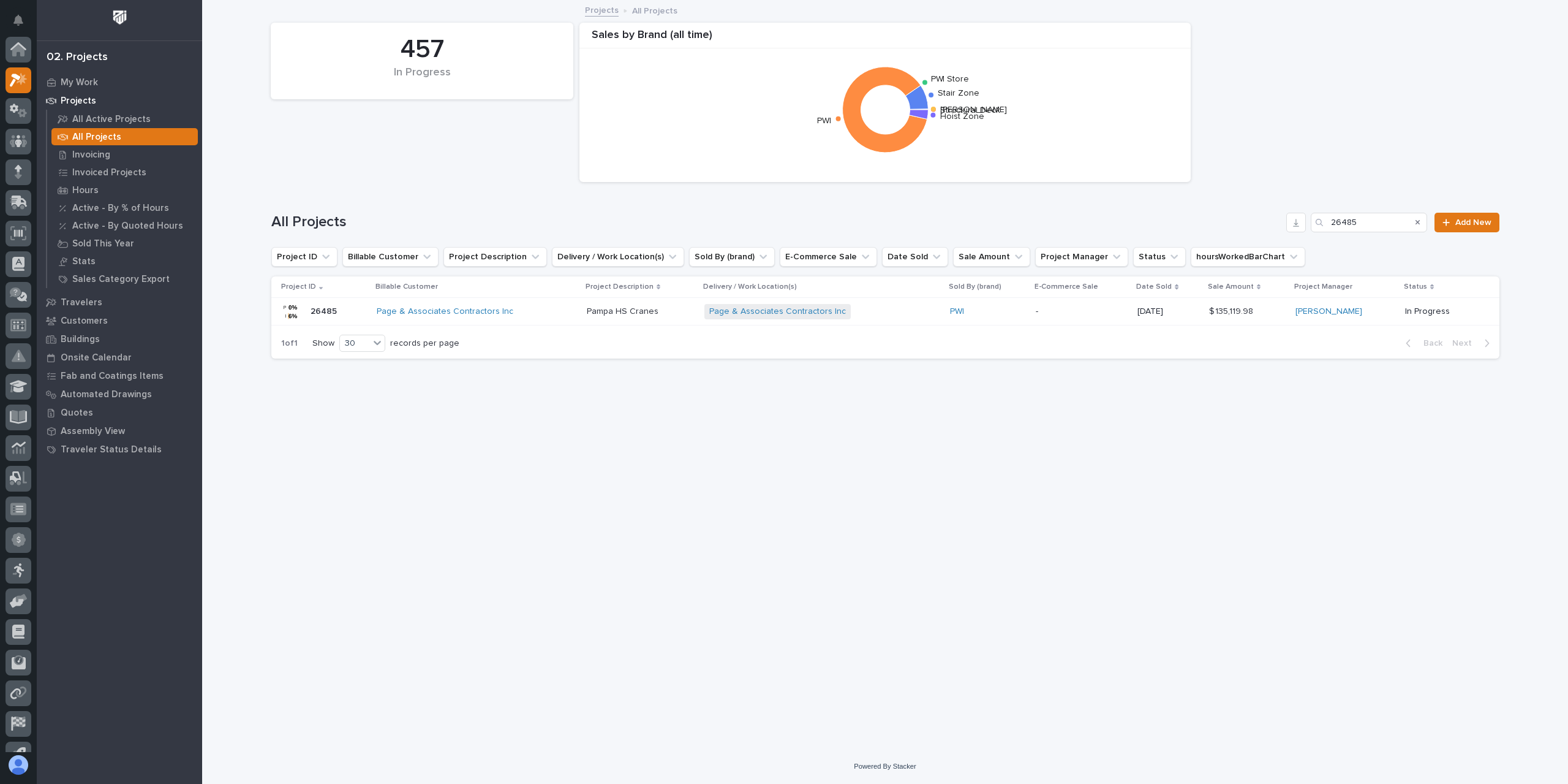
scroll to position [33, 0]
drag, startPoint x: 1388, startPoint y: 228, endPoint x: 1275, endPoint y: 215, distance: 113.7
click at [1275, 215] on div "All Projects 26485 Add New" at bounding box center [885, 222] width 1228 height 20
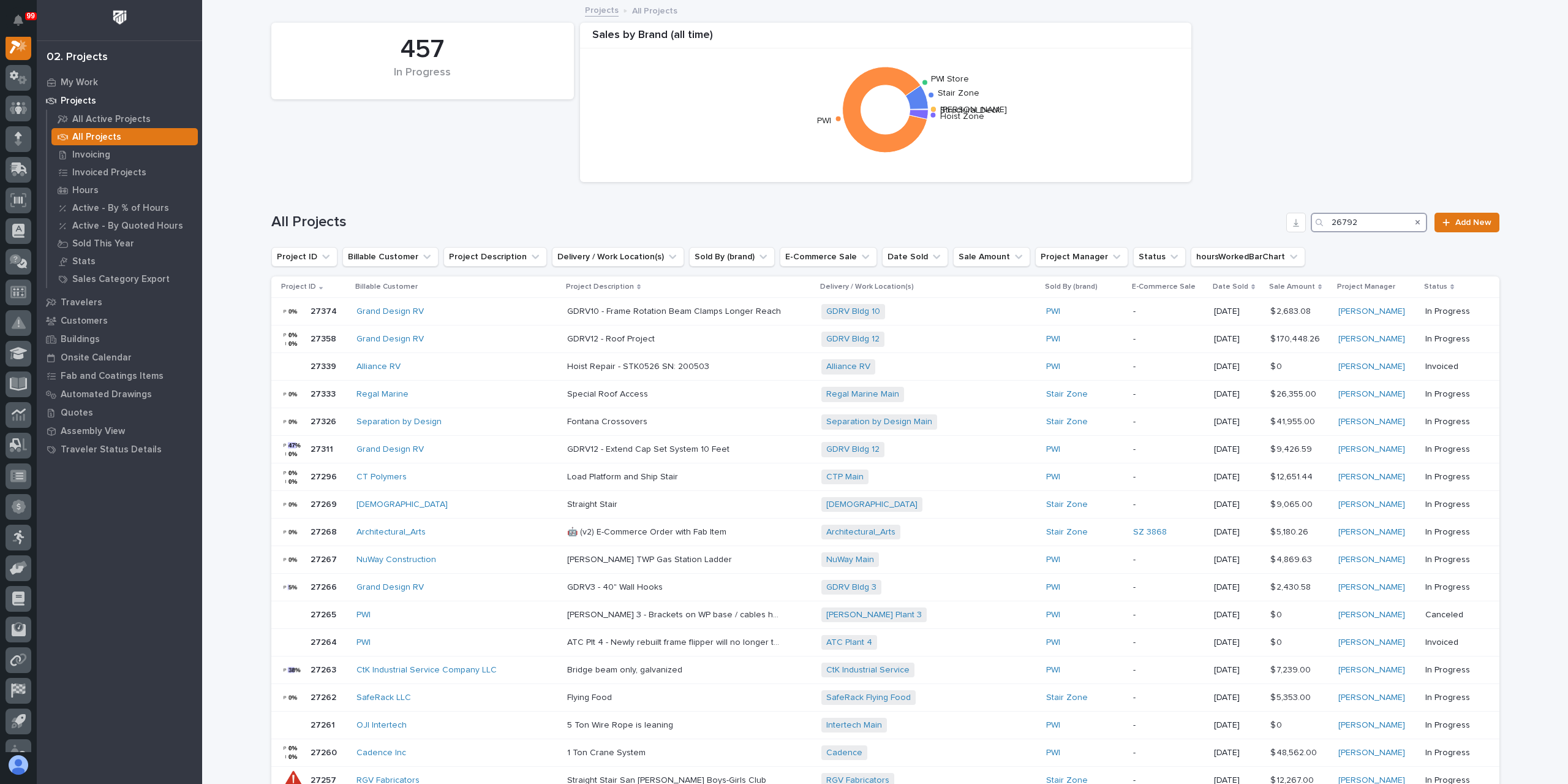
scroll to position [30, 0]
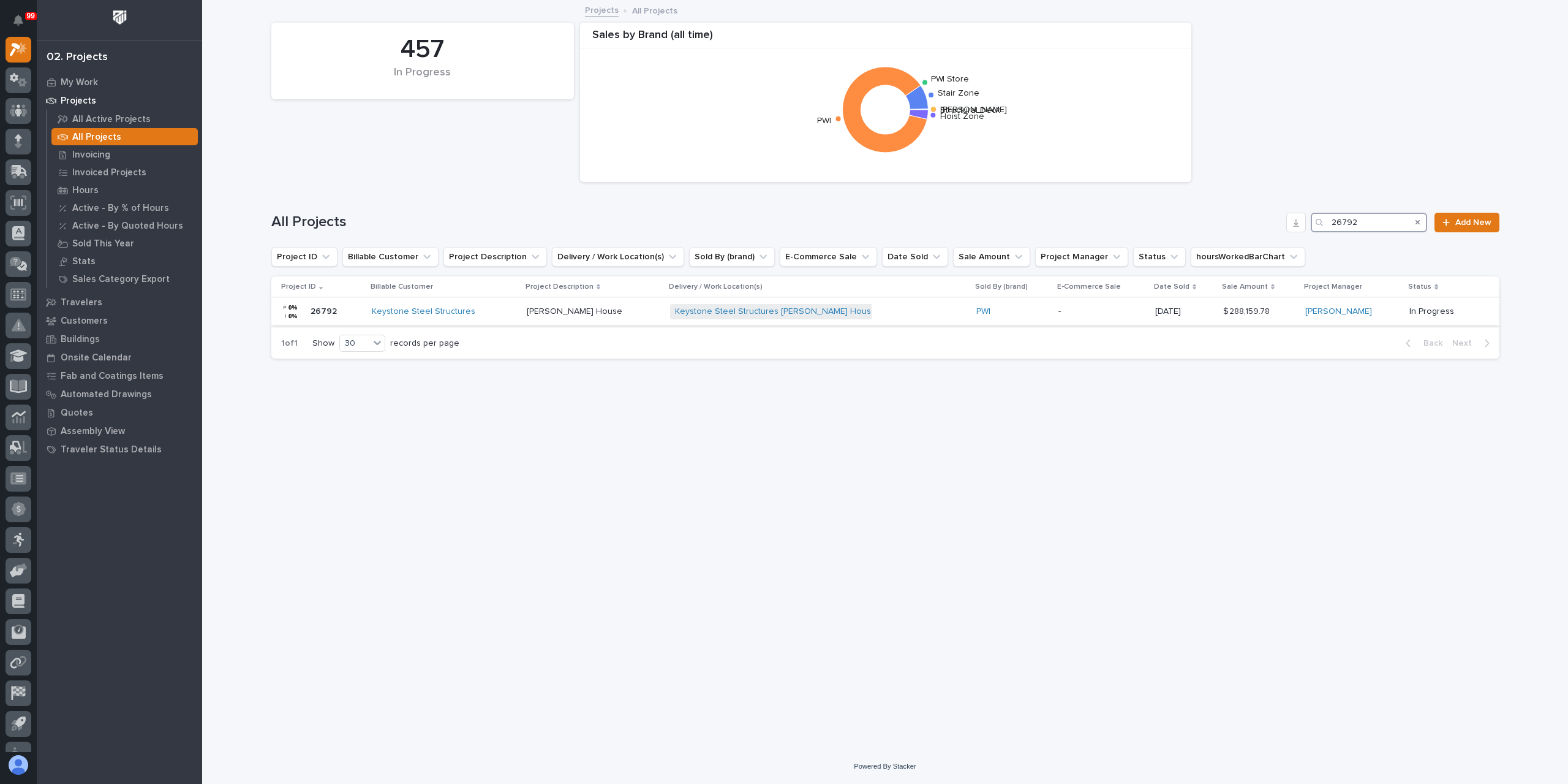
type input "26792"
click at [538, 311] on p "Wolfe House" at bounding box center [575, 310] width 98 height 13
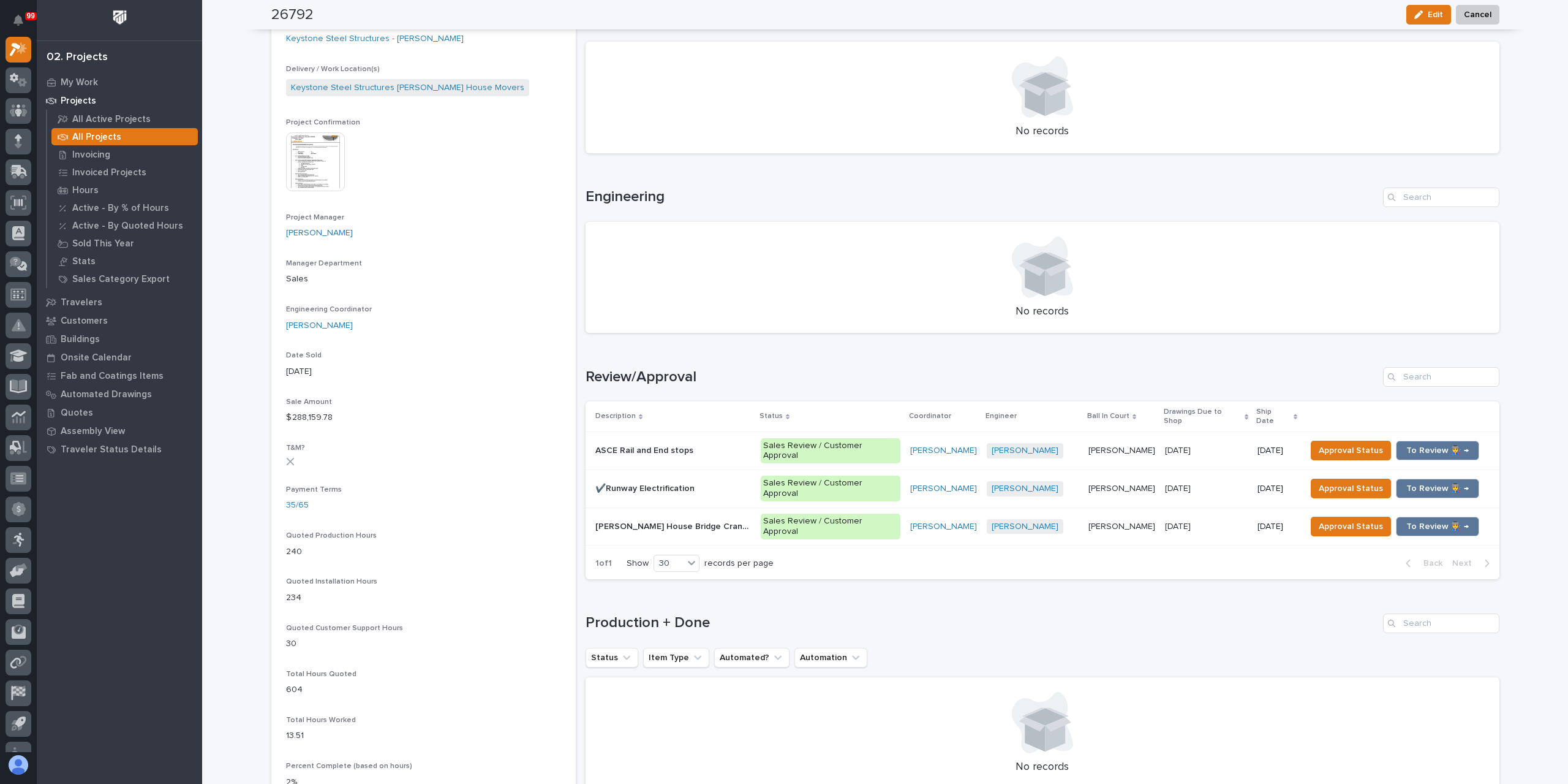
scroll to position [429, 0]
click at [322, 166] on img at bounding box center [316, 162] width 59 height 59
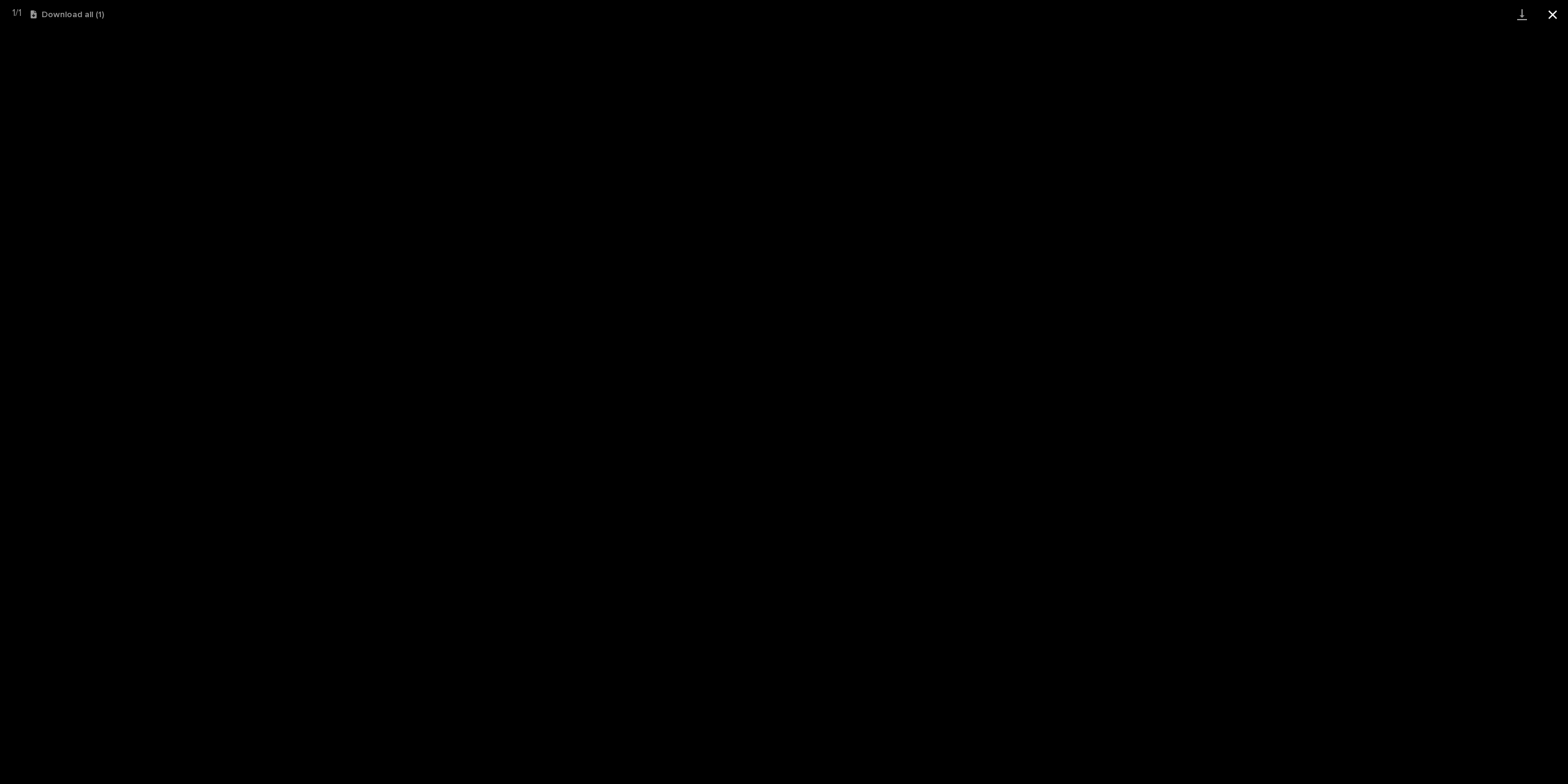
click at [1548, 12] on button "Close gallery" at bounding box center [1553, 14] width 30 height 29
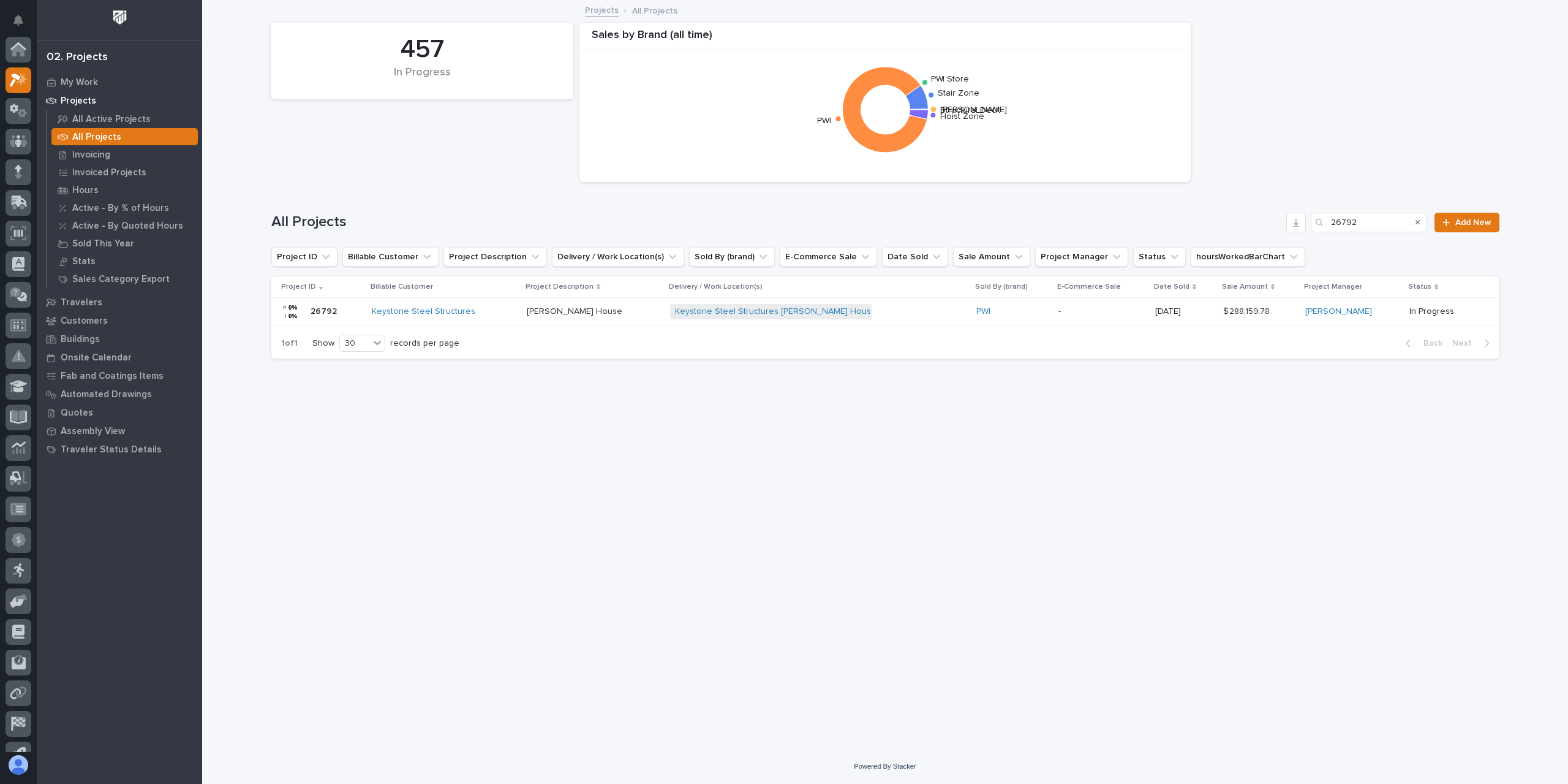
scroll to position [33, 0]
drag, startPoint x: 1353, startPoint y: 222, endPoint x: 1291, endPoint y: 222, distance: 62.0
click at [1291, 222] on div "All Projects 26792 Add New" at bounding box center [885, 222] width 1228 height 20
drag, startPoint x: 1231, startPoint y: 214, endPoint x: 1224, endPoint y: 214, distance: 7.0
click at [1224, 214] on div "All Projects 26792 Add New" at bounding box center [885, 222] width 1228 height 20
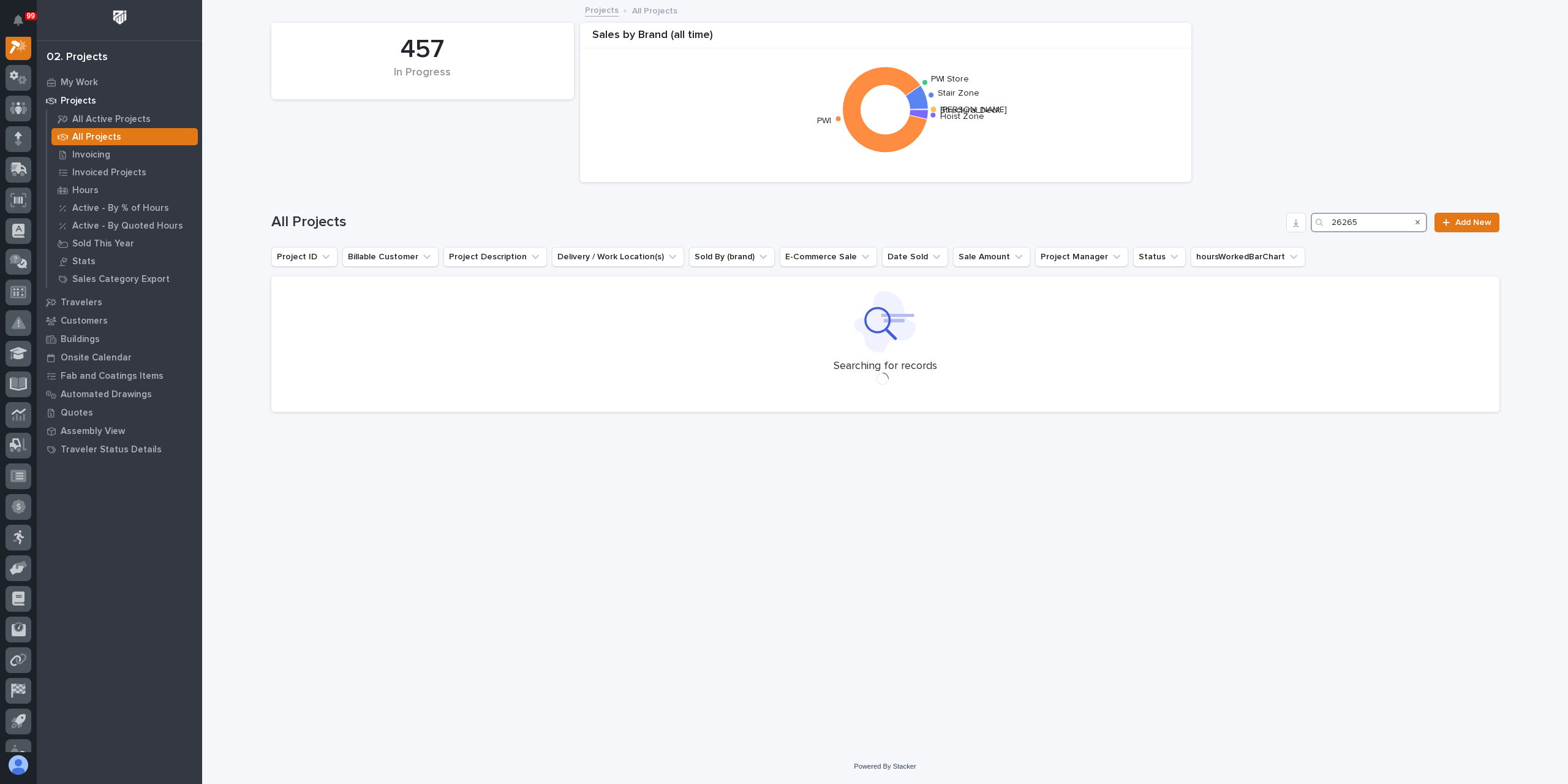
scroll to position [30, 0]
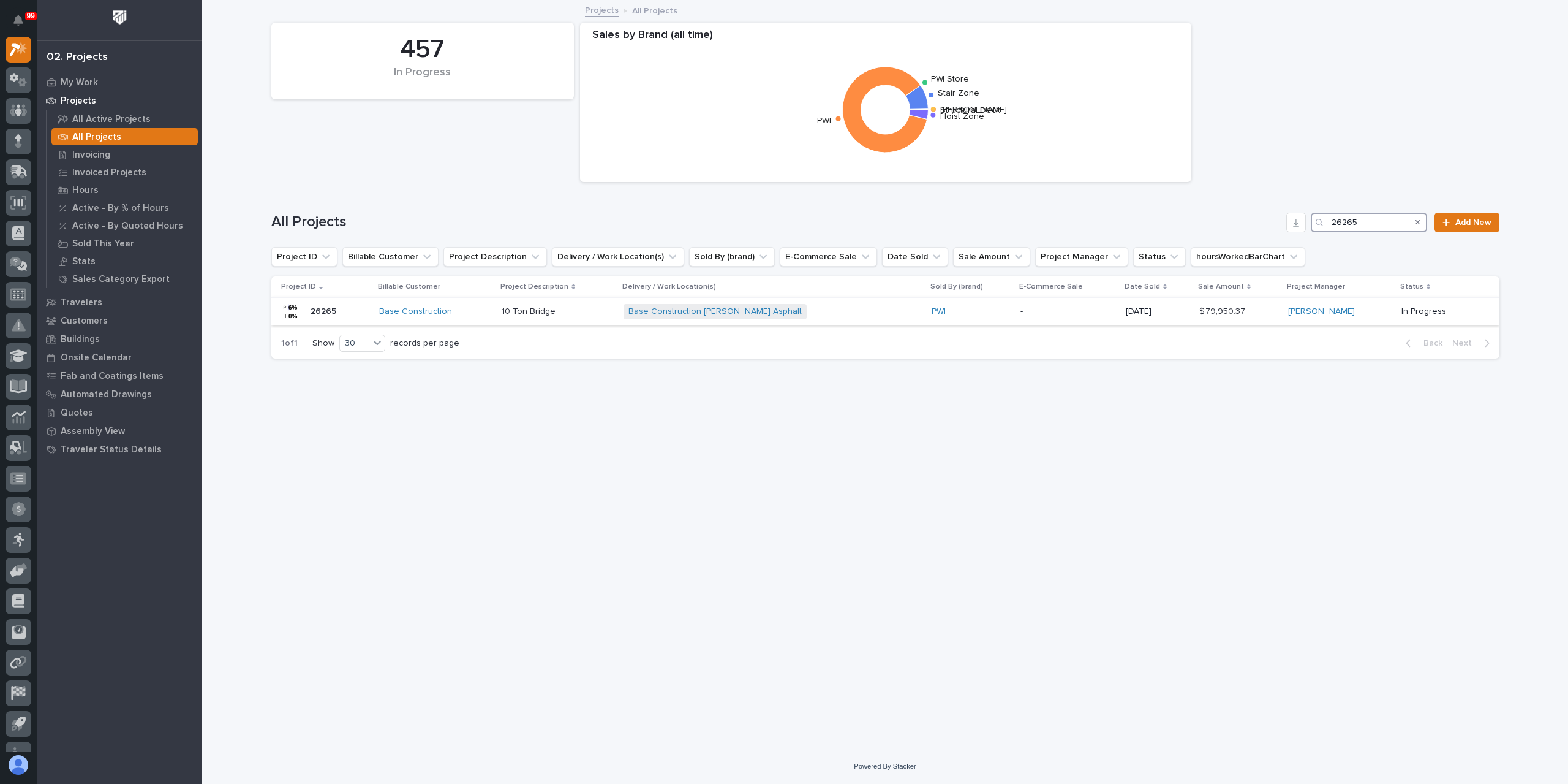
type input "26265"
click at [551, 306] on p "10 Ton Bridge" at bounding box center [530, 310] width 56 height 13
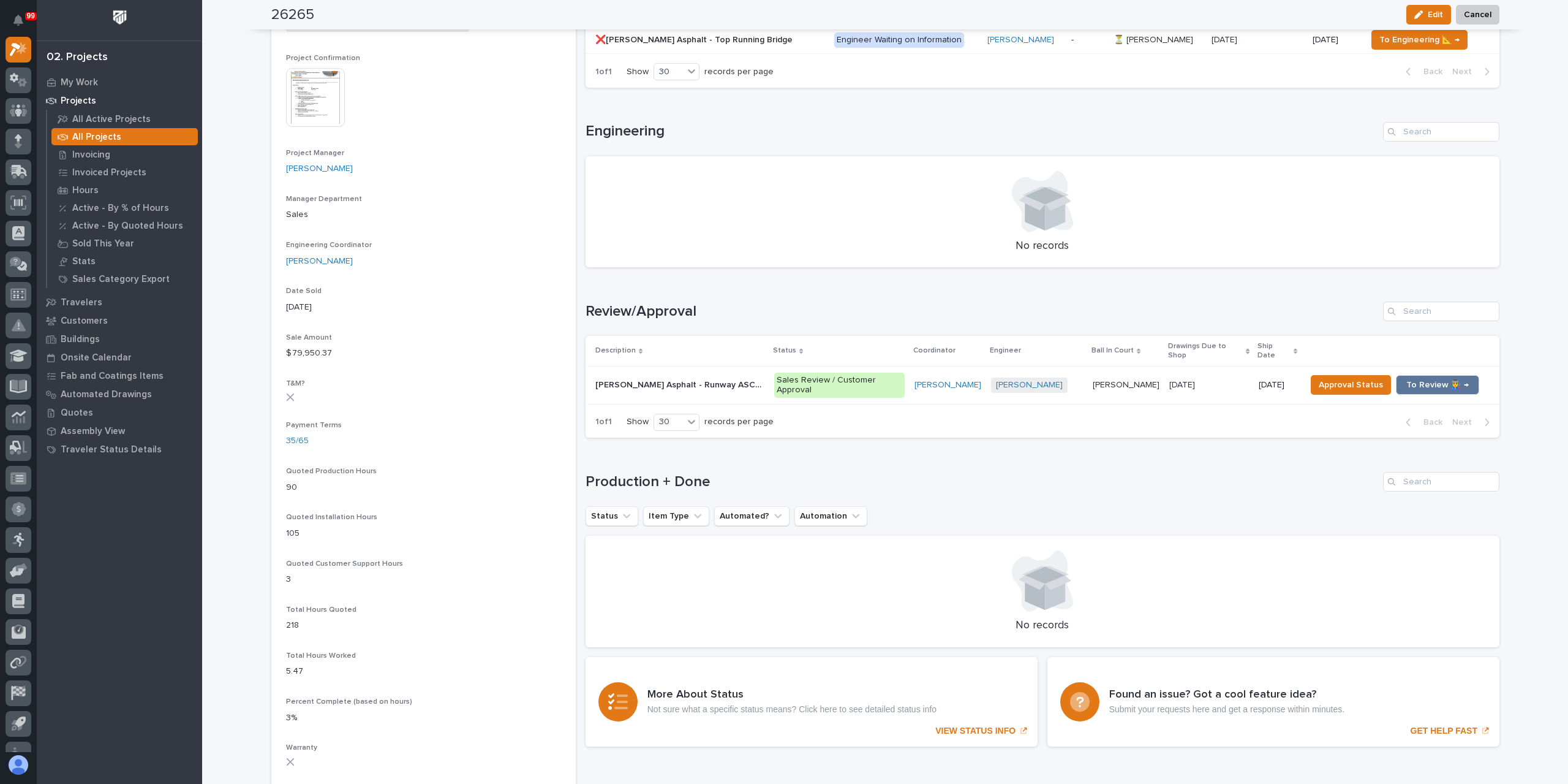
scroll to position [490, 0]
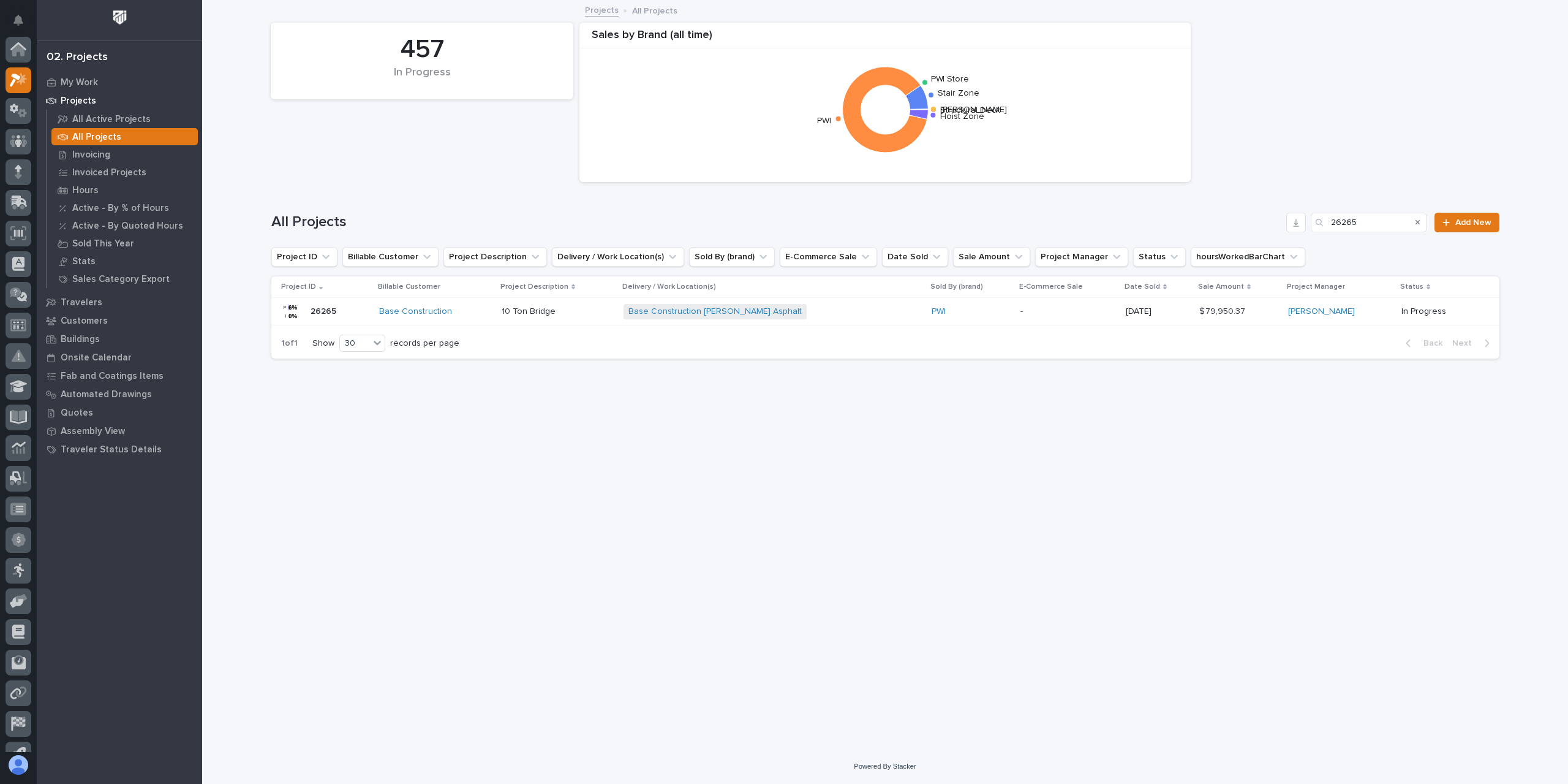
scroll to position [33, 0]
drag, startPoint x: 1367, startPoint y: 220, endPoint x: 1287, endPoint y: 233, distance: 81.0
click at [1287, 233] on div "All Projects 26265 Add New" at bounding box center [885, 217] width 1228 height 59
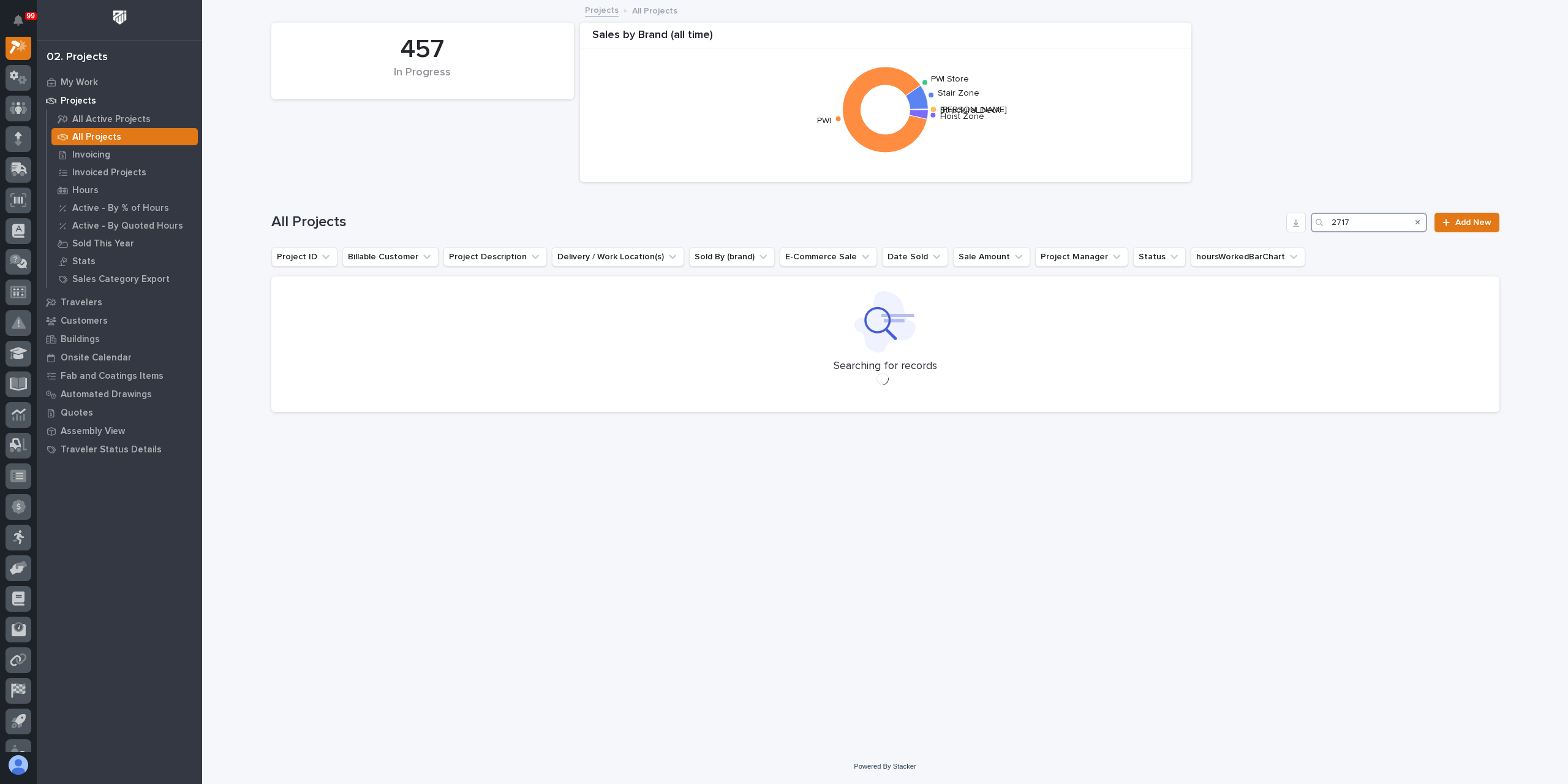
scroll to position [30, 0]
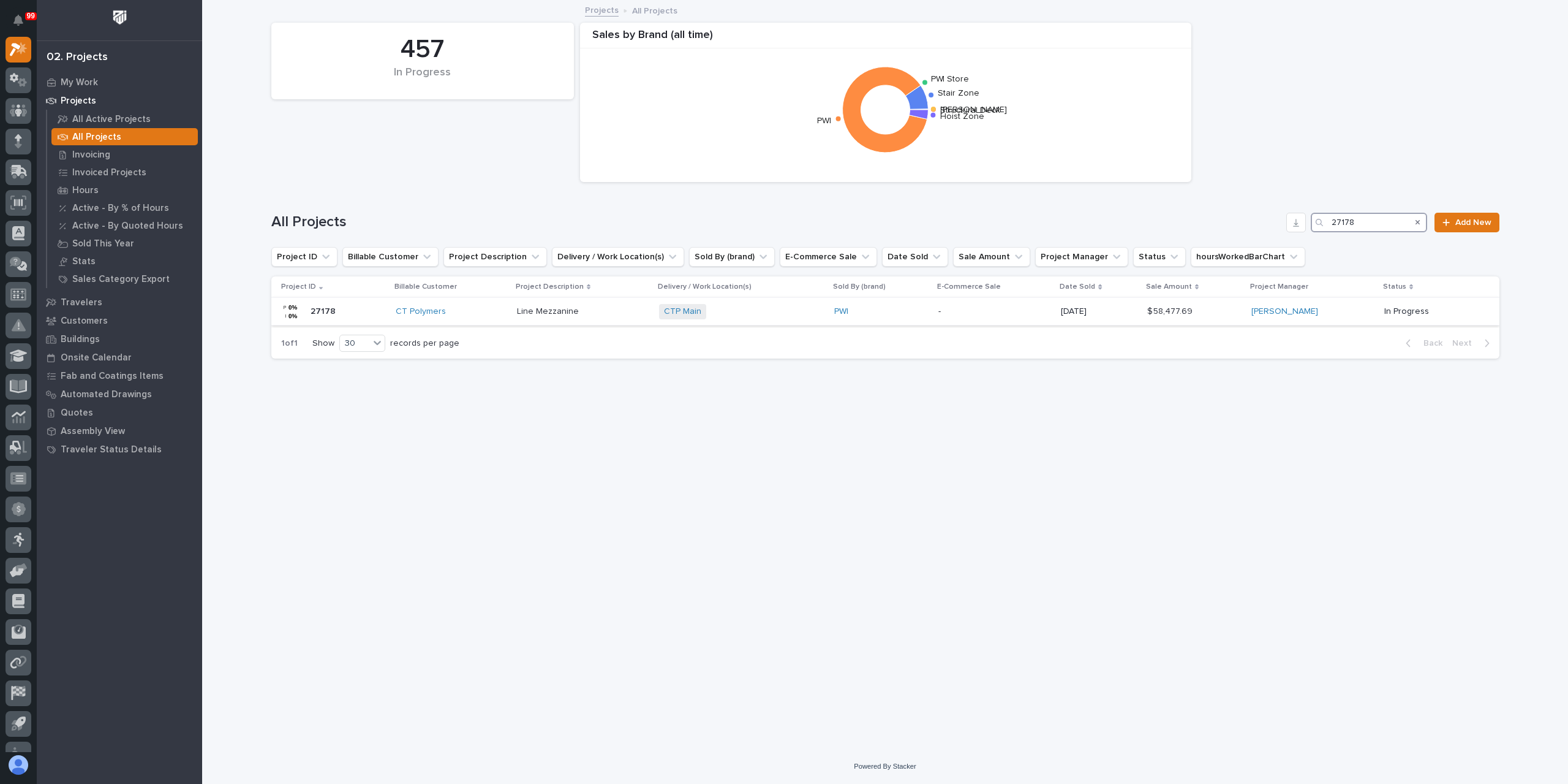
type input "27178"
click at [539, 312] on p "Line Mezzanine" at bounding box center [549, 310] width 64 height 13
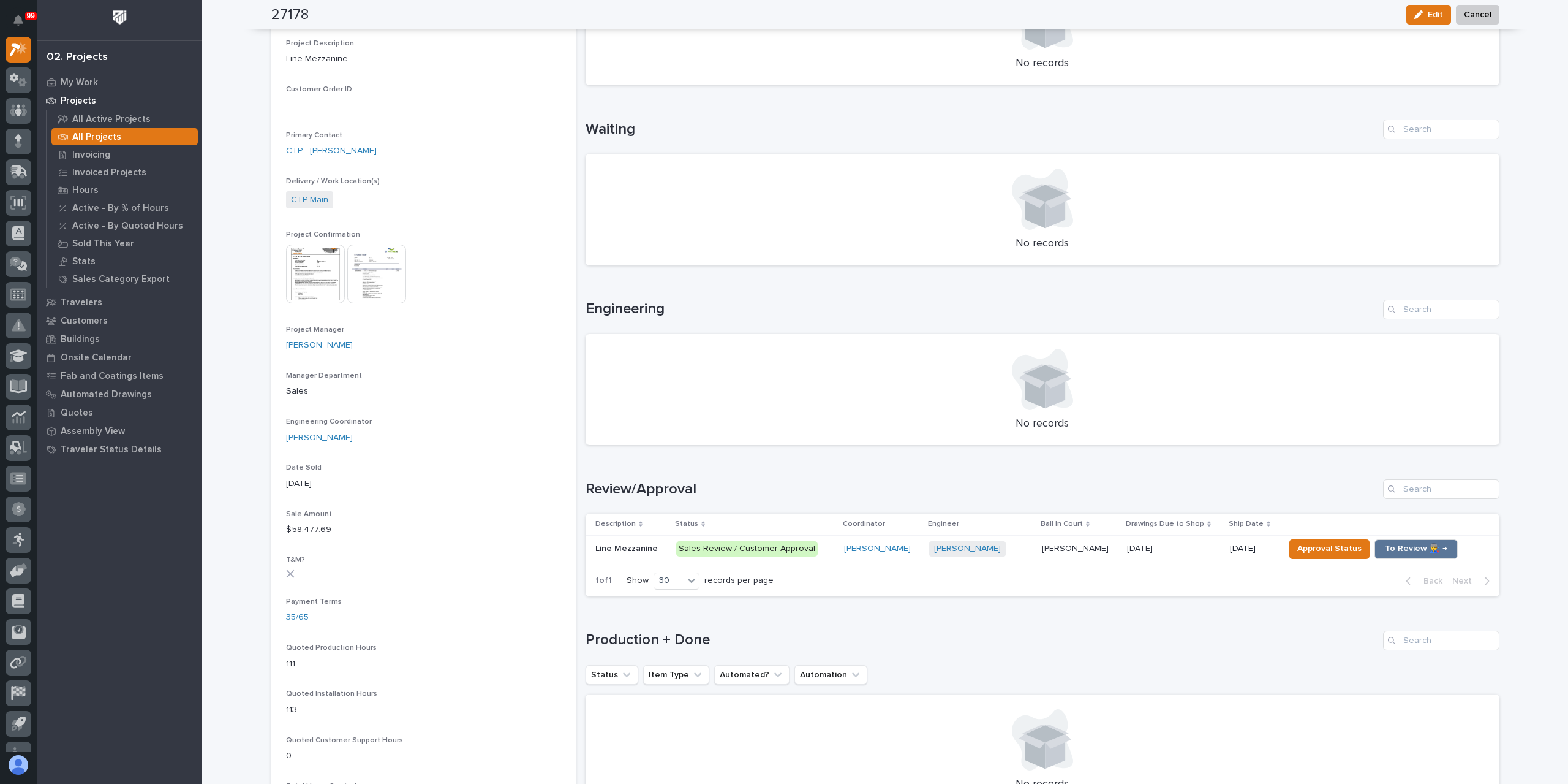
scroll to position [500, 0]
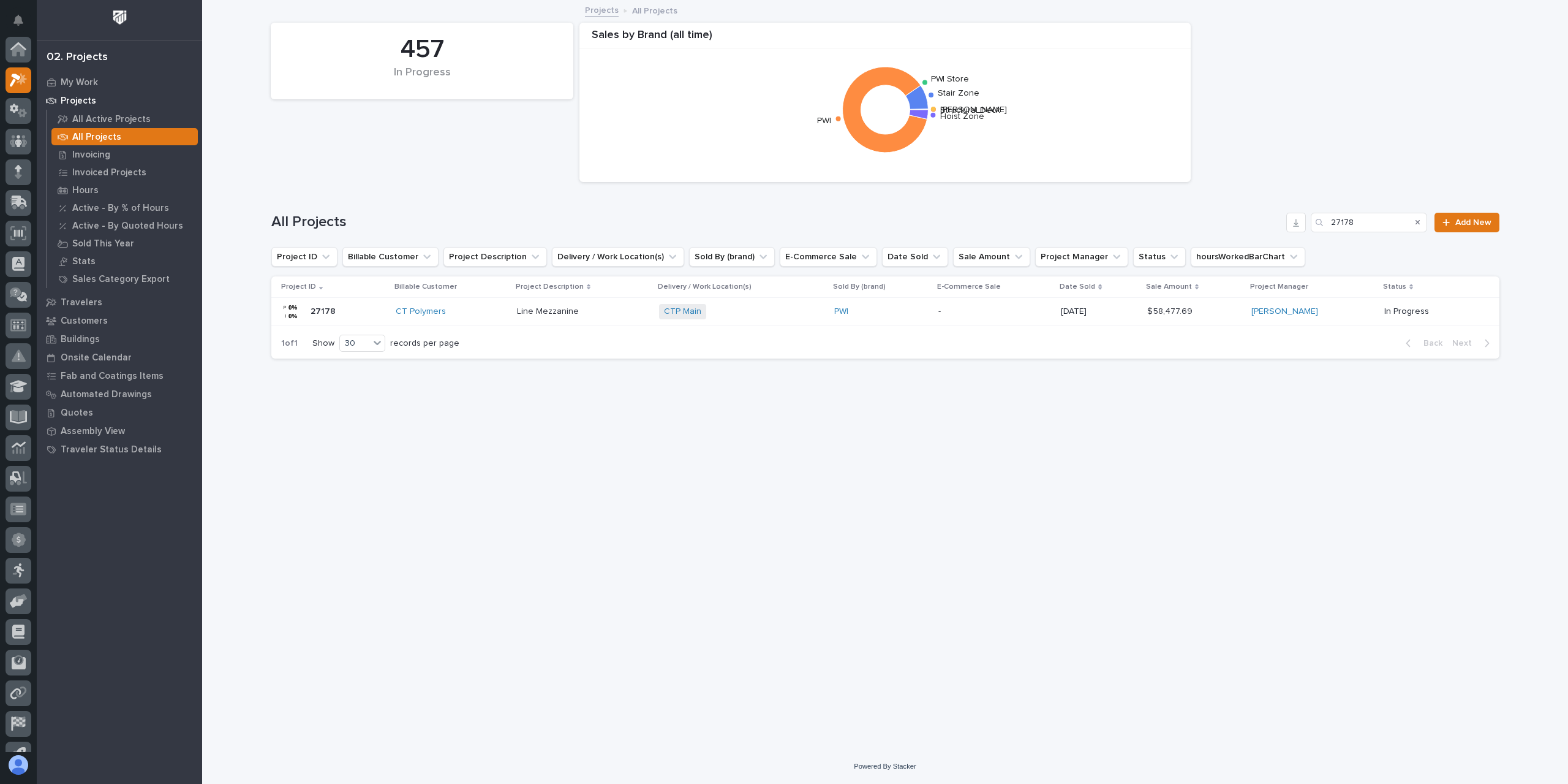
scroll to position [33, 0]
drag, startPoint x: 1359, startPoint y: 221, endPoint x: 1327, endPoint y: 222, distance: 32.0
click at [1327, 222] on div "27178" at bounding box center [1369, 222] width 116 height 20
click at [1327, 222] on div "Search" at bounding box center [1321, 222] width 20 height 20
drag, startPoint x: 1318, startPoint y: 225, endPoint x: 1283, endPoint y: 228, distance: 35.1
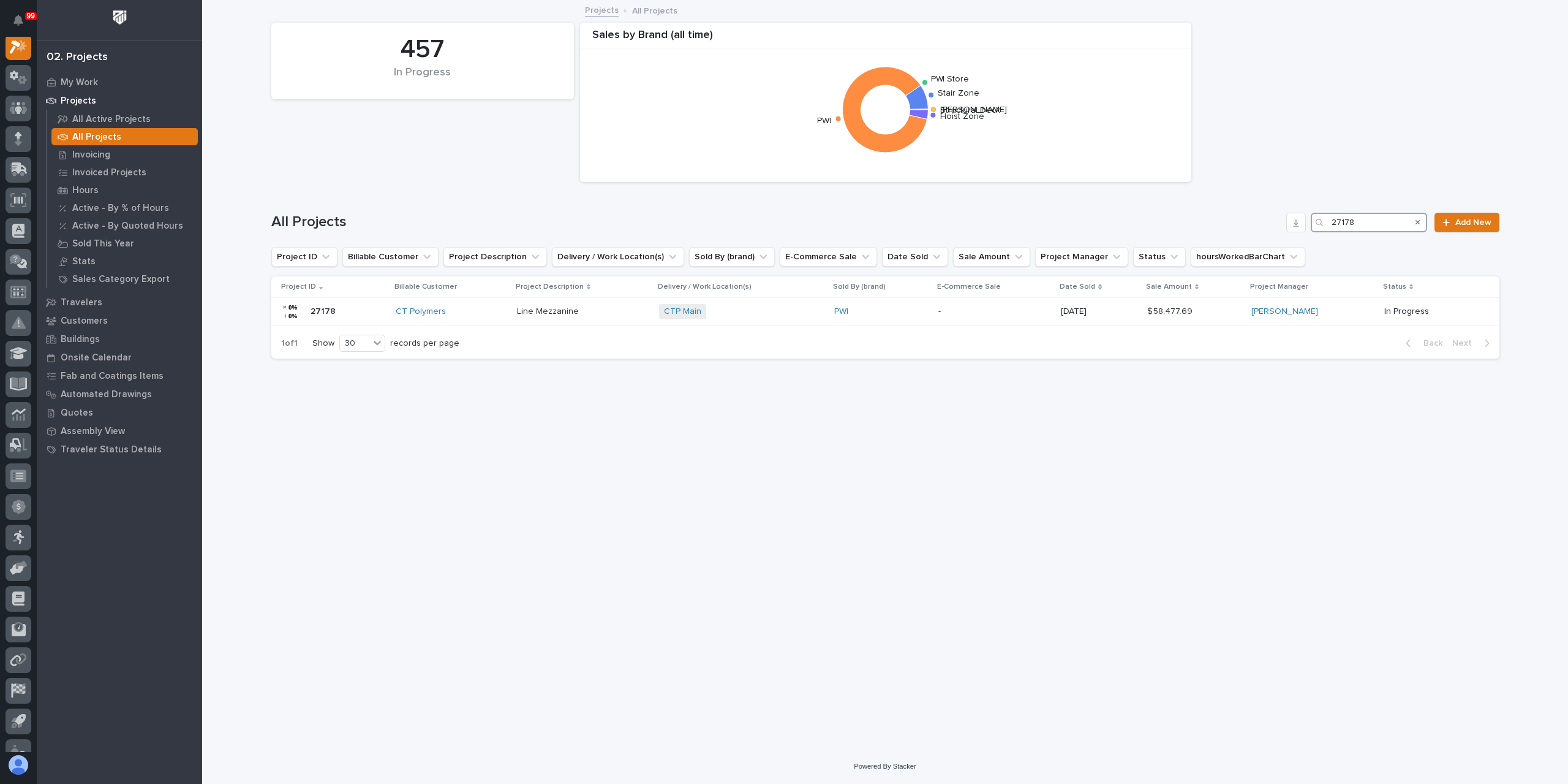
click at [1303, 232] on div "All Projects 27178 Add New" at bounding box center [885, 222] width 1228 height 20
type input "27157"
click at [571, 321] on div "(2) Freestanding Crane Systems (2) Freestanding Crane Systems" at bounding box center [644, 311] width 199 height 20
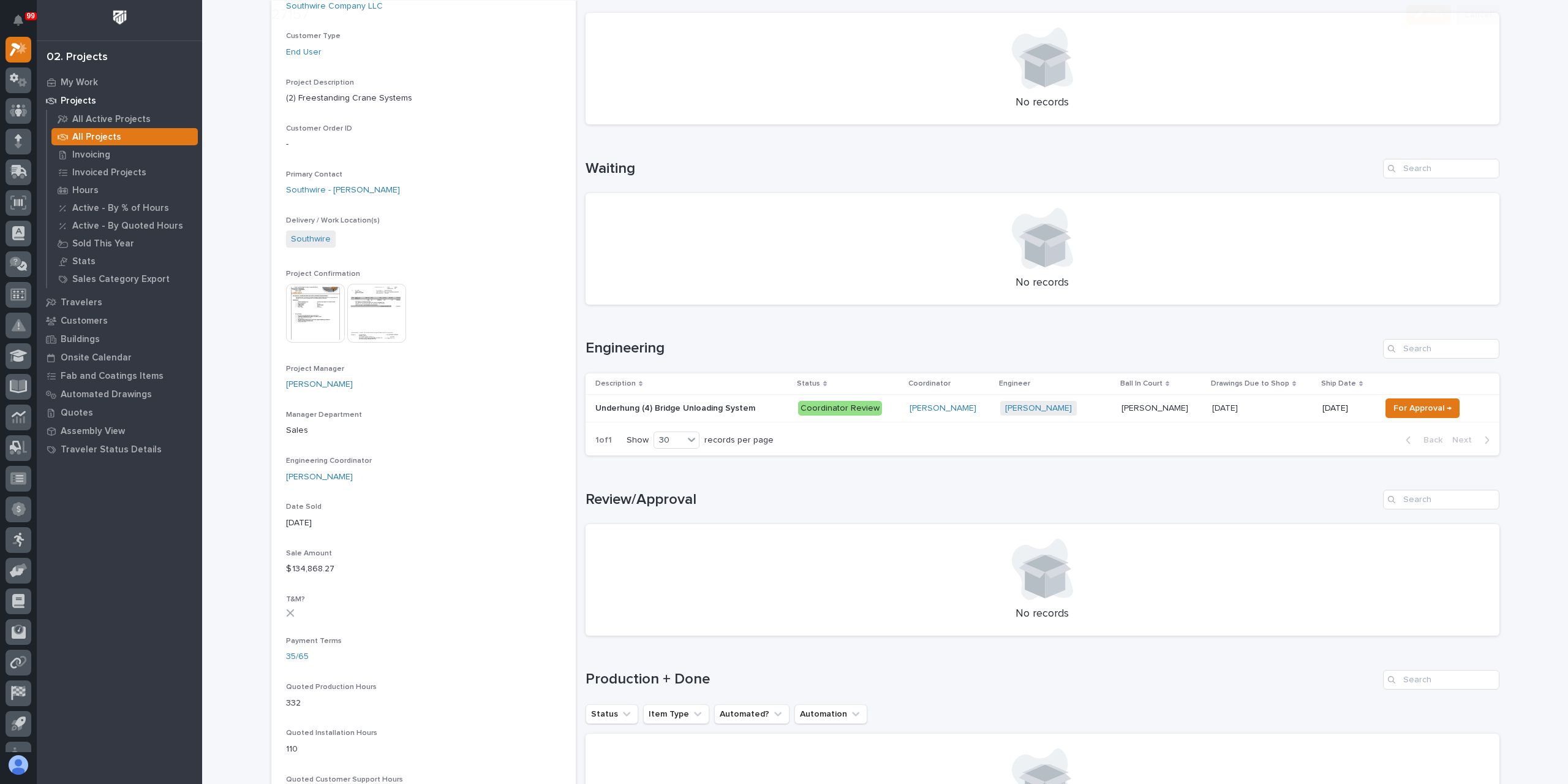
scroll to position [306, 0]
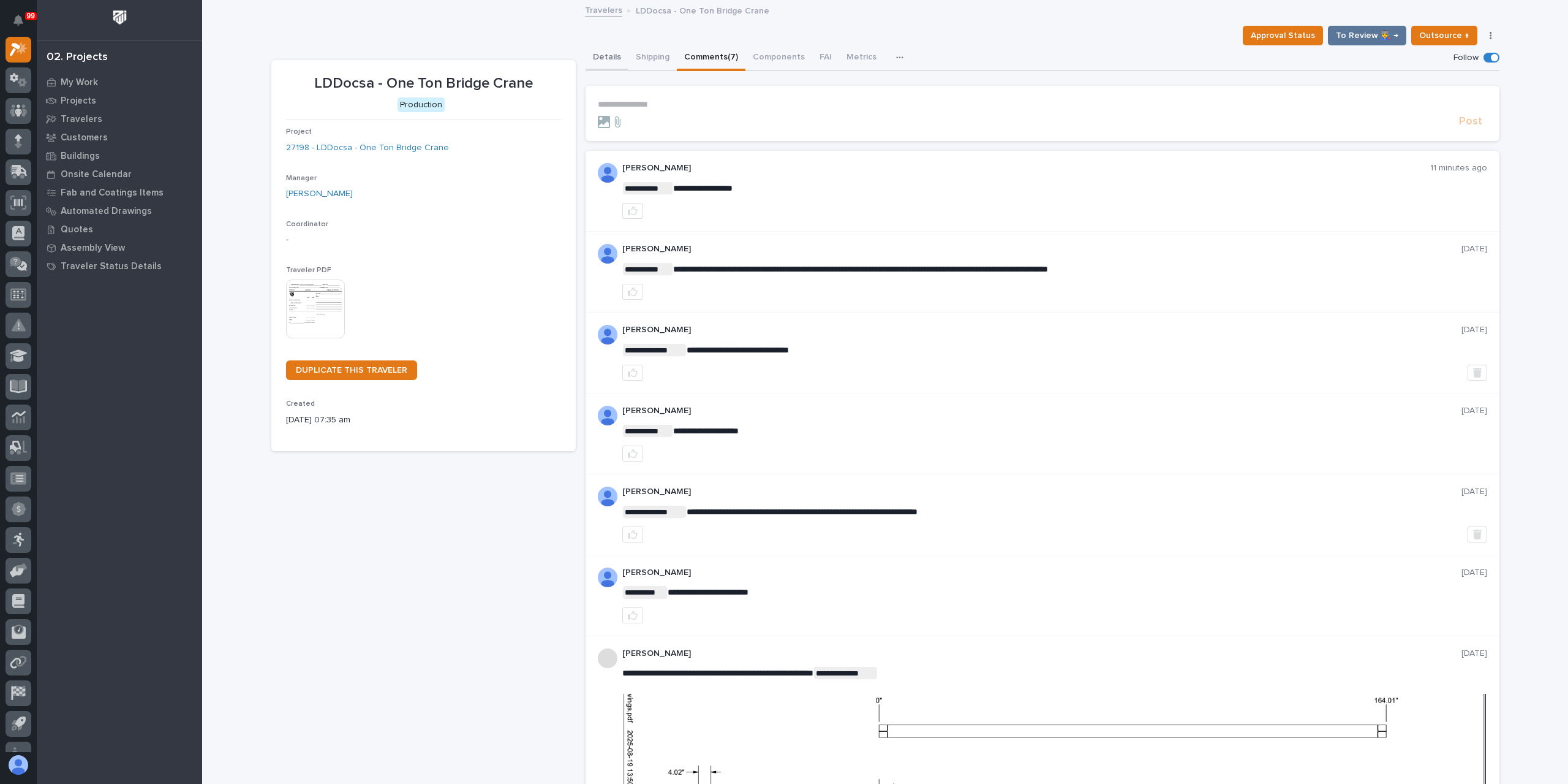
click at [600, 57] on button "Details" at bounding box center [607, 58] width 43 height 25
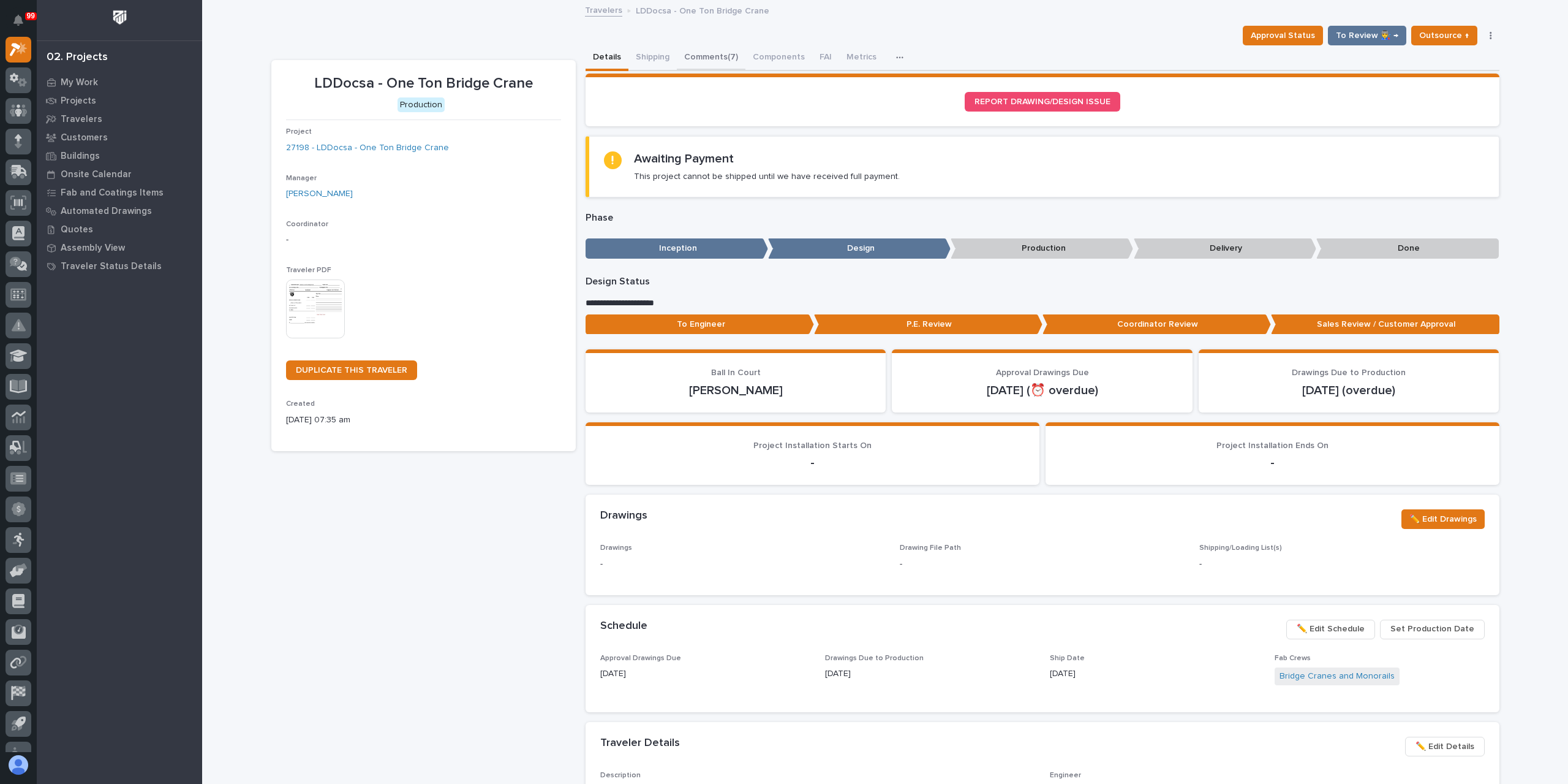
click at [712, 53] on button "Comments (7)" at bounding box center [711, 58] width 68 height 25
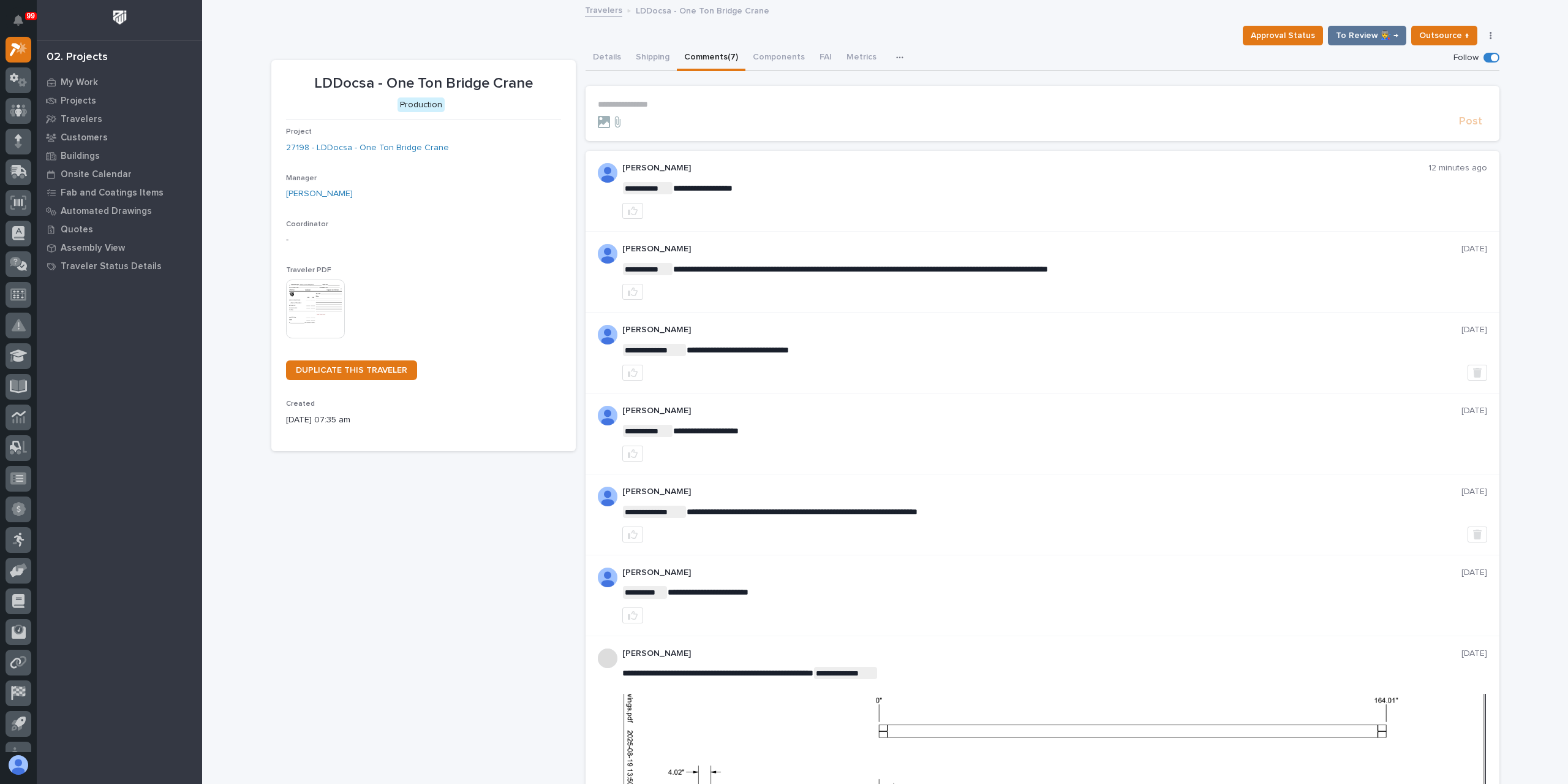
click at [656, 103] on p "**********" at bounding box center [1042, 104] width 889 height 10
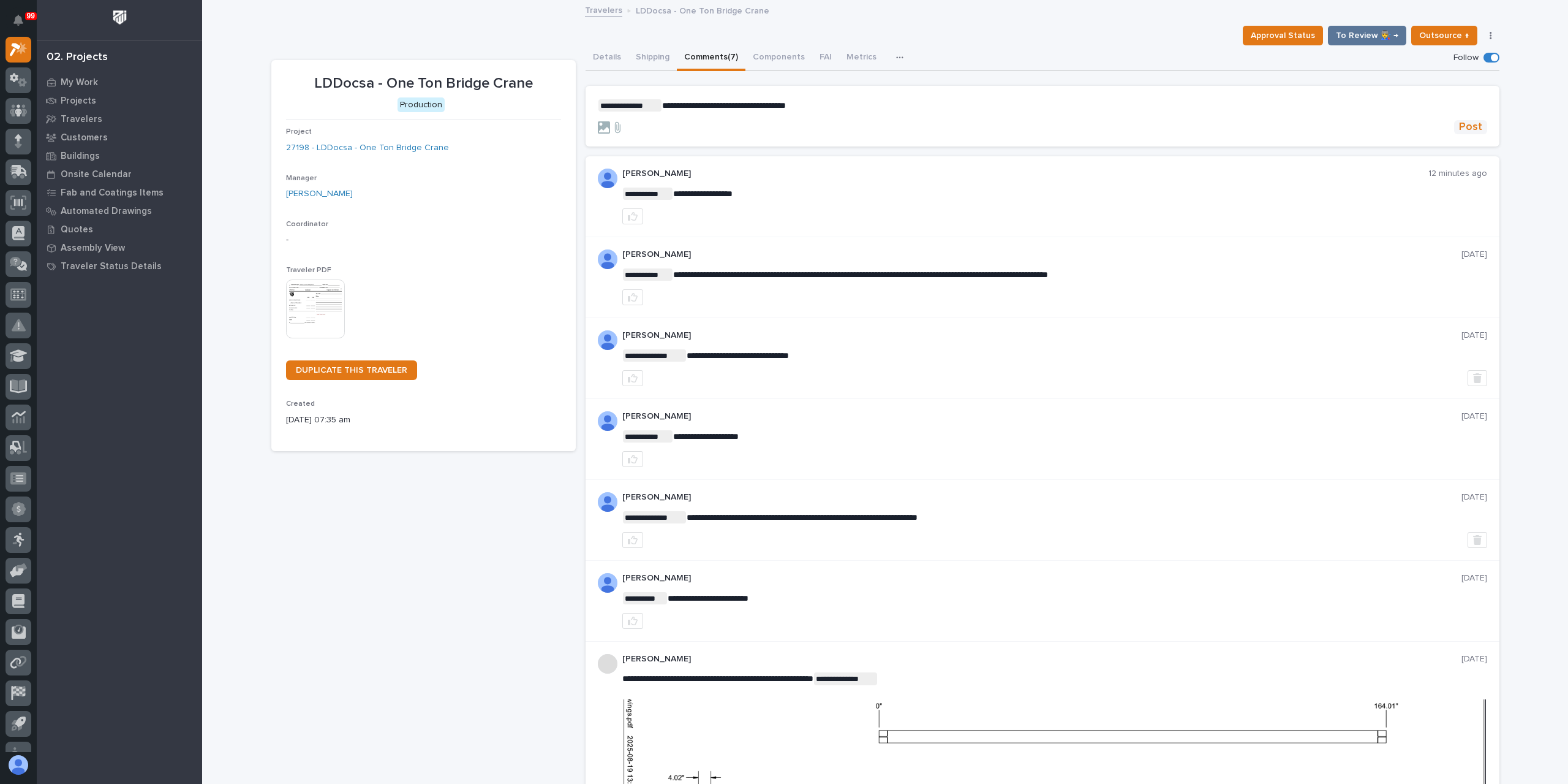
click at [1465, 122] on span "Post" at bounding box center [1470, 127] width 23 height 14
